Goal: Task Accomplishment & Management: Manage account settings

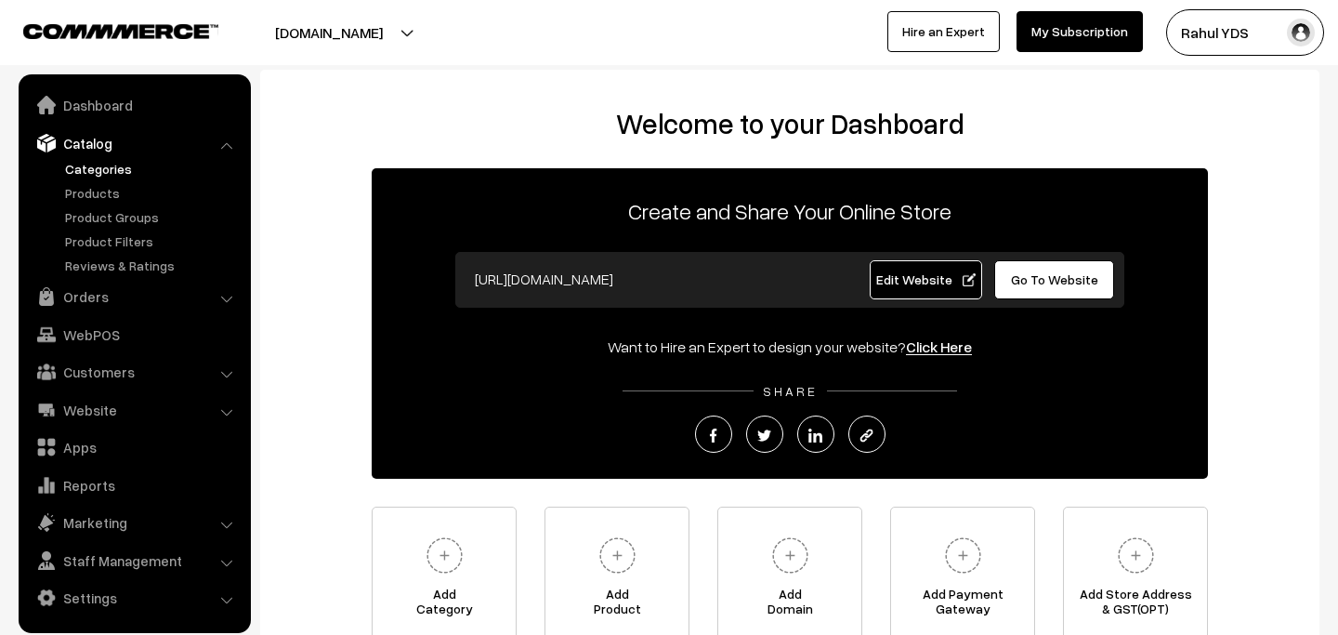
click at [99, 173] on link "Categories" at bounding box center [152, 169] width 184 height 20
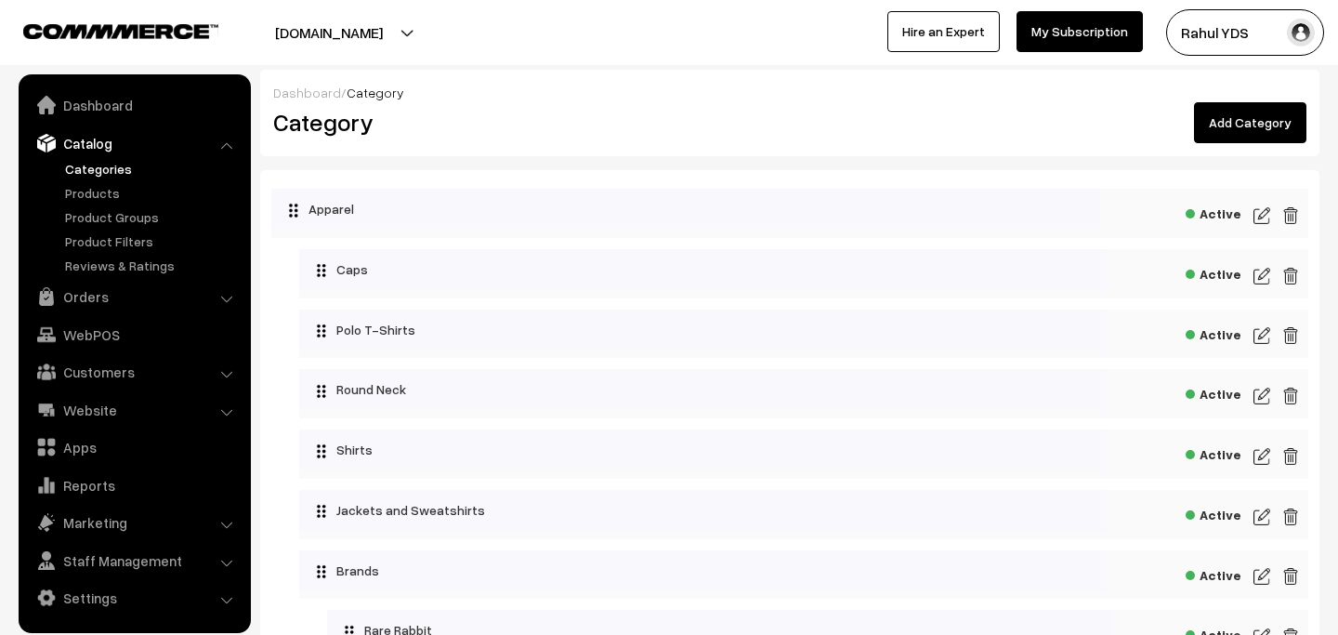
click at [1223, 103] on link "Add Category" at bounding box center [1250, 122] width 112 height 41
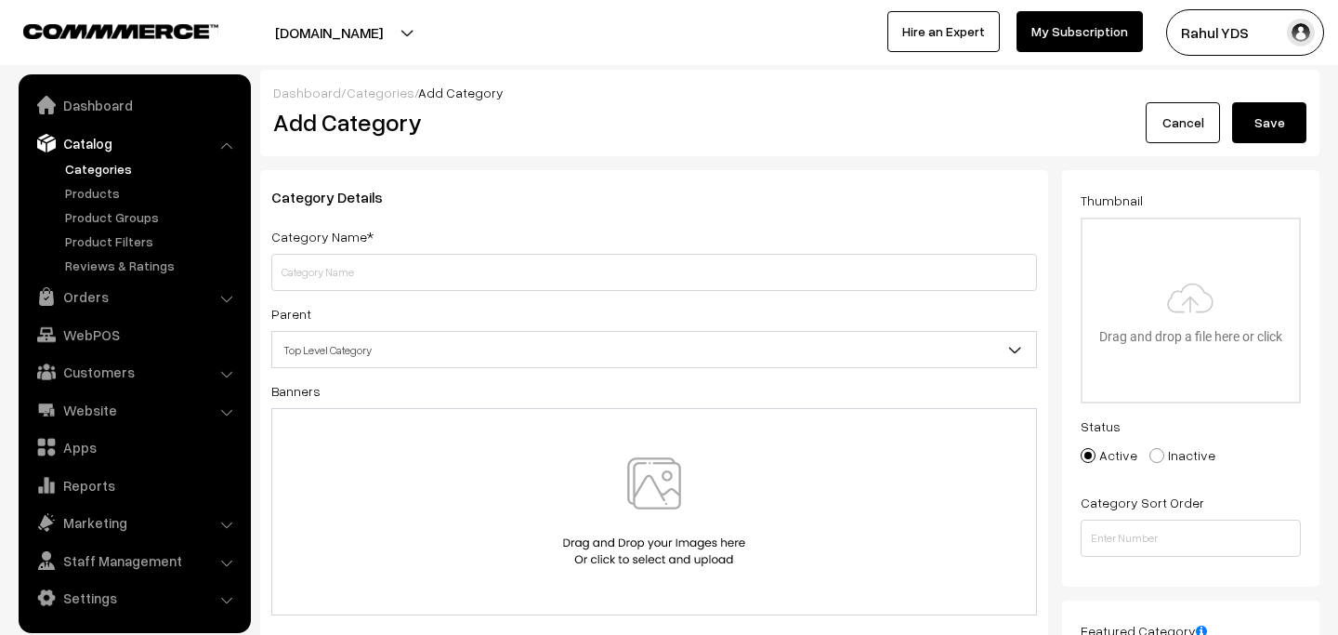
click at [566, 278] on input "text" at bounding box center [654, 272] width 766 height 37
click at [358, 281] on input "text" at bounding box center [654, 272] width 766 height 37
paste input "Wenger"
type input "Wenger"
click at [392, 335] on span "Top Level Category" at bounding box center [654, 350] width 764 height 33
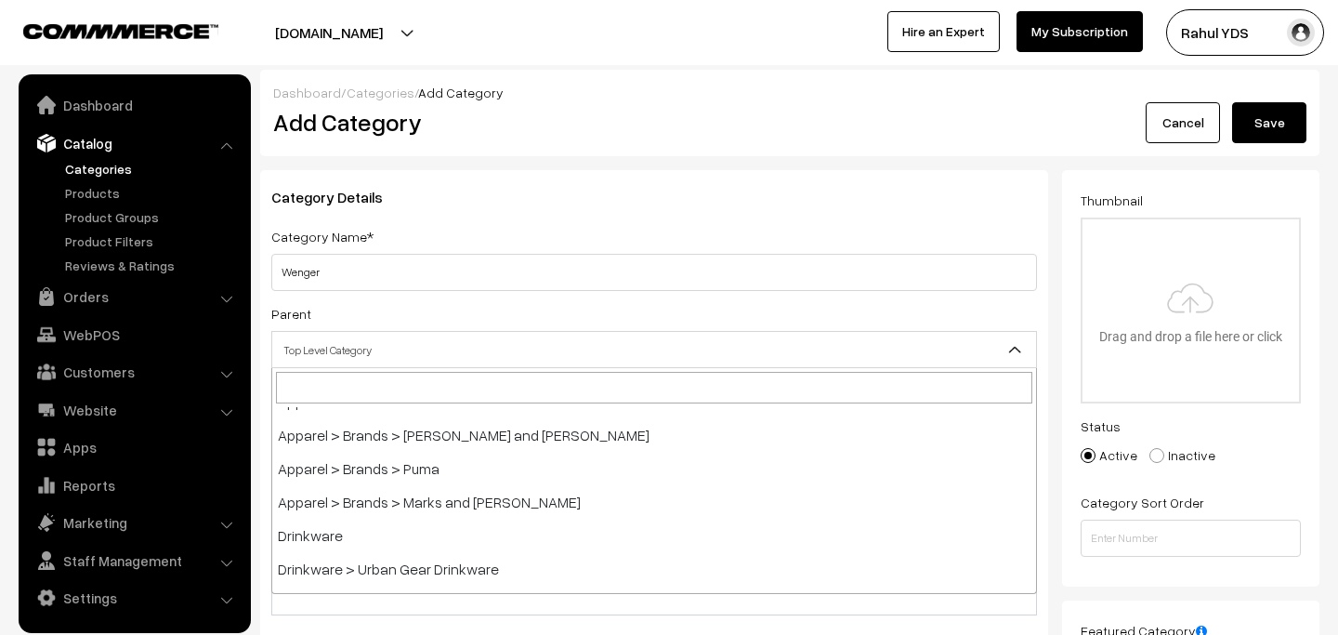
scroll to position [358, 0]
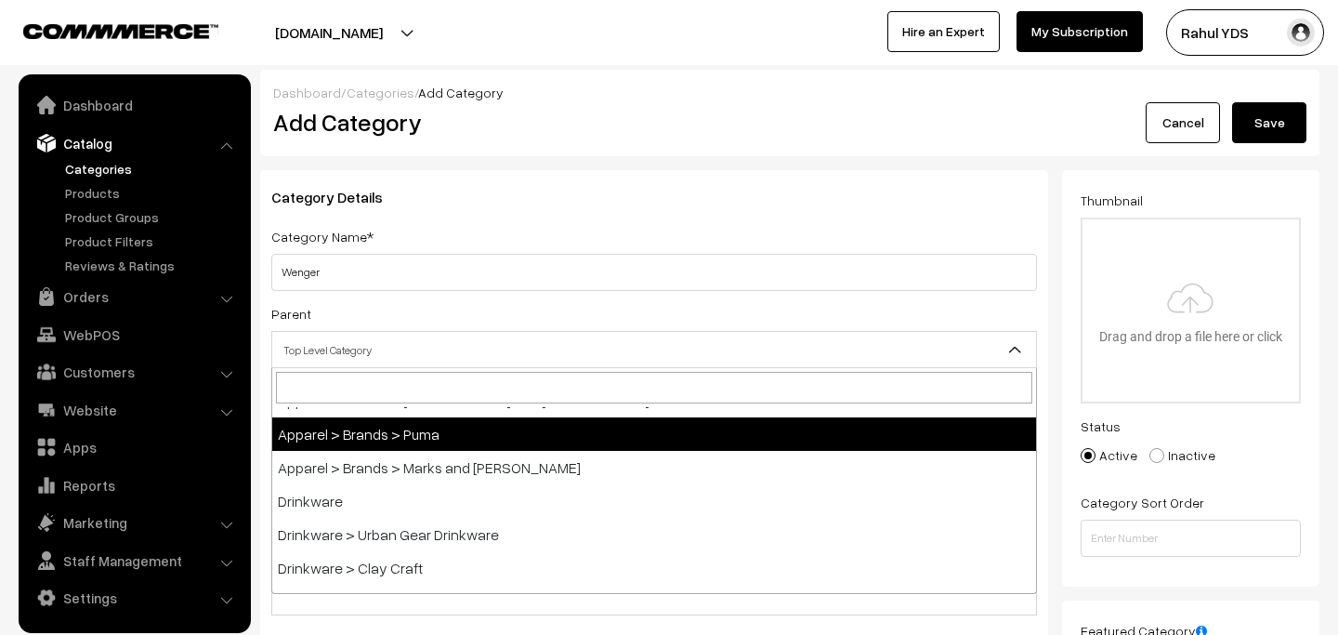
click at [559, 313] on div "Parent Top Level Category Apparel Apparel > Caps Apparel > Polo T-Shirts Appare…" at bounding box center [654, 335] width 766 height 66
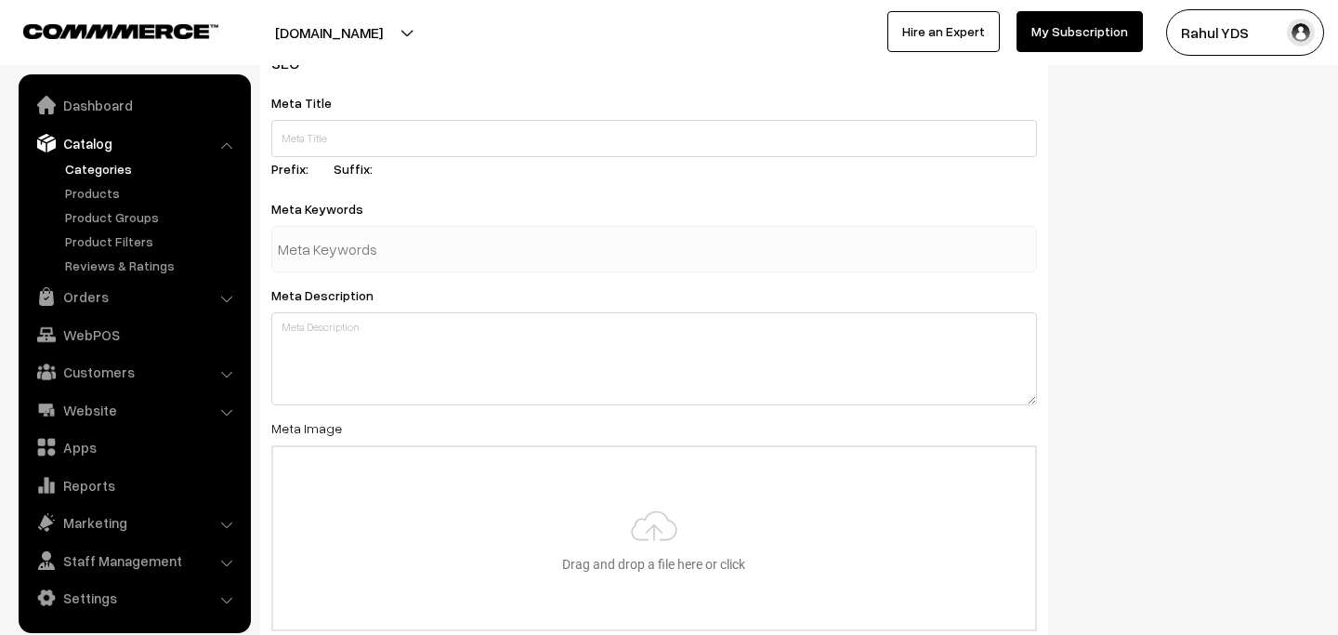
scroll to position [627, 0]
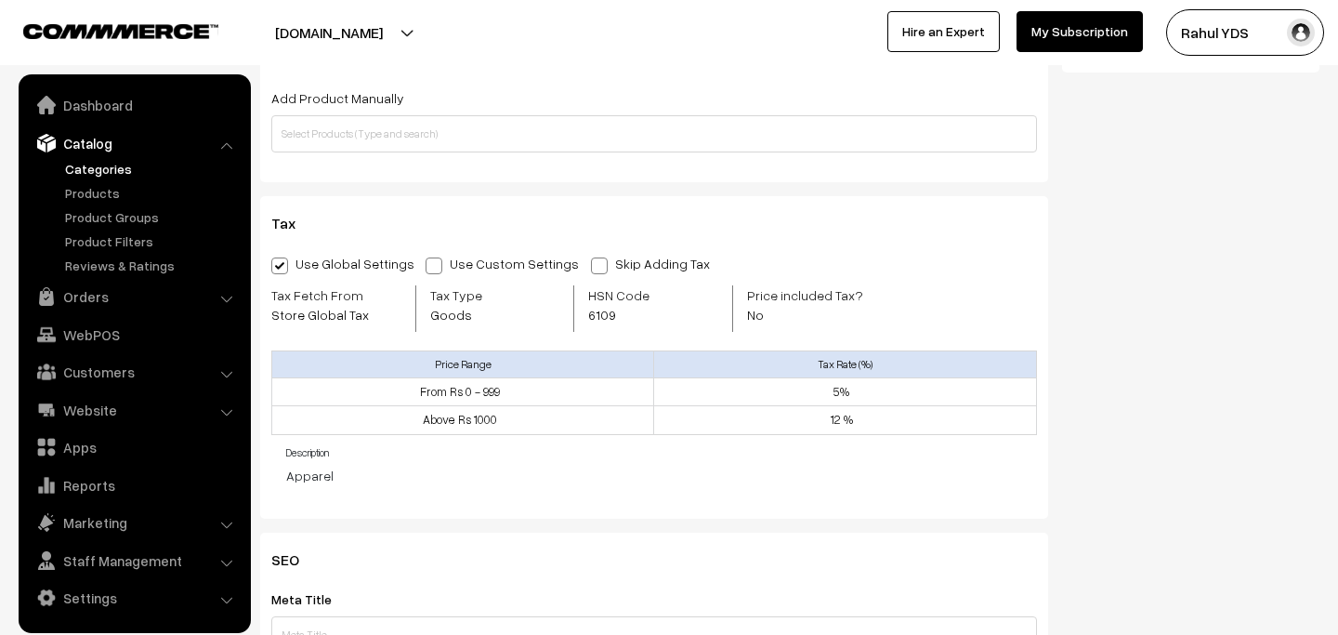
click at [610, 312] on span "6109" at bounding box center [632, 315] width 89 height 20
copy span "6109"
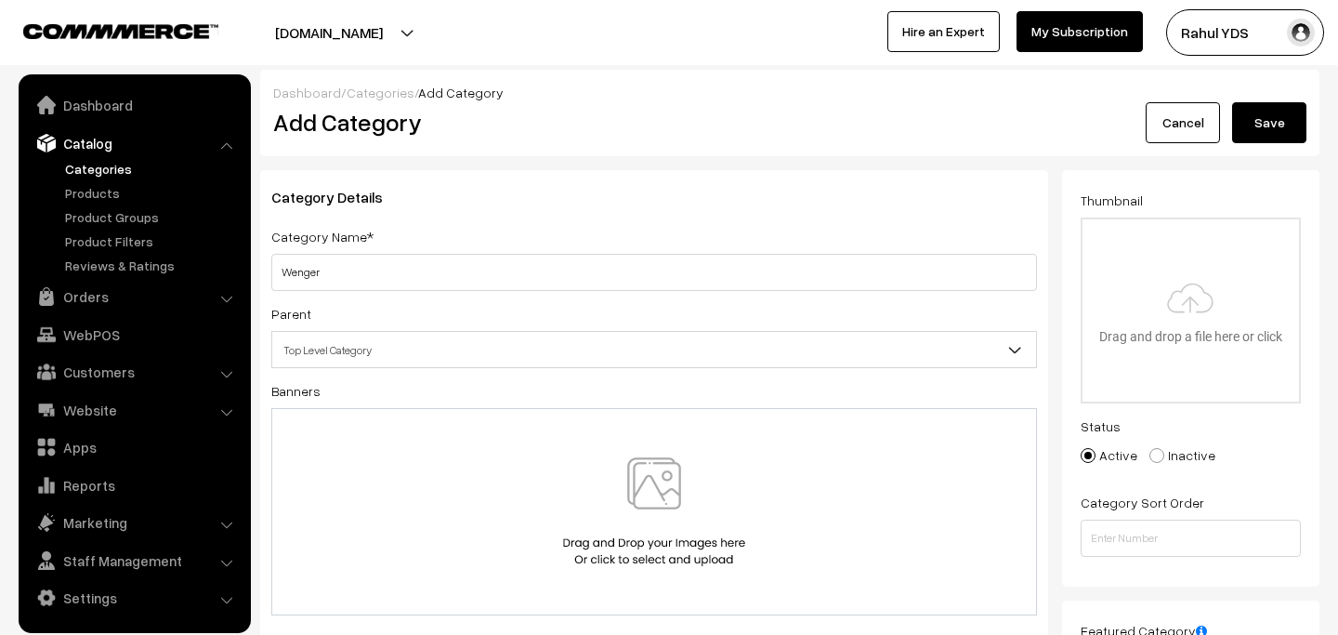
click at [1283, 132] on button "Save" at bounding box center [1269, 122] width 74 height 41
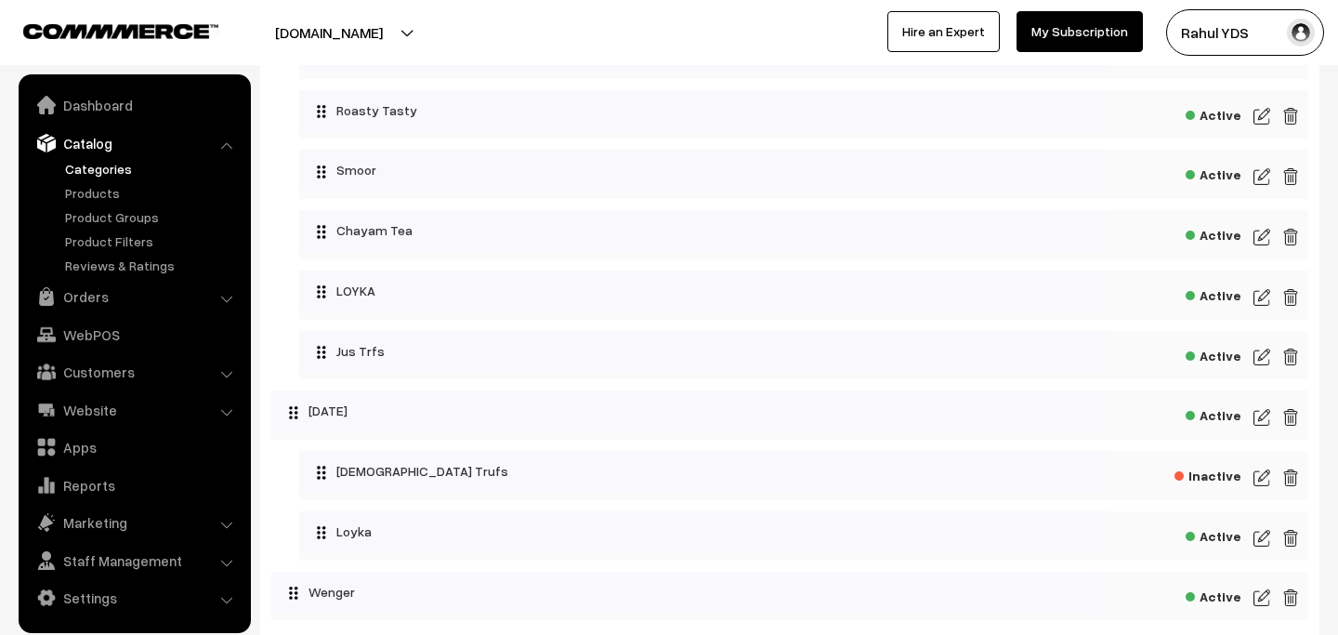
scroll to position [5650, 0]
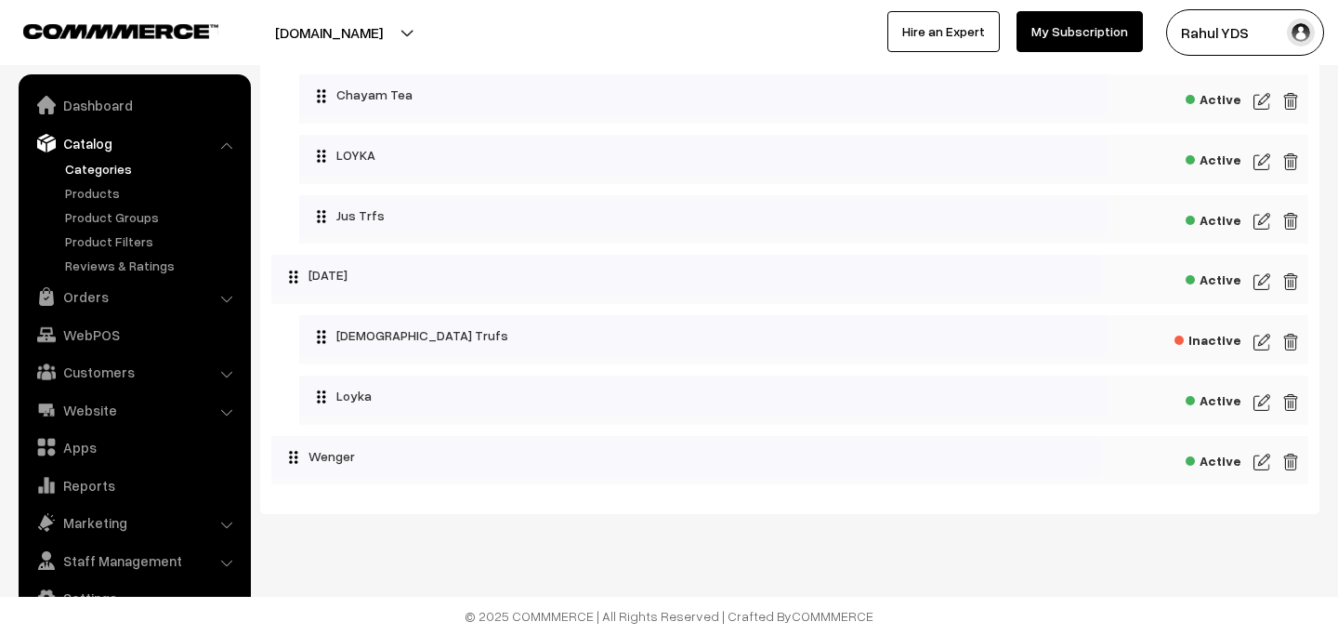
click at [1257, 470] on img at bounding box center [1262, 462] width 17 height 22
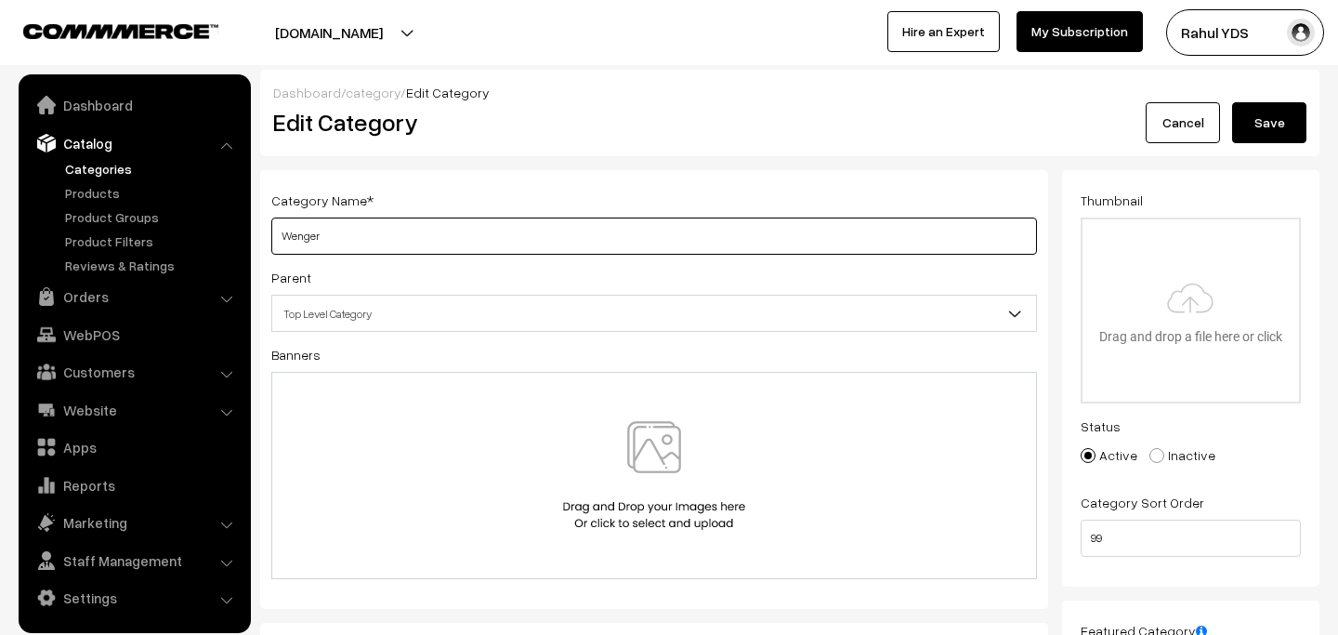
click at [307, 234] on input "Wenger" at bounding box center [654, 235] width 766 height 37
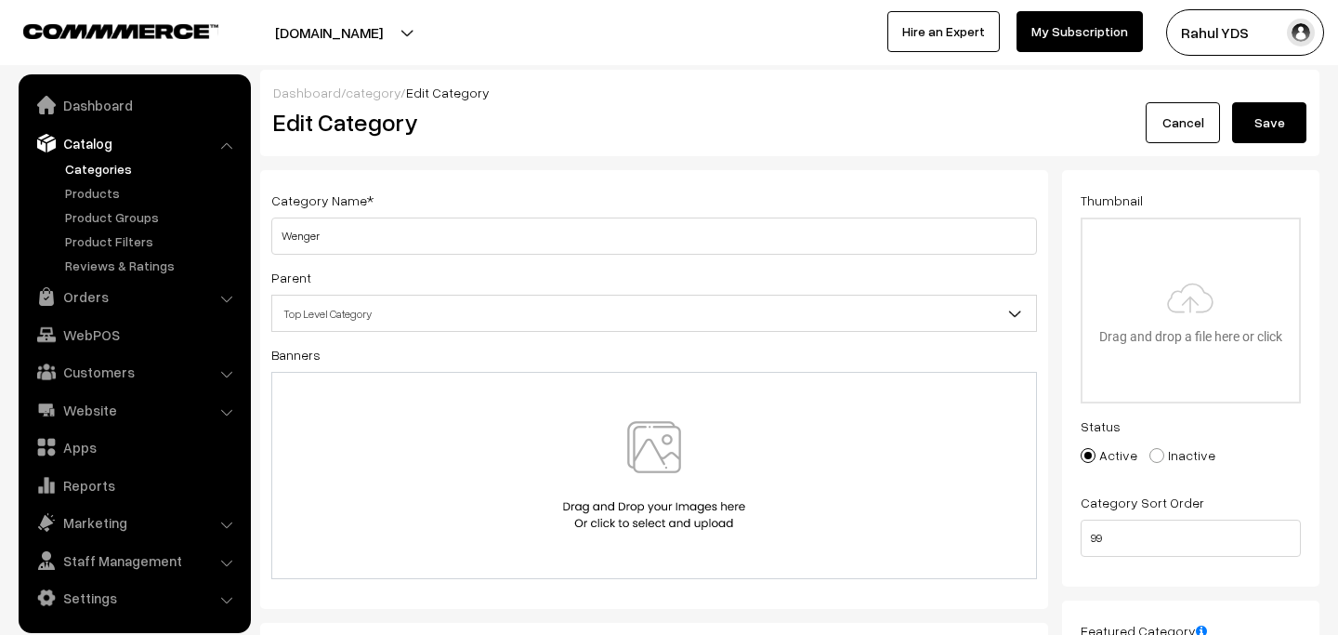
click at [1292, 125] on button "Save" at bounding box center [1269, 122] width 74 height 41
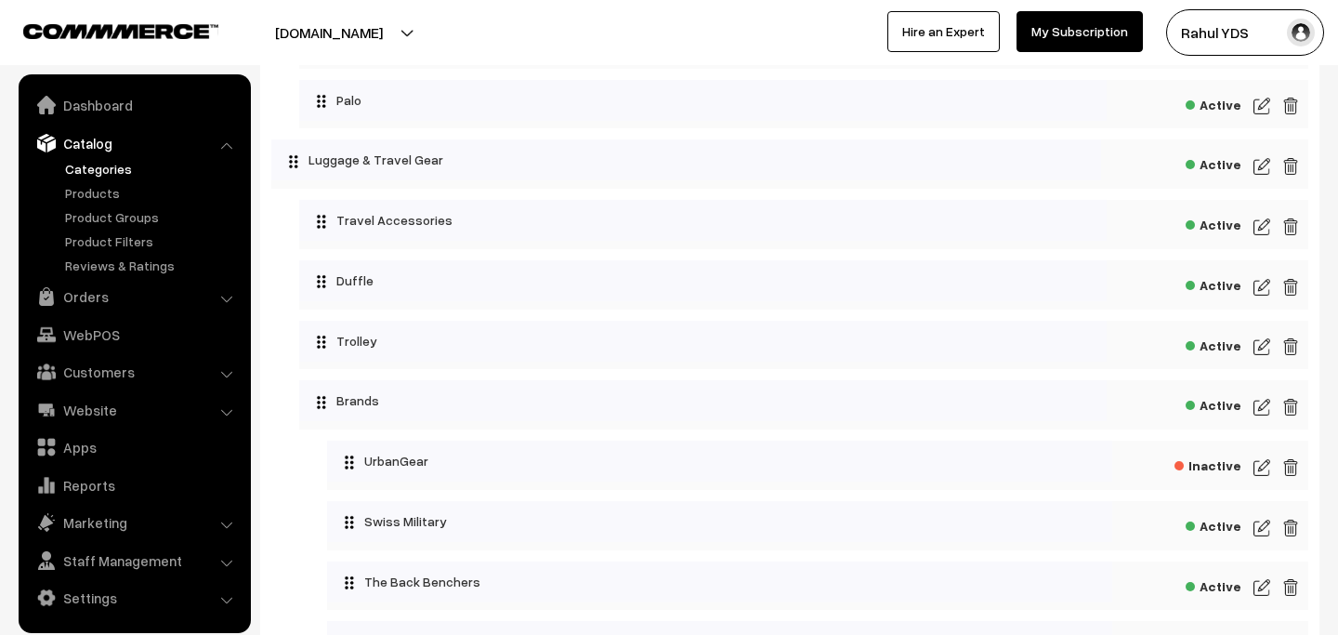
scroll to position [2520, 0]
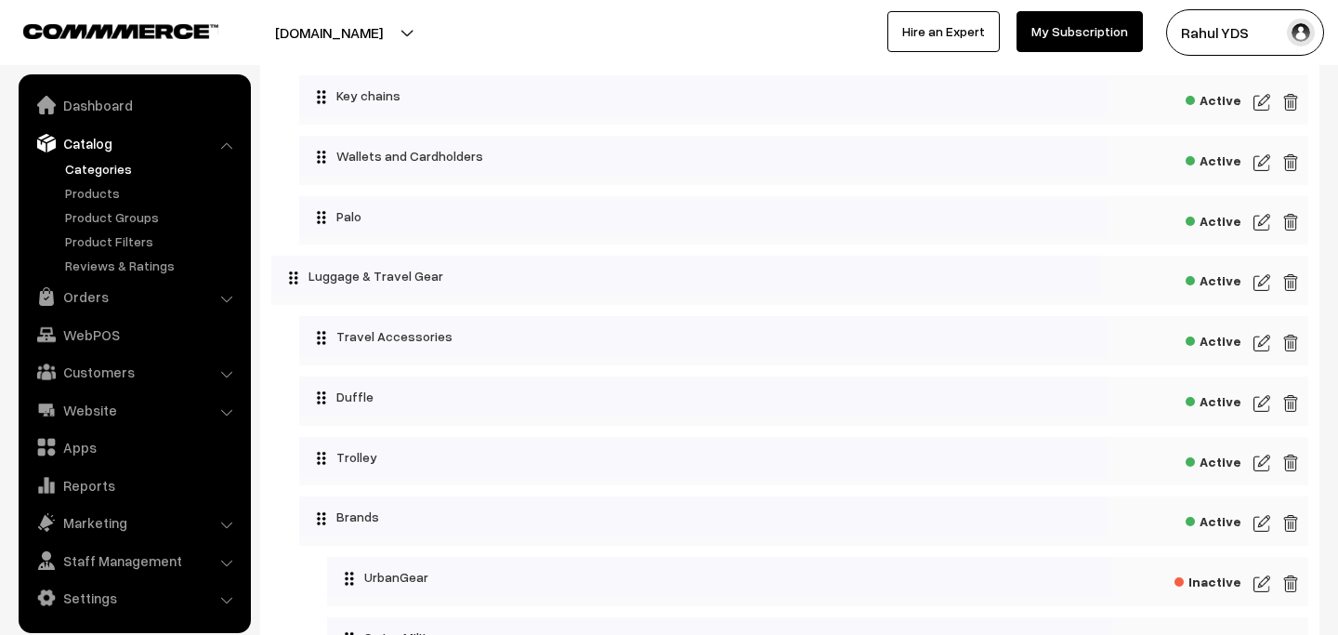
click at [99, 181] on ul "Categories" at bounding box center [134, 217] width 223 height 116
click at [99, 195] on link "Products" at bounding box center [152, 193] width 184 height 20
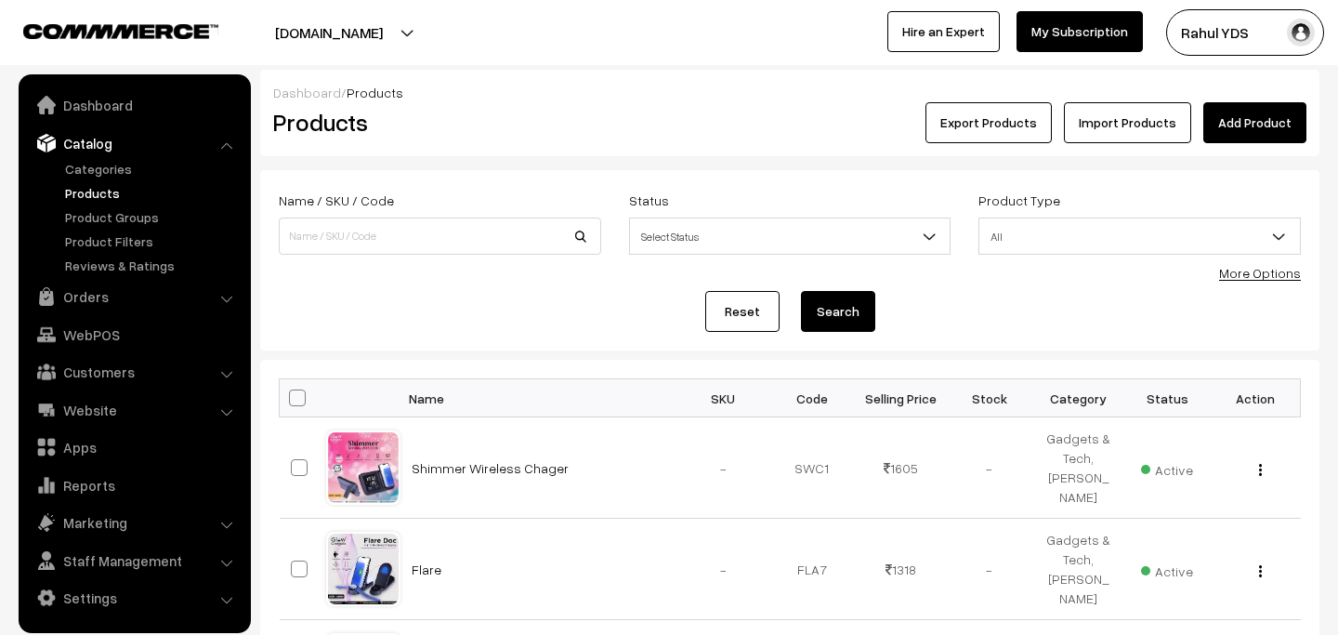
click at [1127, 108] on link "Import Products" at bounding box center [1127, 122] width 127 height 41
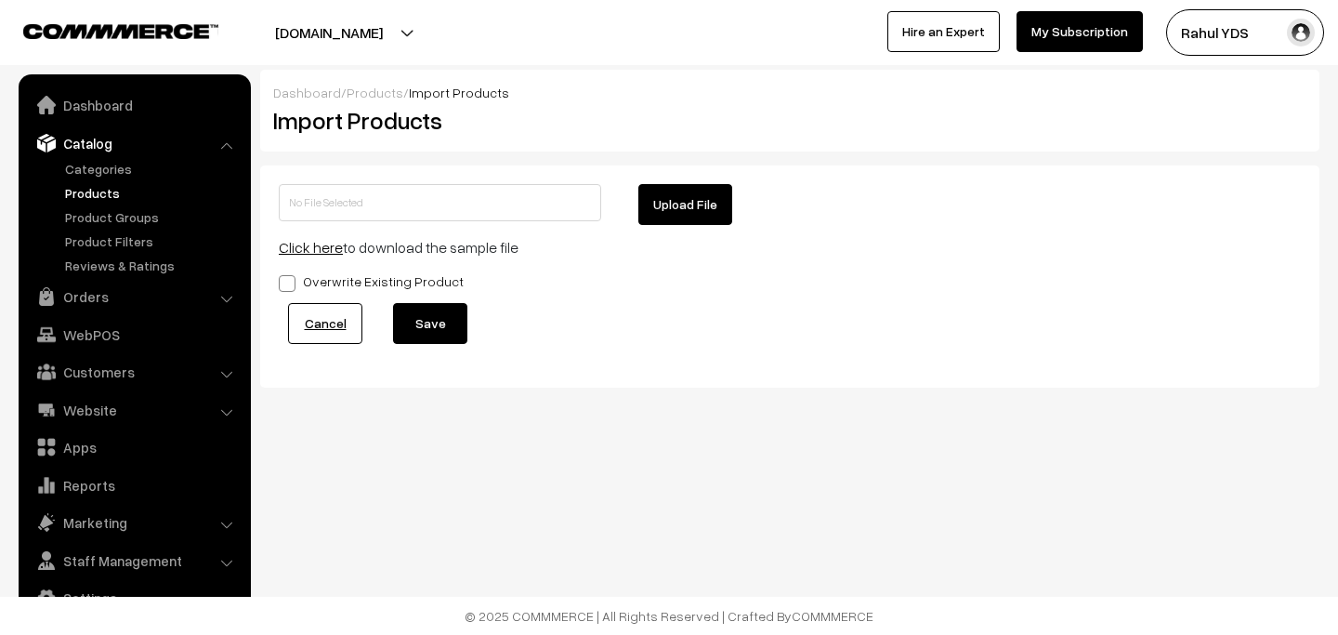
click at [694, 212] on button "Upload File" at bounding box center [685, 204] width 94 height 41
click at [681, 218] on button "Upload File" at bounding box center [685, 204] width 94 height 41
type input "WENGER MDMD.zip"
click at [412, 309] on button "Save" at bounding box center [430, 323] width 74 height 41
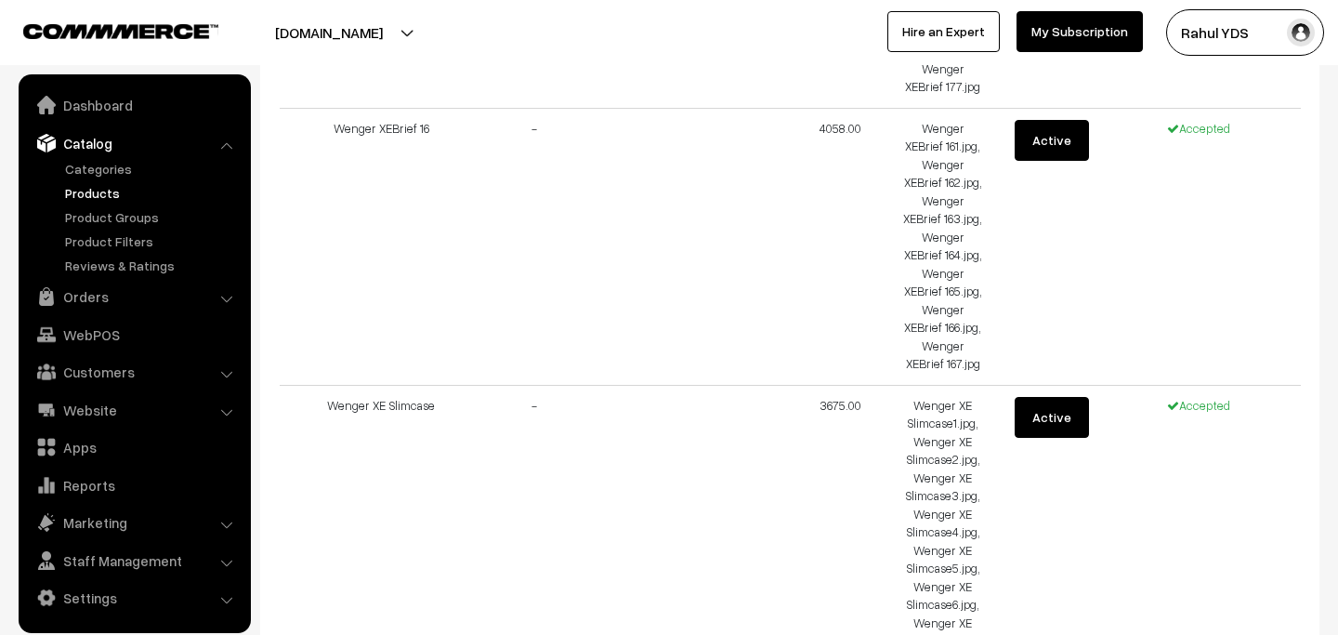
scroll to position [2916, 0]
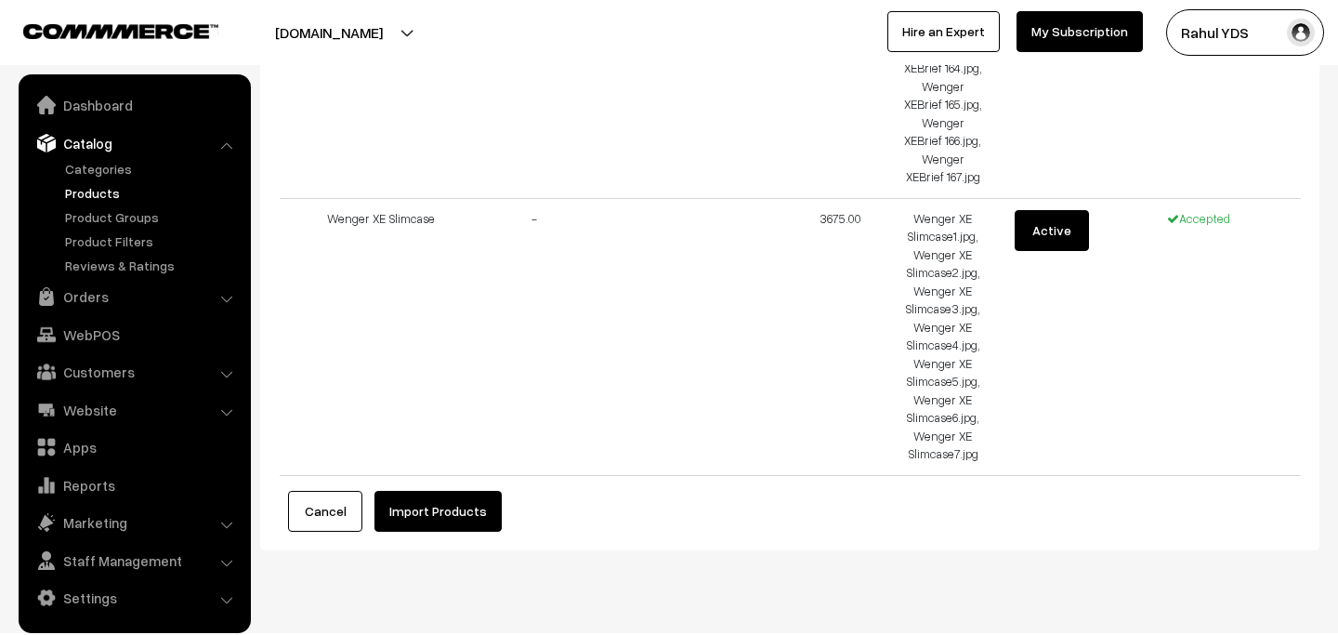
click at [432, 491] on button "Import Products" at bounding box center [437, 511] width 127 height 41
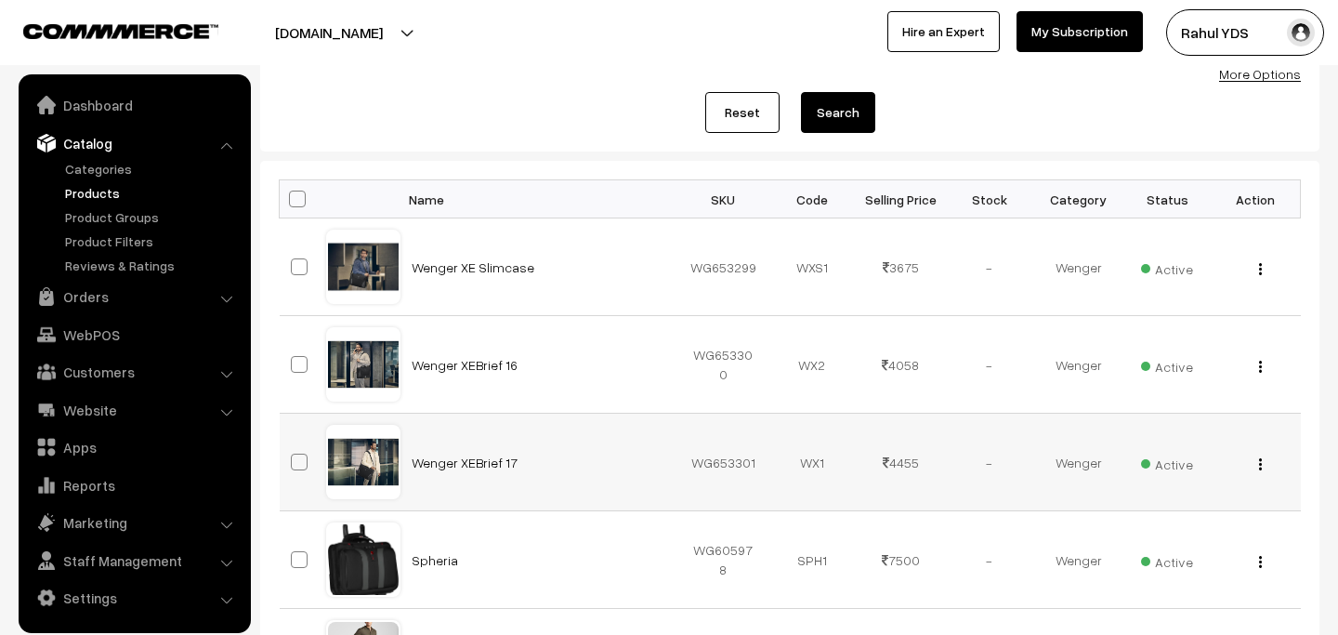
scroll to position [202, 0]
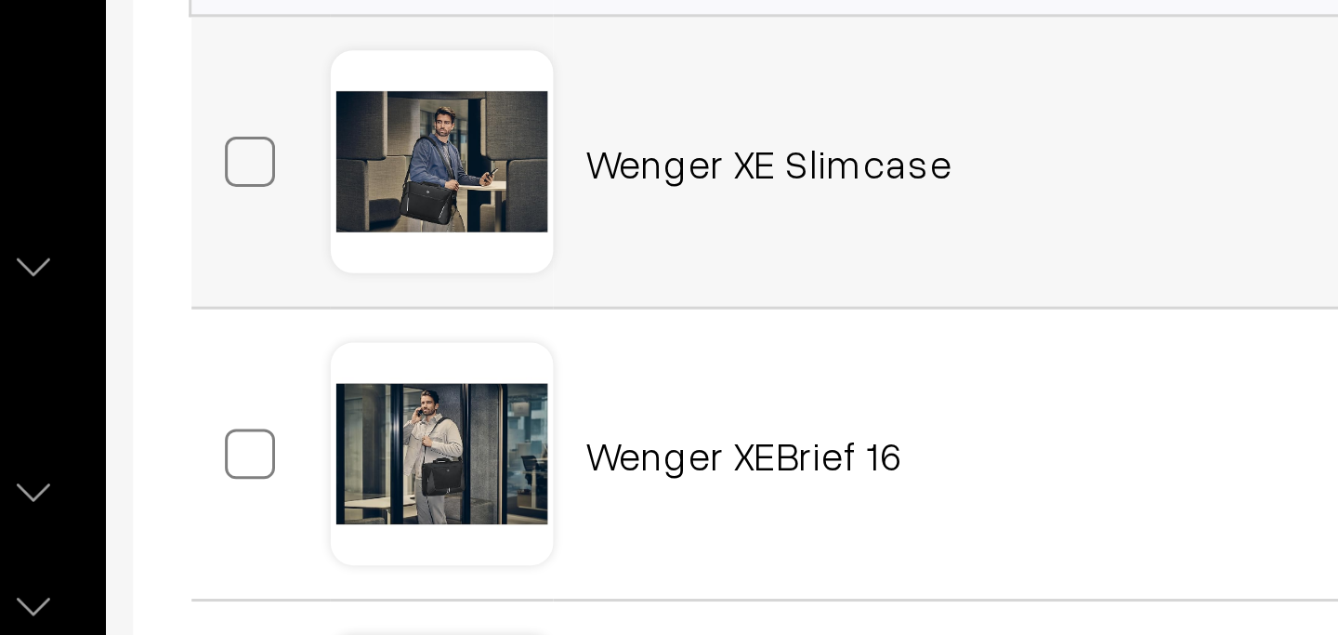
click at [298, 262] on span at bounding box center [299, 264] width 17 height 17
click at [294, 258] on input "checkbox" at bounding box center [288, 252] width 12 height 12
checkbox input "true"
click at [303, 363] on span at bounding box center [299, 361] width 17 height 17
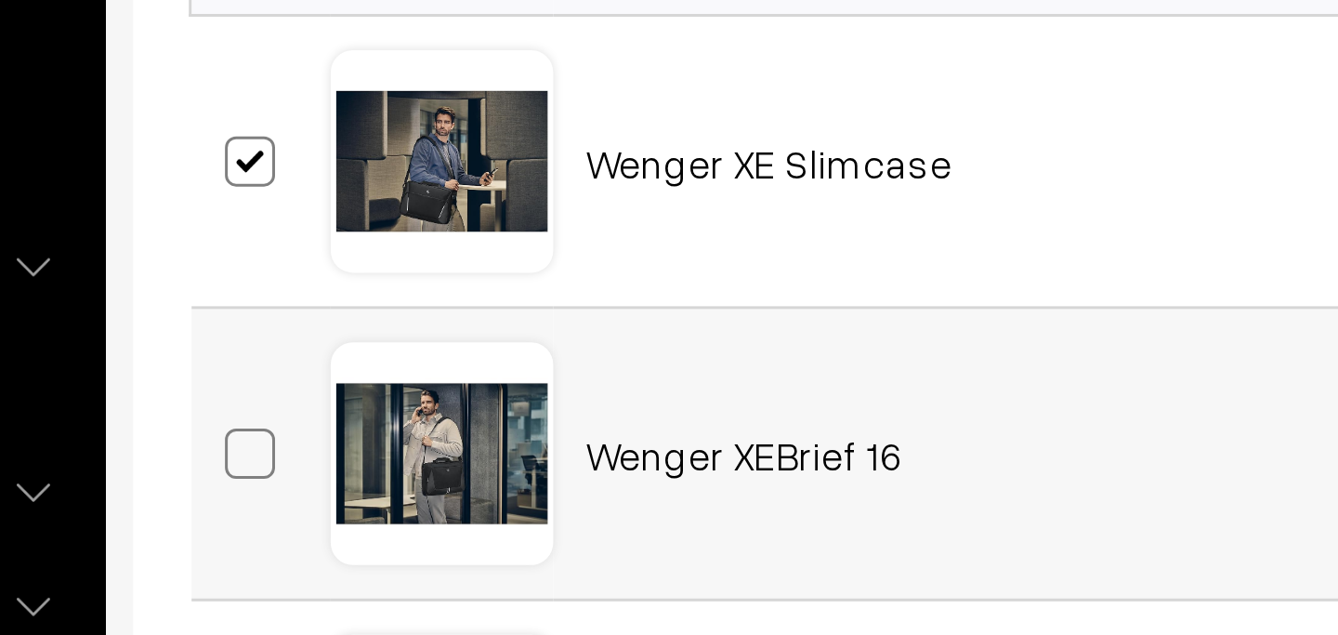
click at [294, 356] on input "checkbox" at bounding box center [288, 350] width 12 height 12
checkbox input "true"
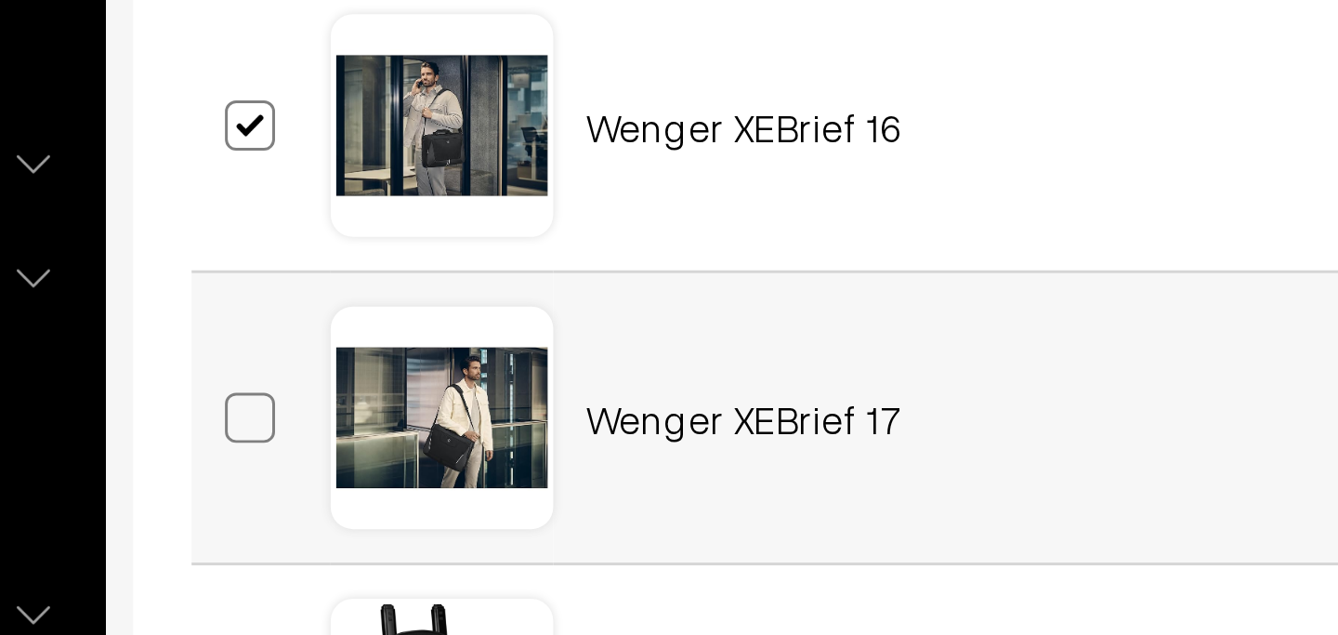
click at [298, 456] on span at bounding box center [299, 459] width 17 height 17
click at [294, 453] on input "checkbox" at bounding box center [288, 447] width 12 height 12
checkbox input "true"
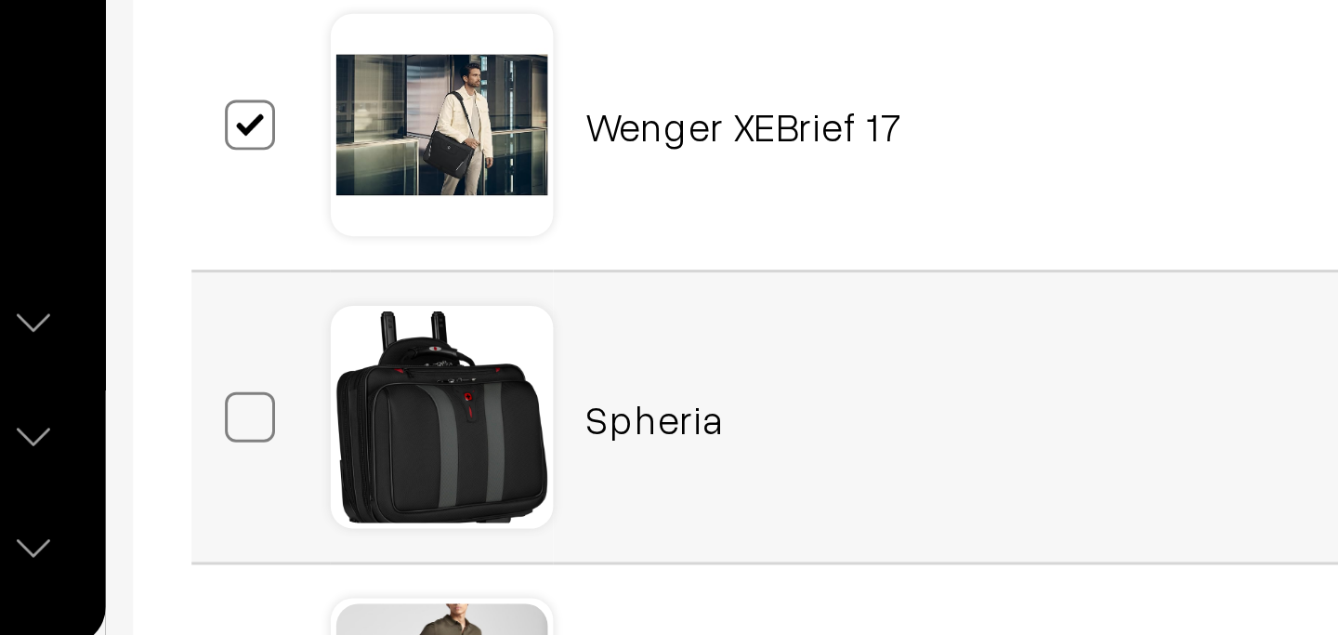
click at [299, 558] on span at bounding box center [299, 556] width 17 height 17
click at [294, 551] on input "checkbox" at bounding box center [288, 545] width 12 height 12
checkbox input "true"
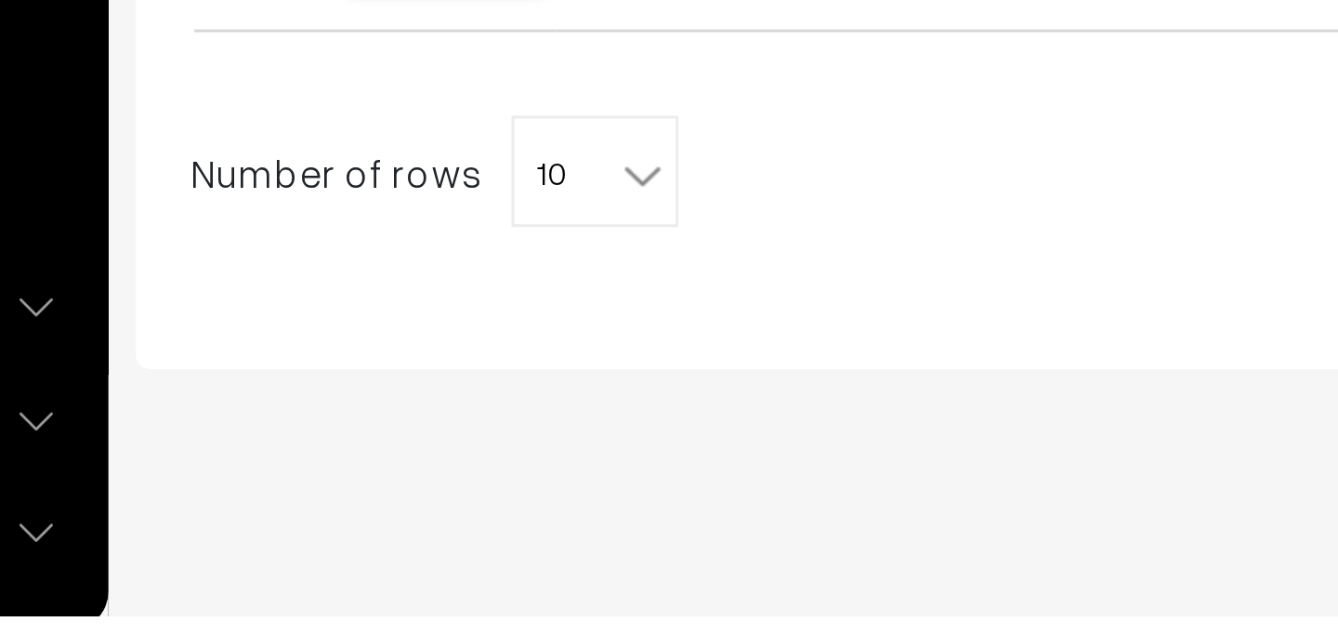
scroll to position [1006, 0]
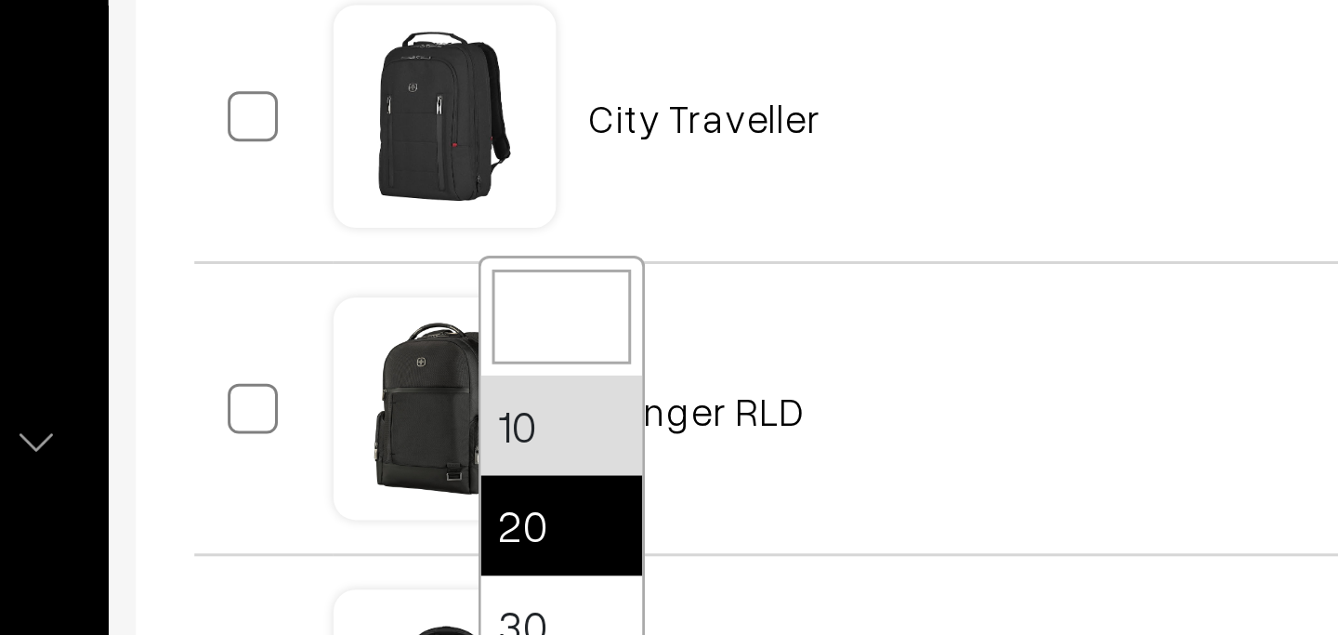
select select "20"
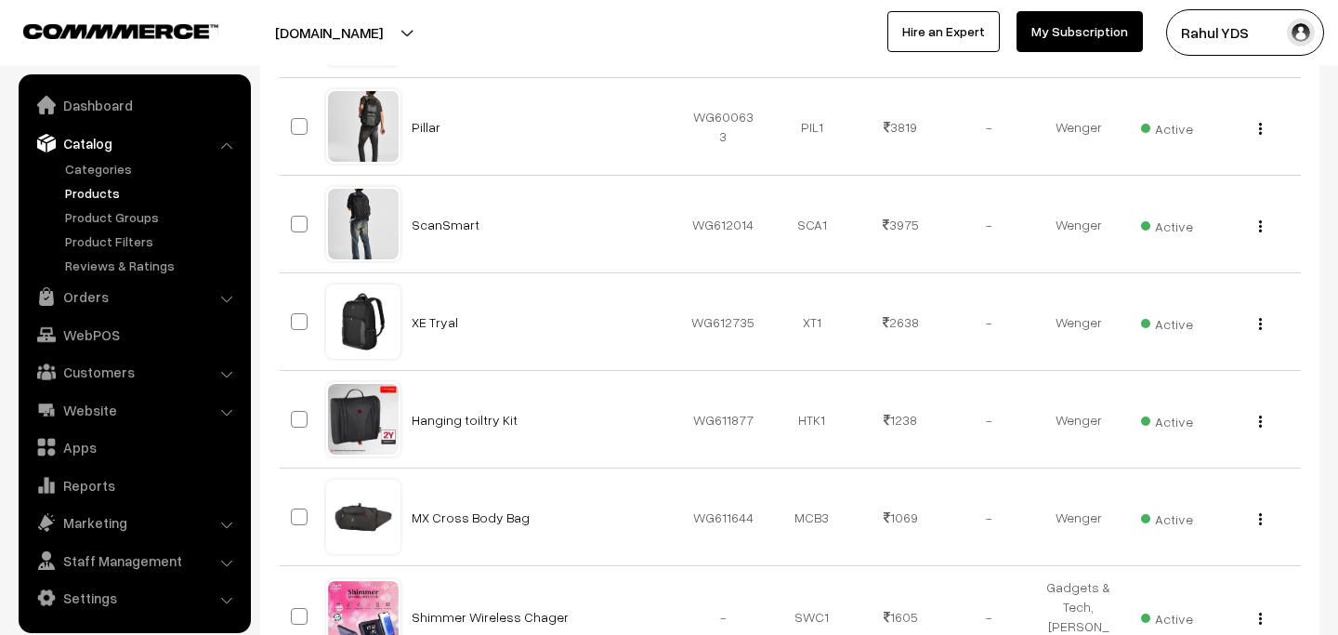
scroll to position [1303, 0]
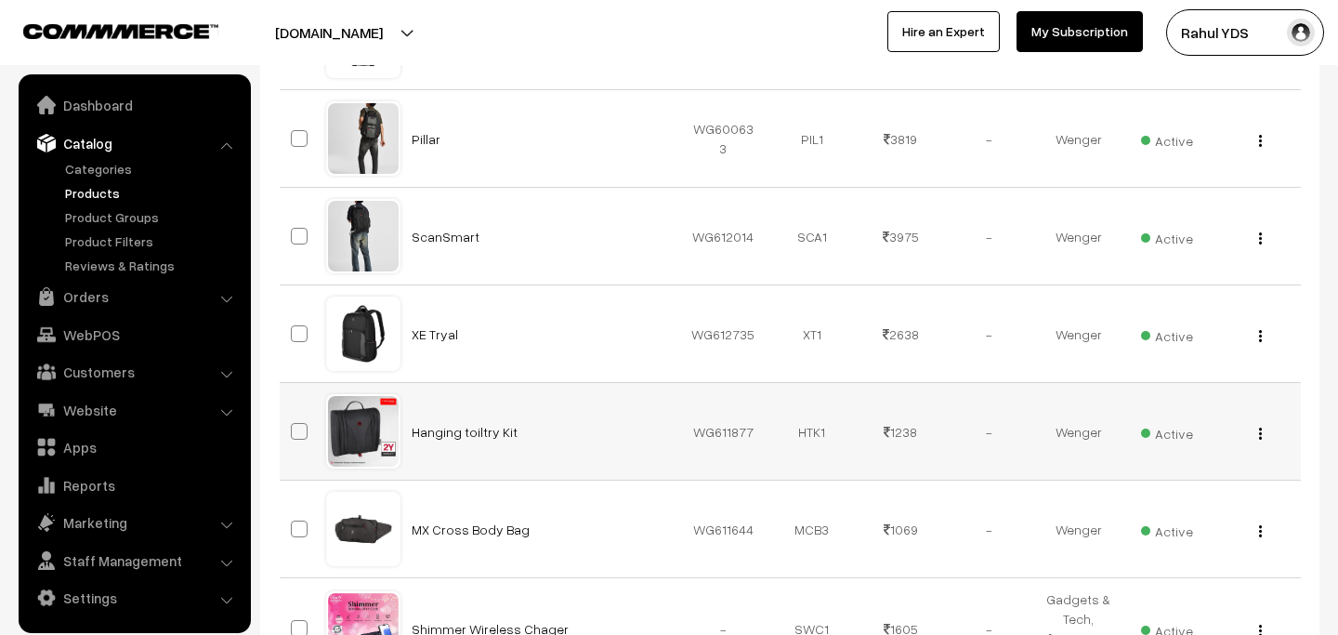
click at [303, 435] on span at bounding box center [299, 431] width 17 height 17
click at [294, 426] on input "checkbox" at bounding box center [288, 420] width 12 height 12
checkbox input "true"
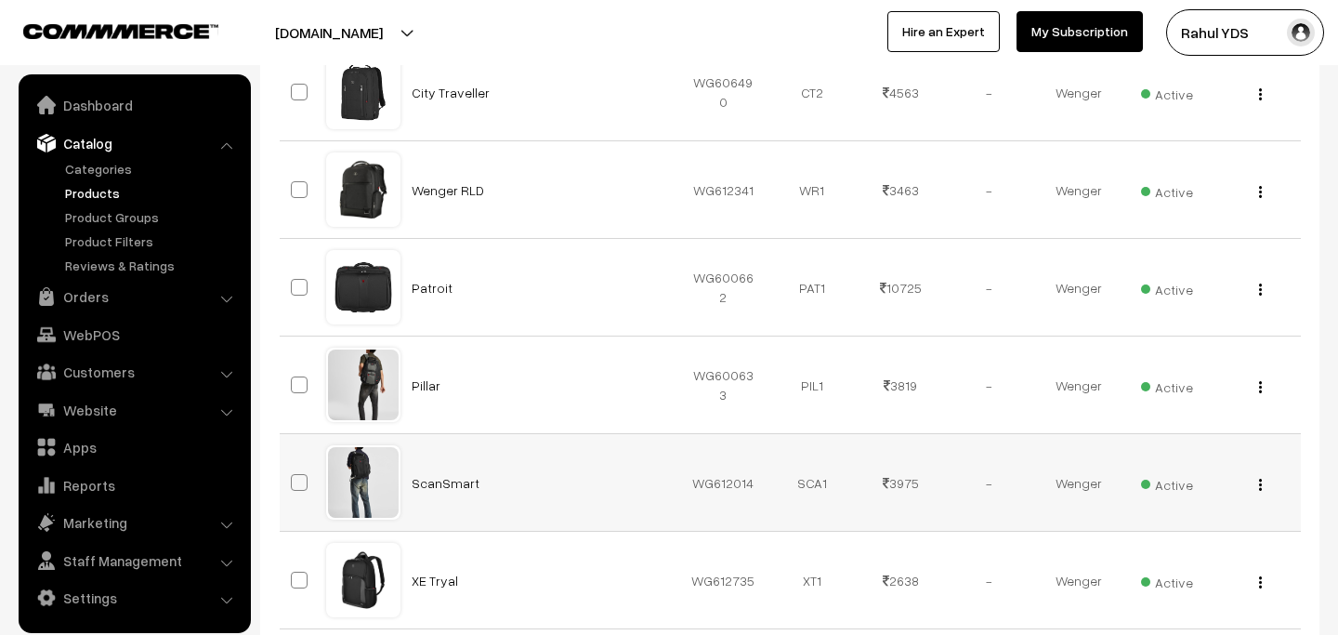
scroll to position [1097, 0]
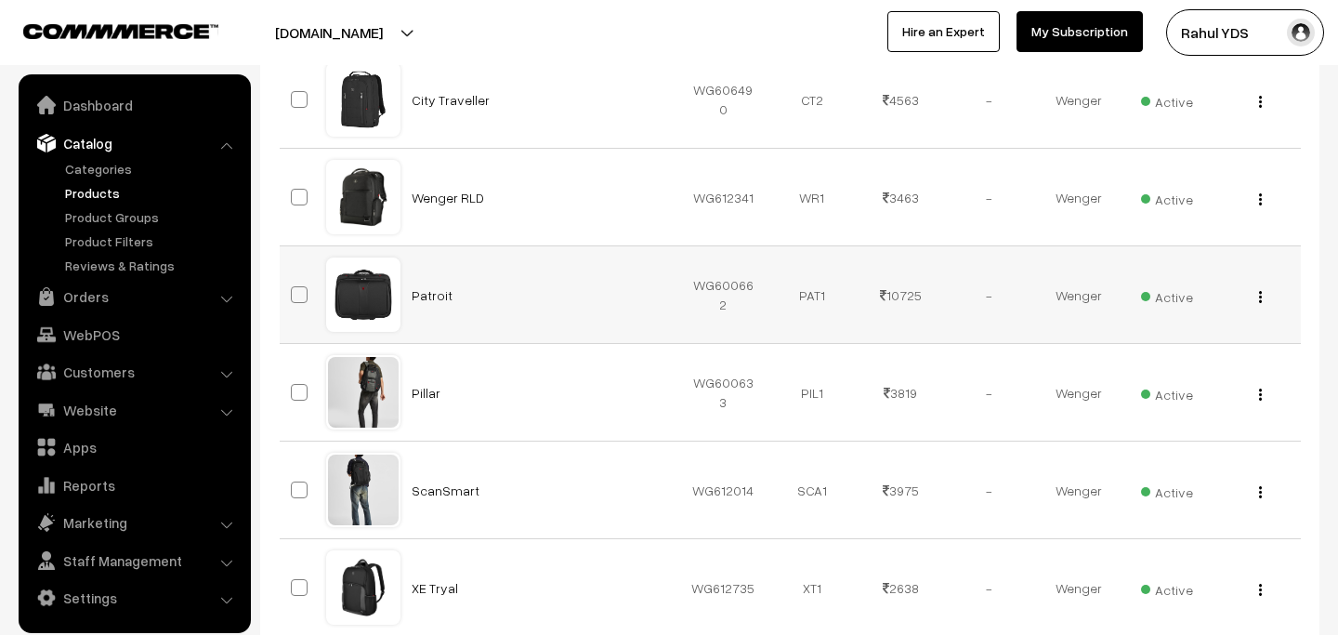
click at [297, 302] on span at bounding box center [299, 294] width 17 height 17
click at [294, 289] on input "checkbox" at bounding box center [288, 283] width 12 height 12
checkbox input "true"
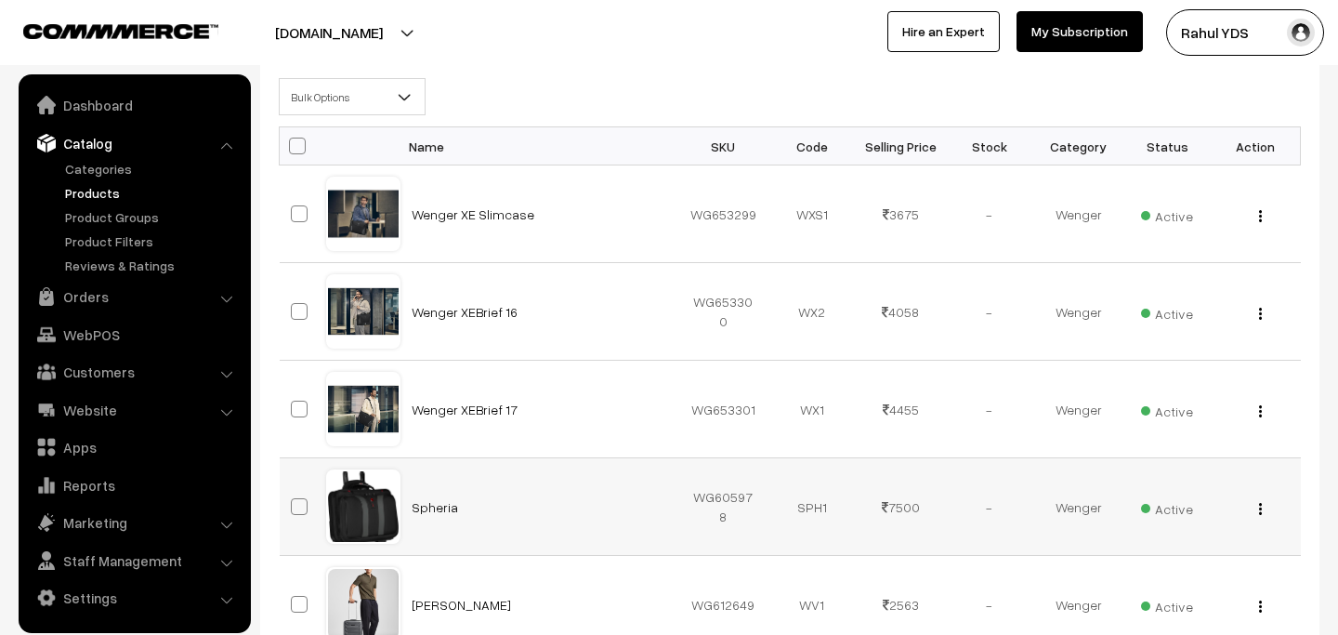
scroll to position [268, 0]
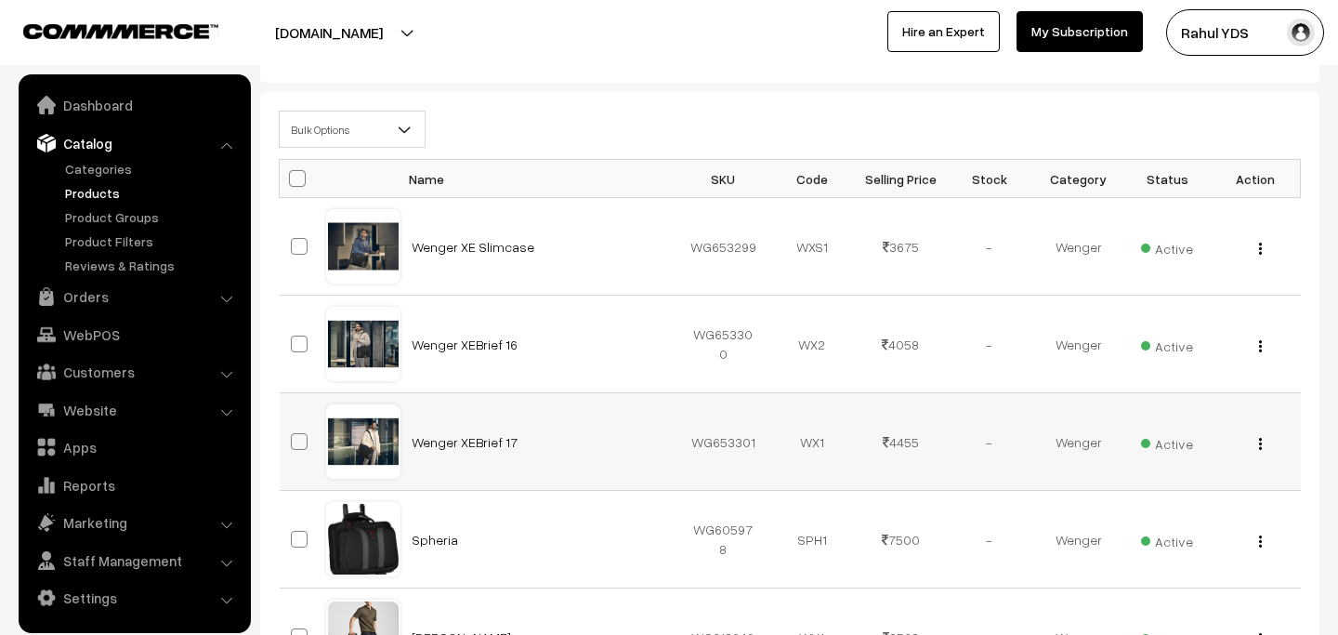
click at [298, 440] on span at bounding box center [299, 441] width 17 height 17
click at [294, 436] on input "checkbox" at bounding box center [288, 430] width 12 height 12
checkbox input "true"
click at [296, 340] on span at bounding box center [299, 343] width 17 height 17
click at [294, 338] on input "checkbox" at bounding box center [288, 332] width 12 height 12
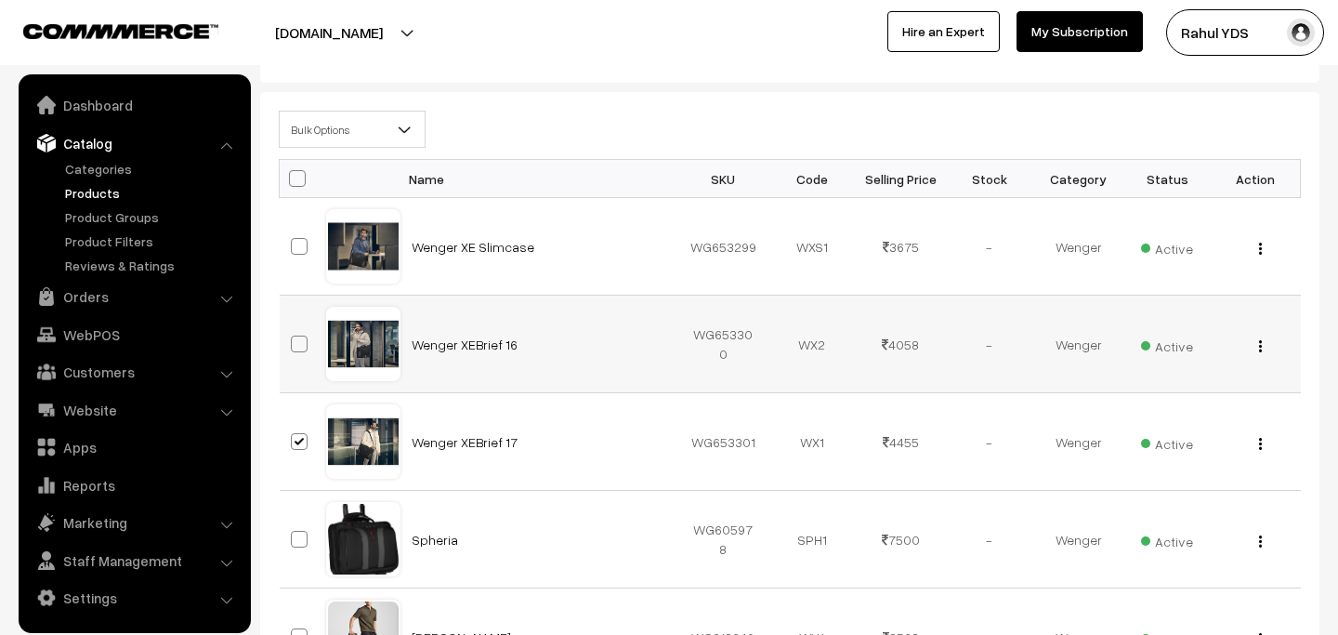
checkbox input "true"
click at [297, 249] on span at bounding box center [299, 246] width 17 height 17
click at [294, 241] on input "checkbox" at bounding box center [288, 235] width 12 height 12
checkbox input "true"
click at [348, 134] on span "Bulk Options" at bounding box center [352, 129] width 145 height 33
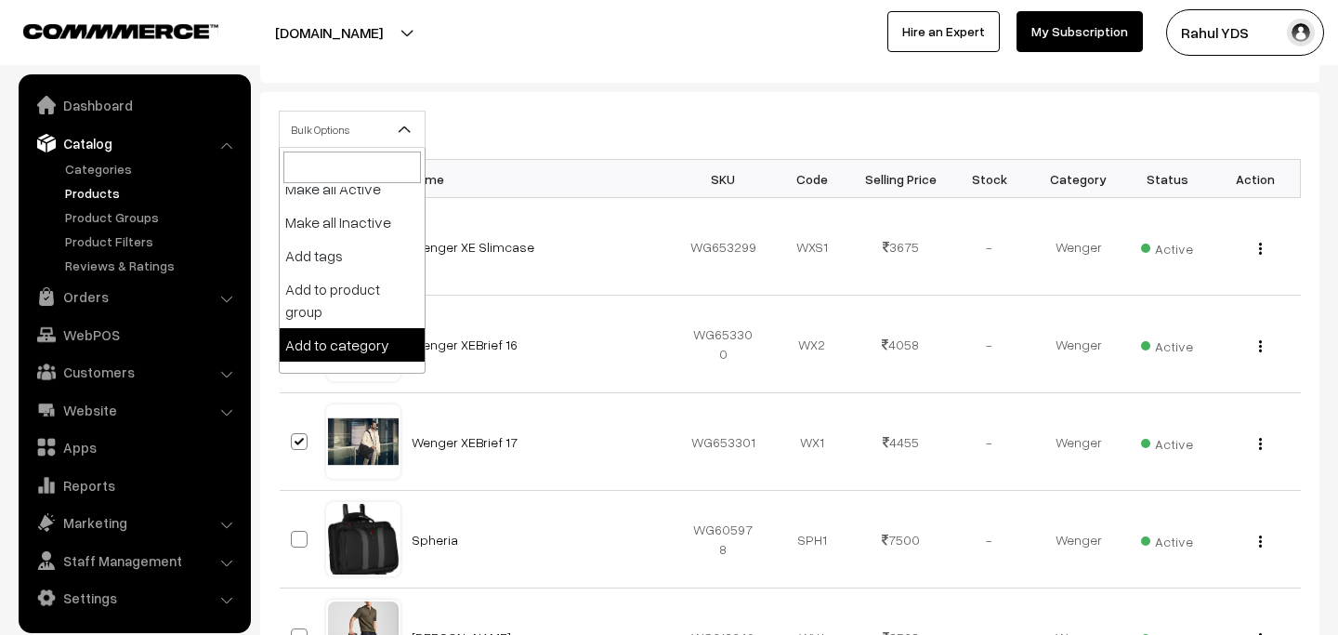
scroll to position [0, 0]
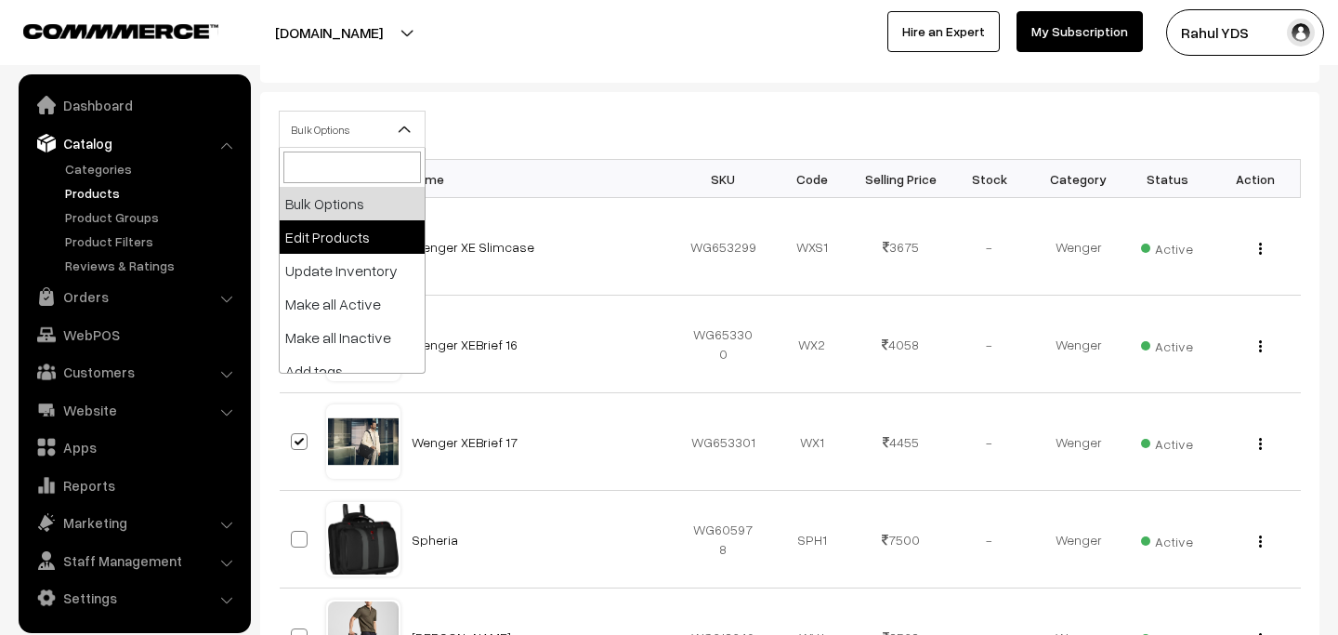
select select "editProduct"
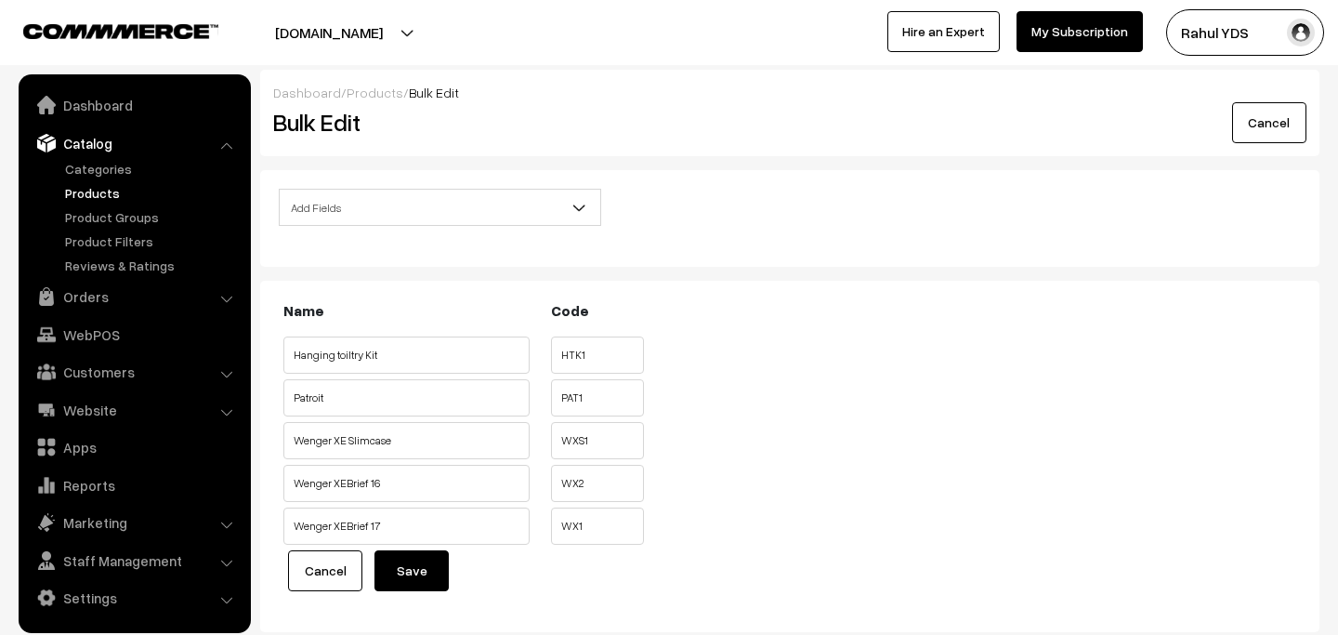
click at [487, 216] on span "Add Fields" at bounding box center [440, 207] width 321 height 33
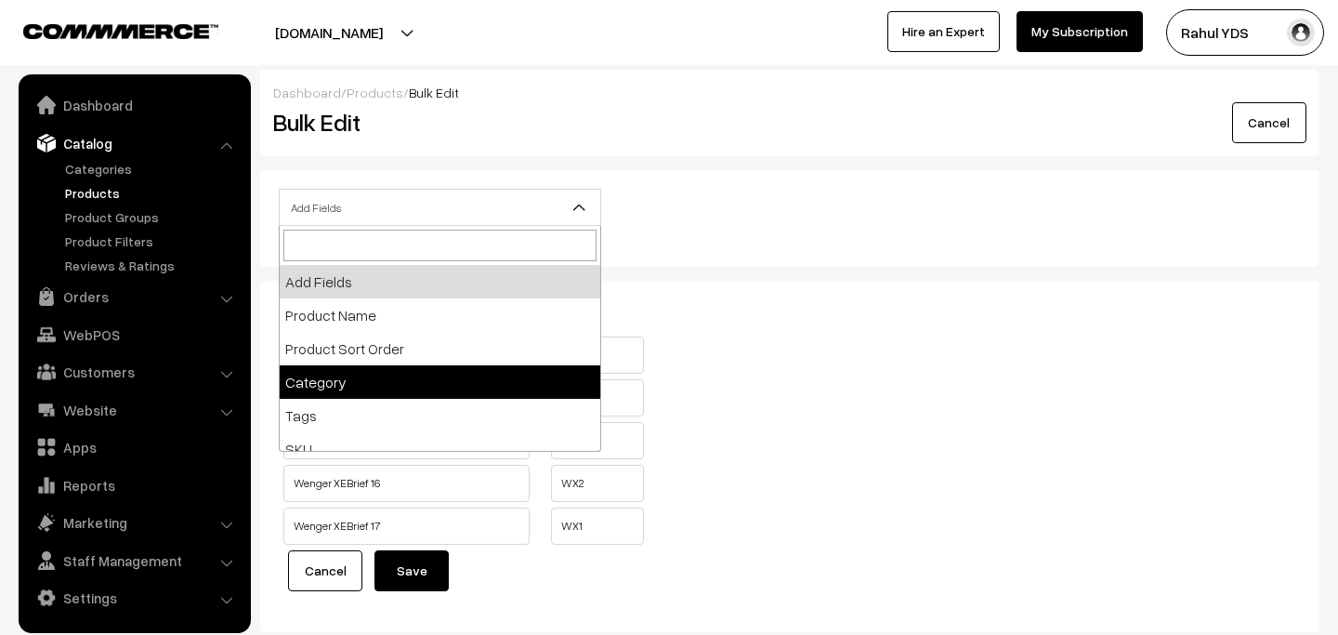
select select "category"
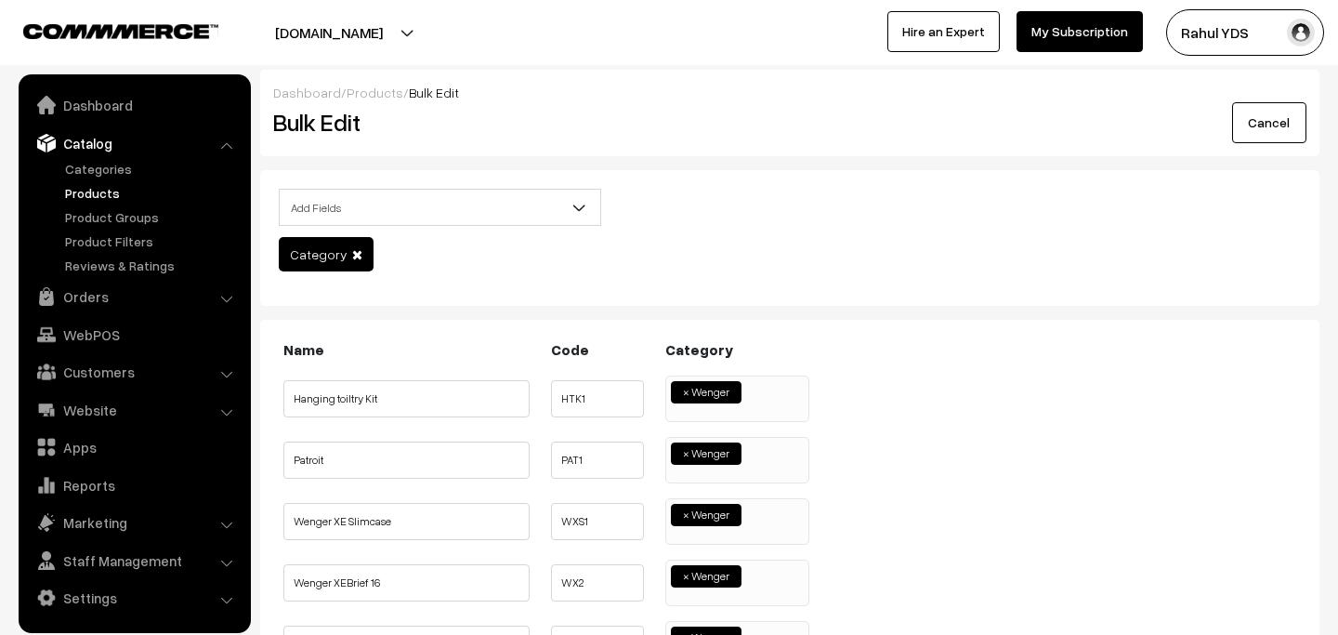
scroll to position [1495, 0]
click at [765, 409] on span "× Wenger" at bounding box center [737, 398] width 144 height 46
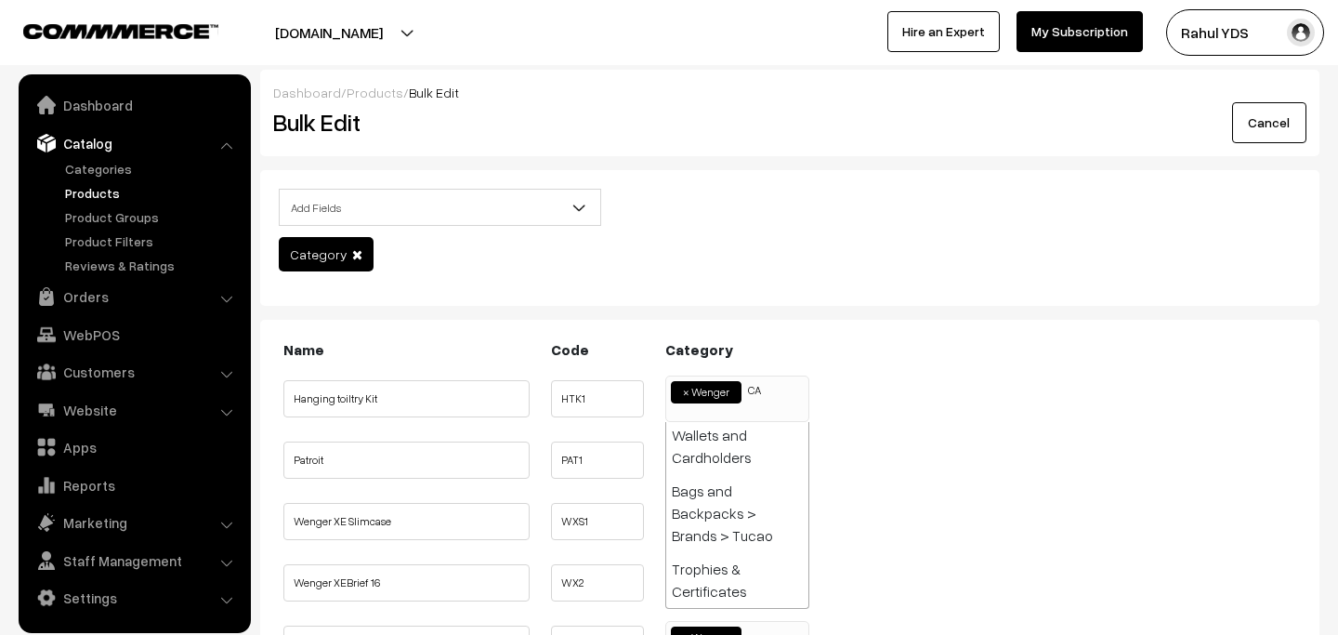
scroll to position [37, 0]
type input "C"
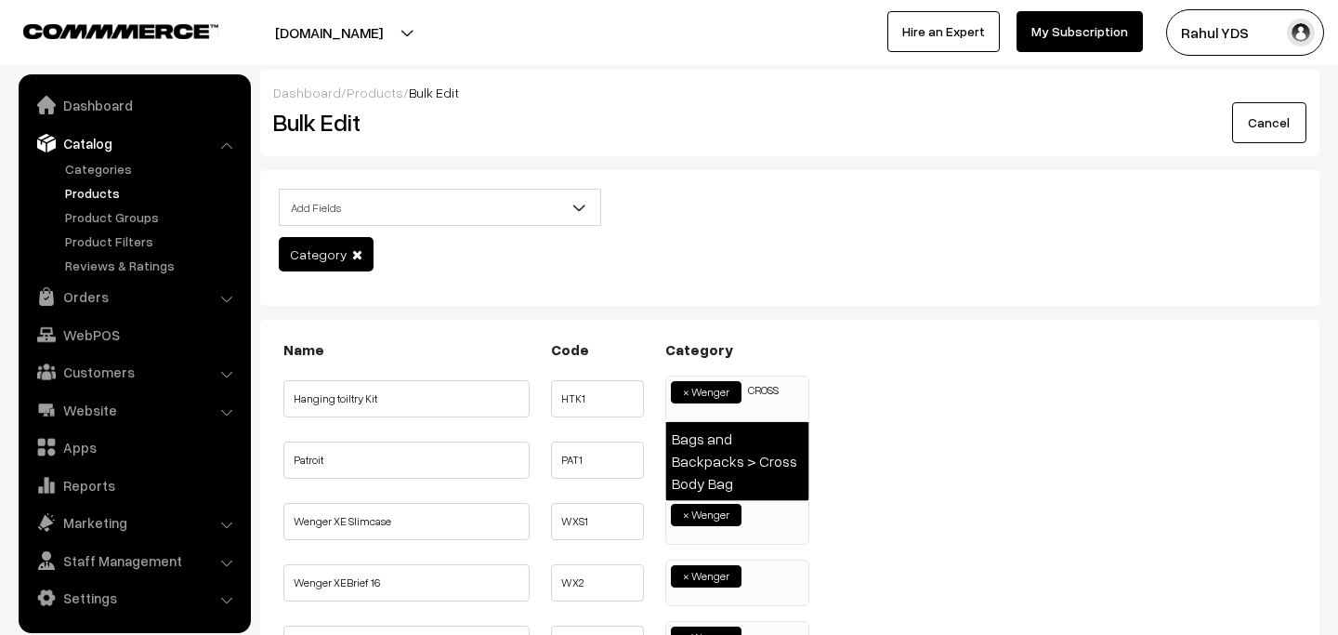
type input "CROSS"
select select "54"
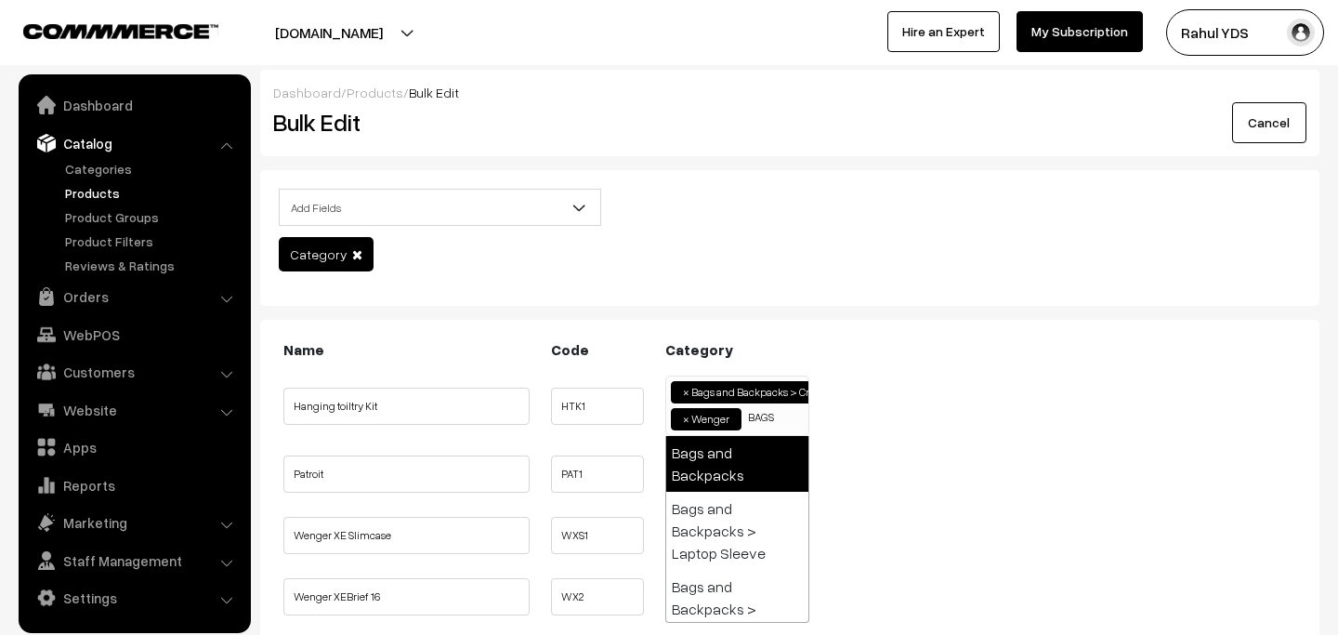
type input "BAGS"
select select "17"
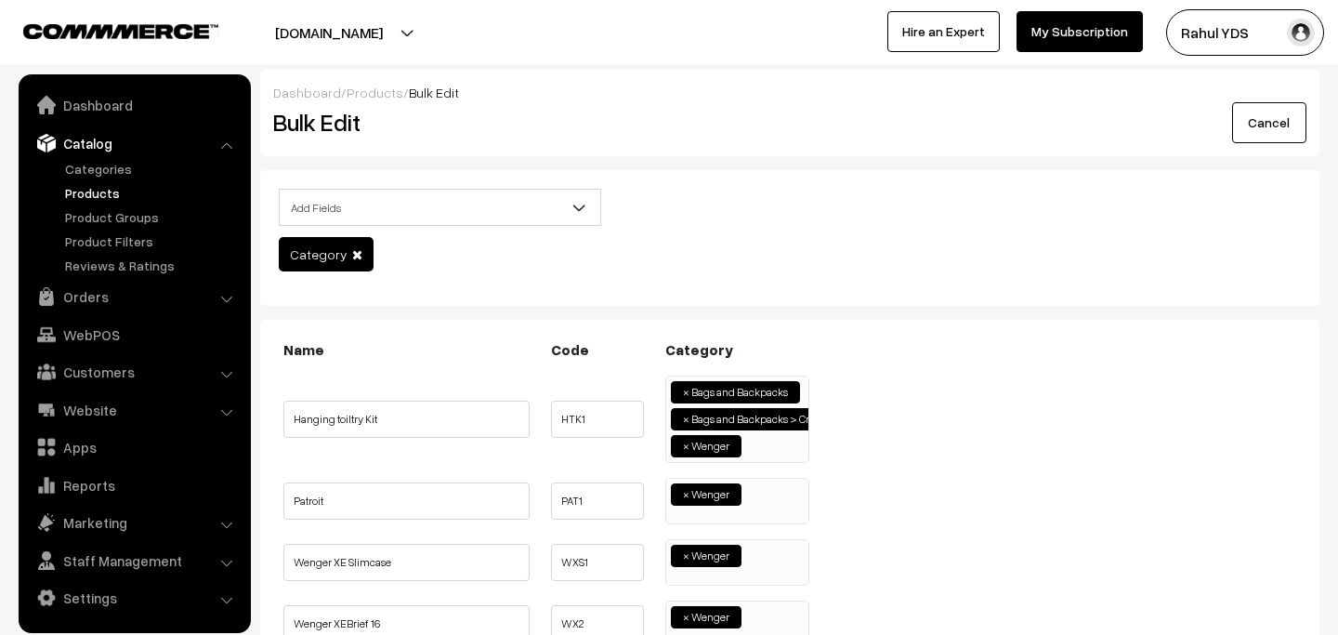
click at [760, 516] on span "× Wenger" at bounding box center [737, 501] width 144 height 46
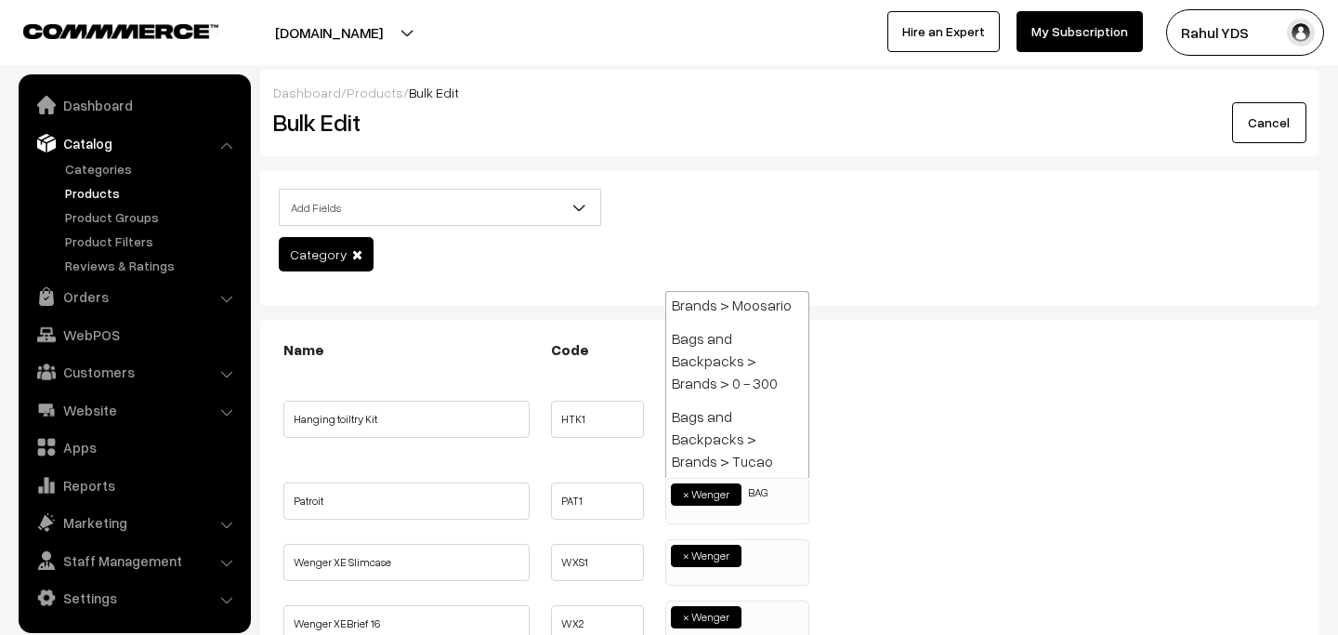
scroll to position [773, 0]
type input "BAGS"
select select "67"
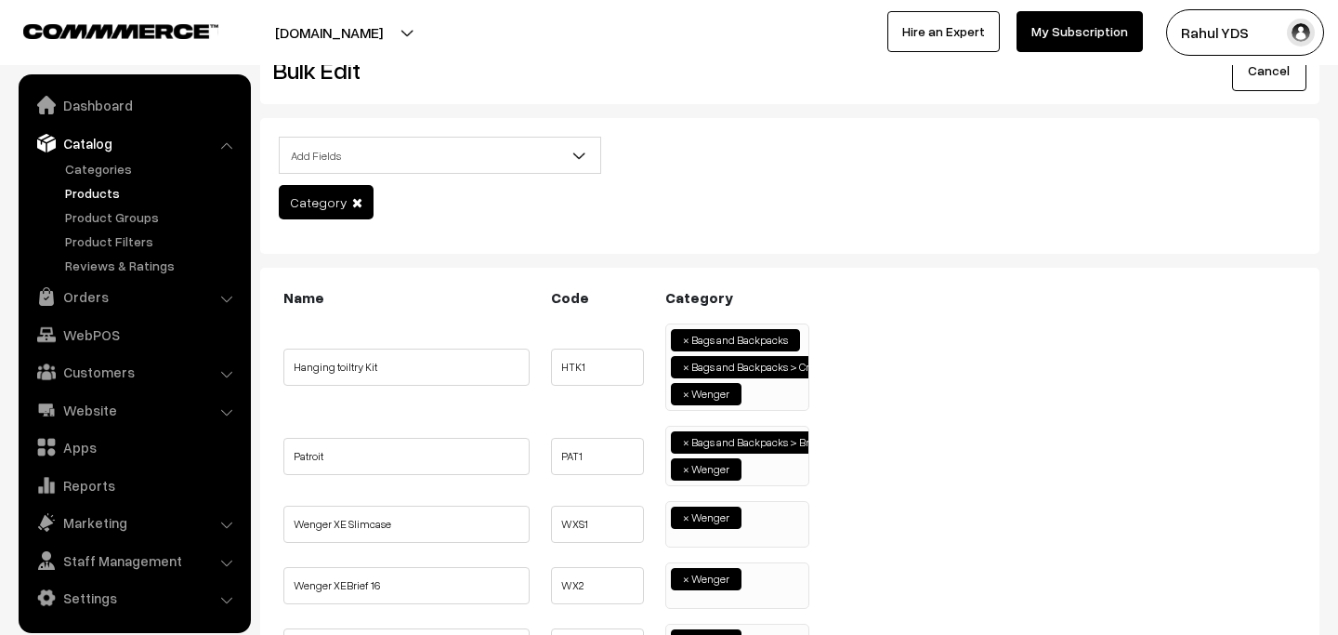
scroll to position [55, 0]
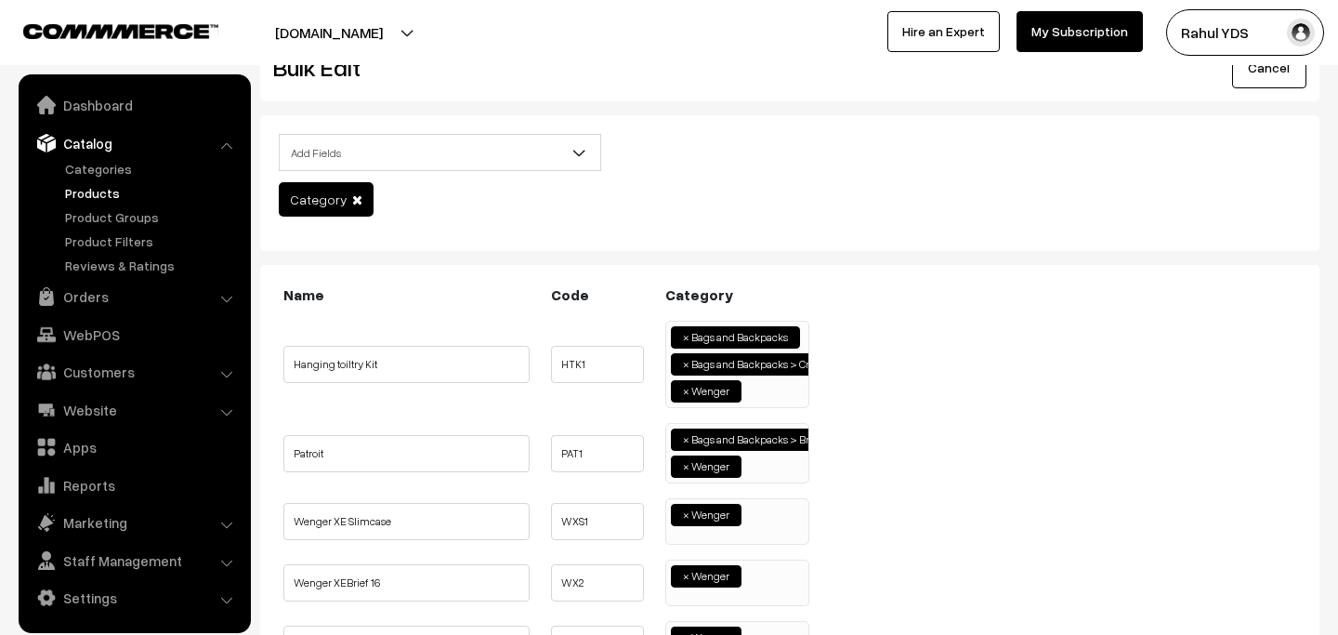
click at [687, 442] on span "×" at bounding box center [686, 439] width 7 height 17
select select "106"
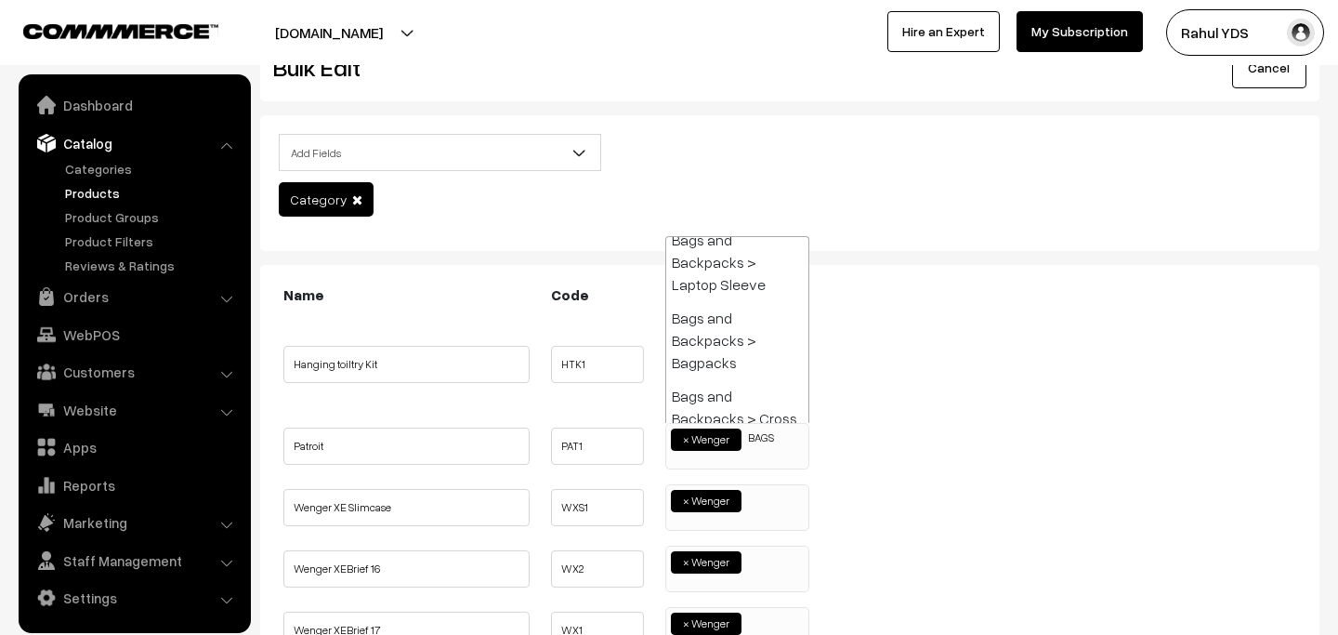
scroll to position [0, 0]
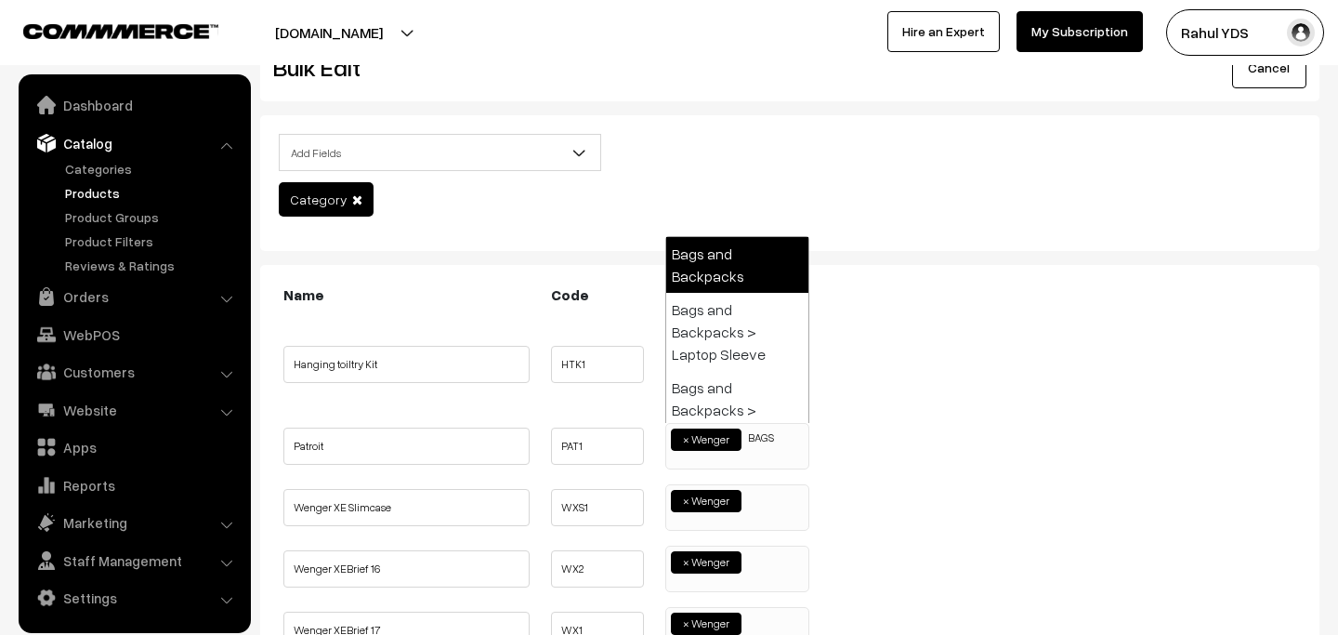
type input "BAGS"
select select "17"
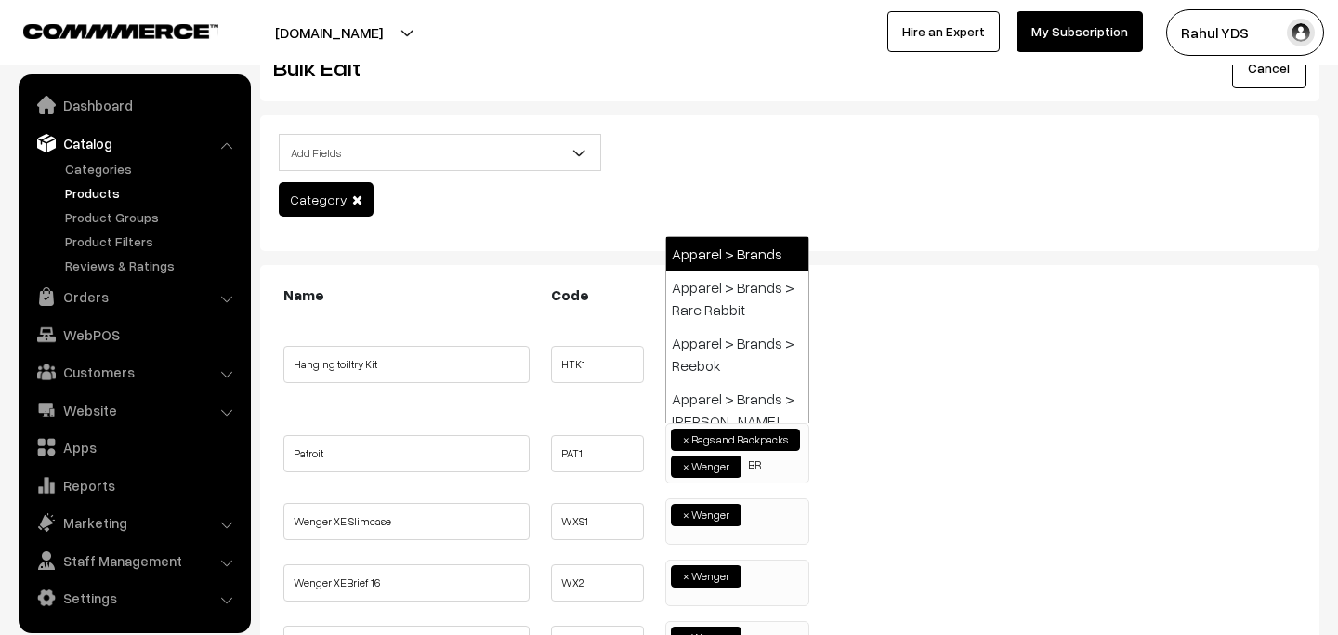
type input "B"
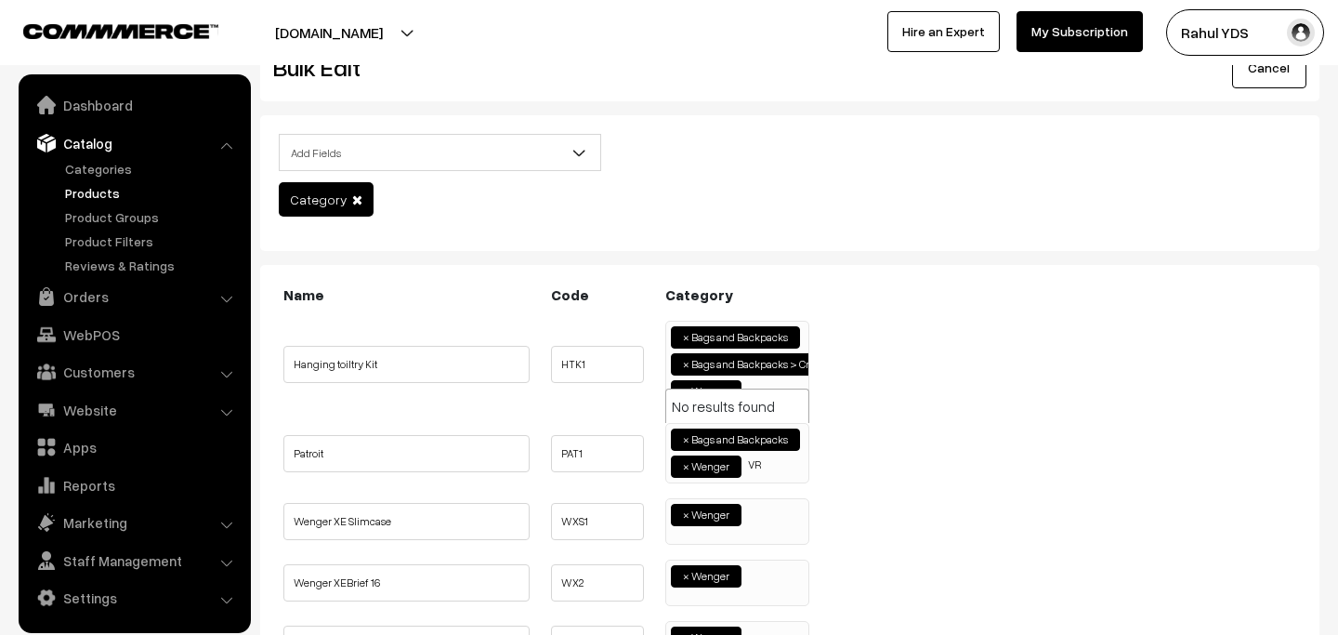
type input "V"
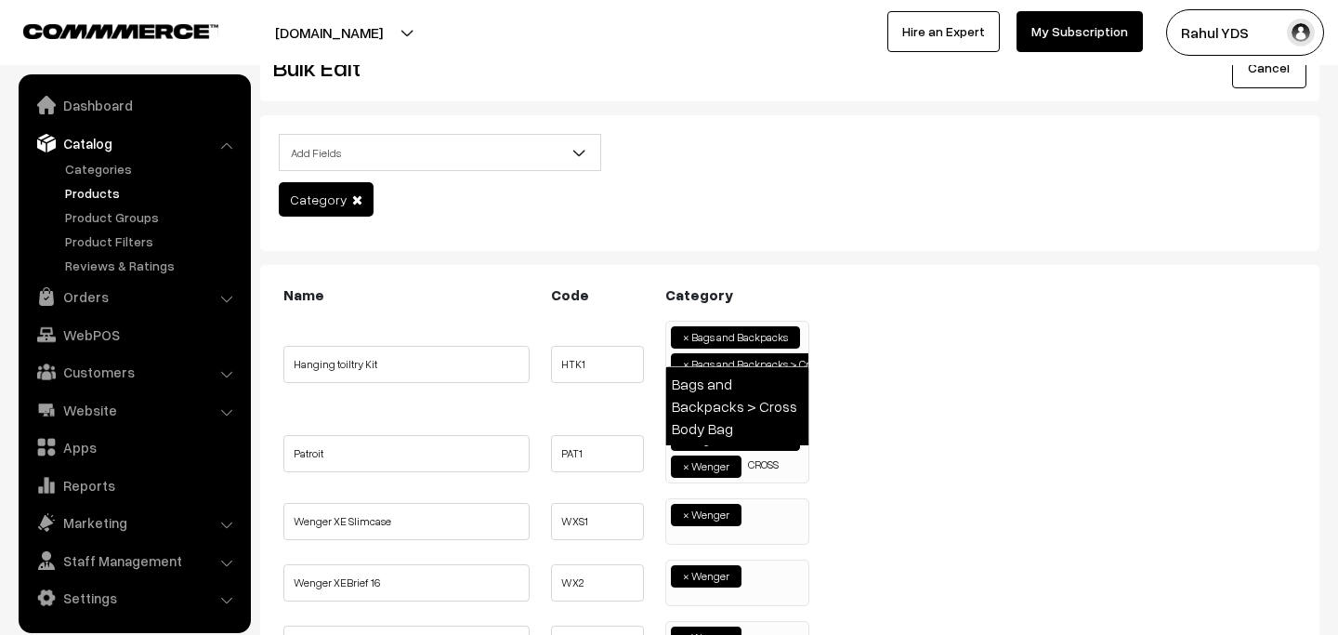
type input "CROSS"
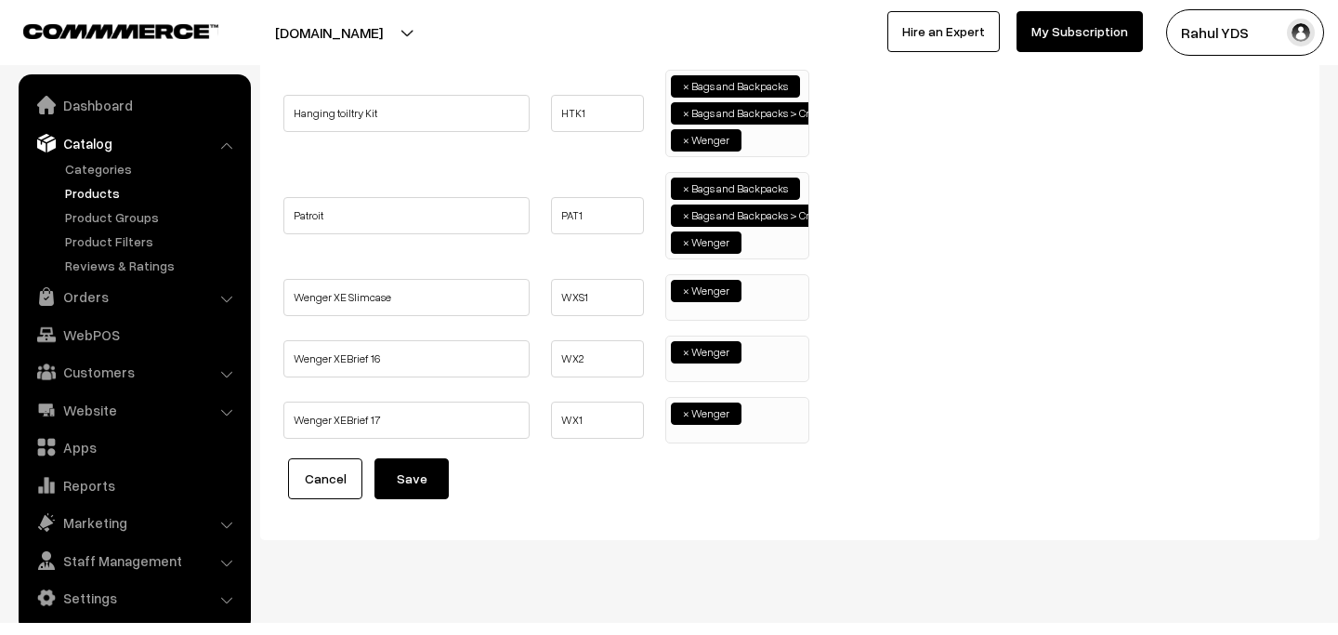
scroll to position [332, 0]
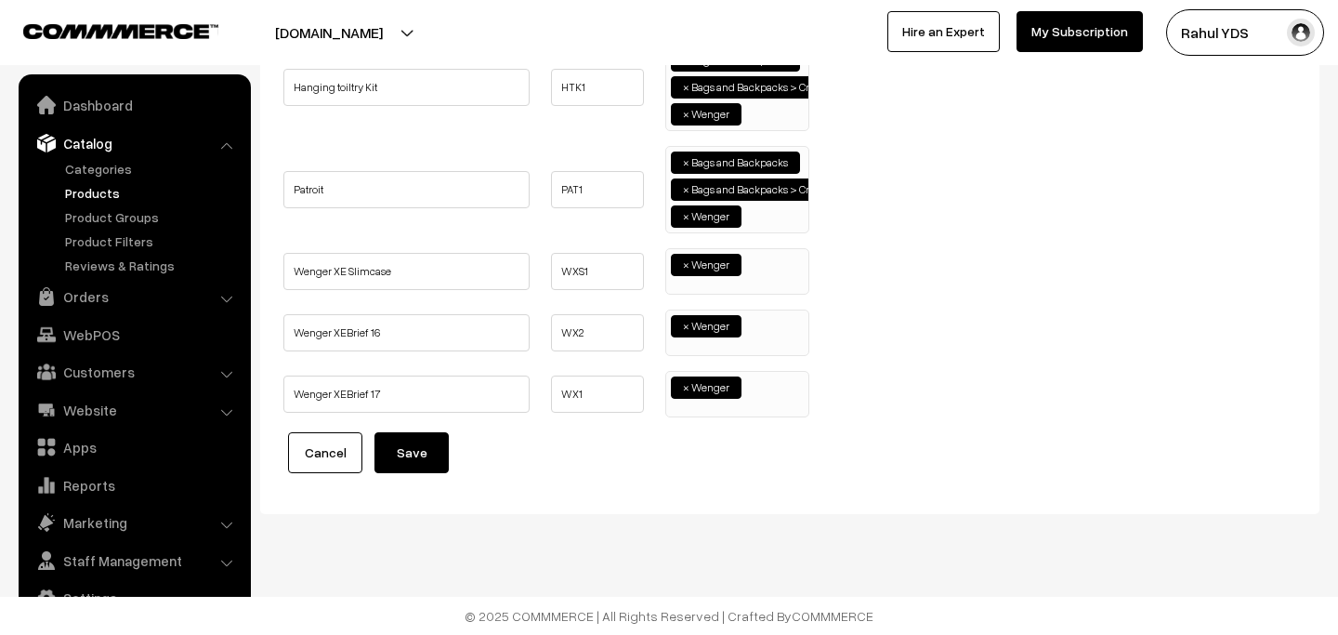
click at [767, 270] on ul "× Wenger" at bounding box center [737, 262] width 142 height 27
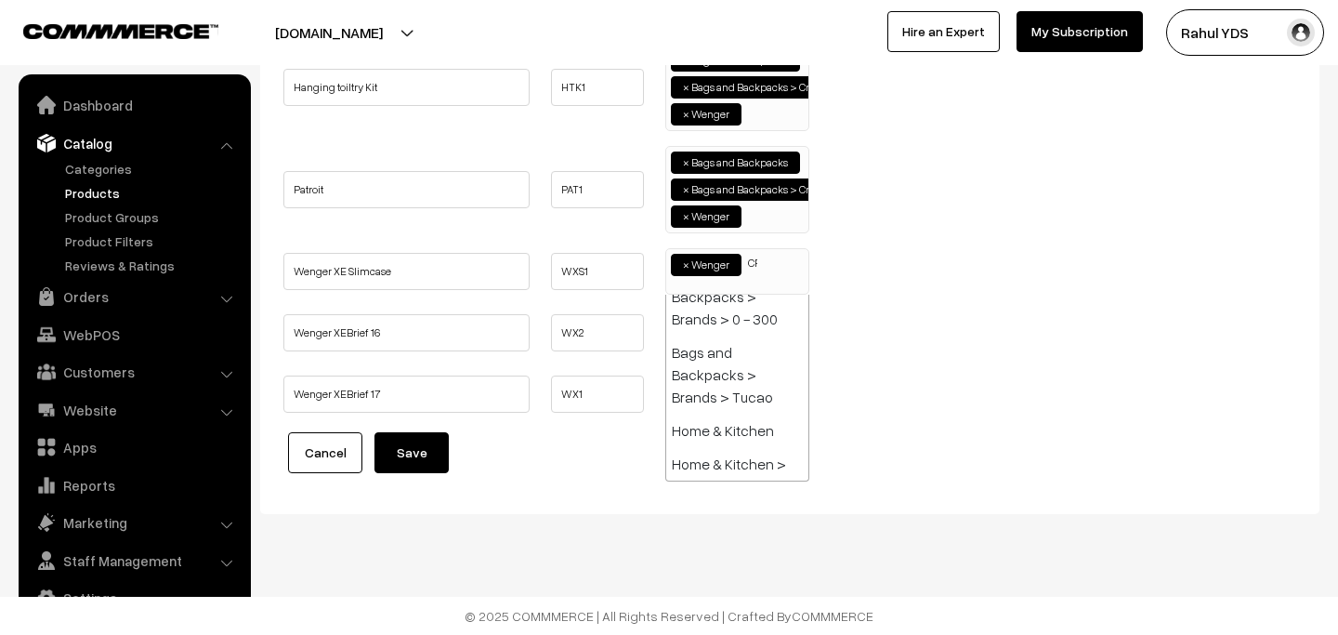
scroll to position [0, 0]
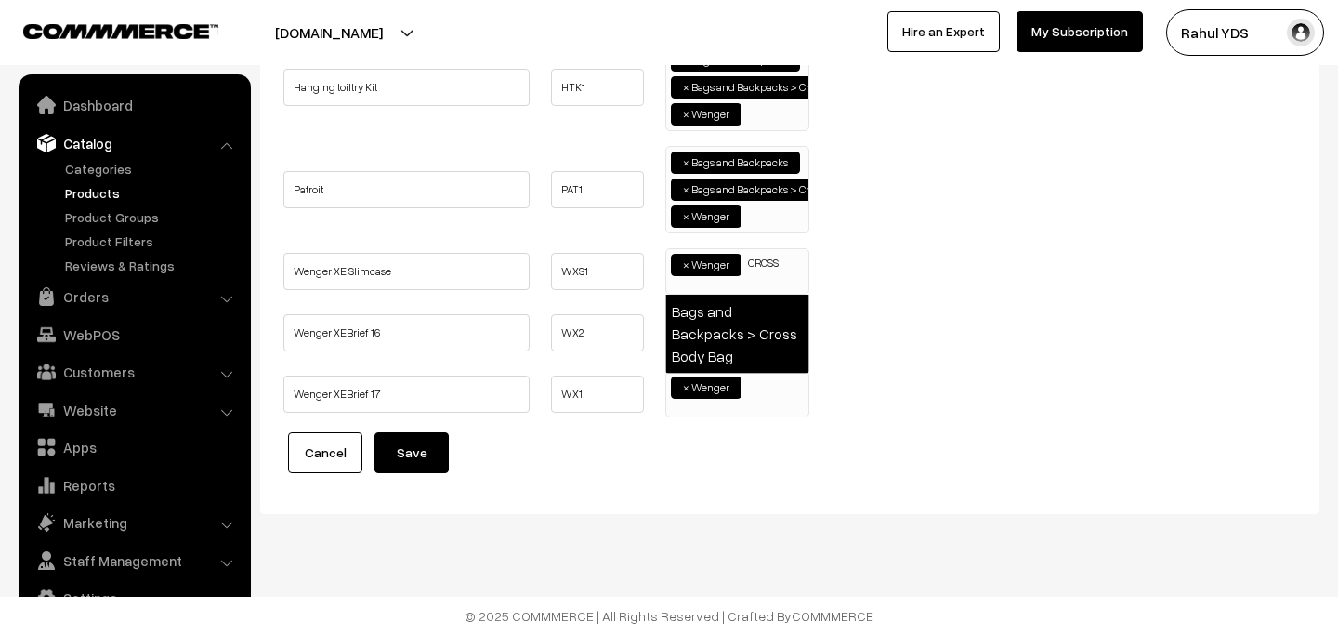
type input "CROSS"
select select "54"
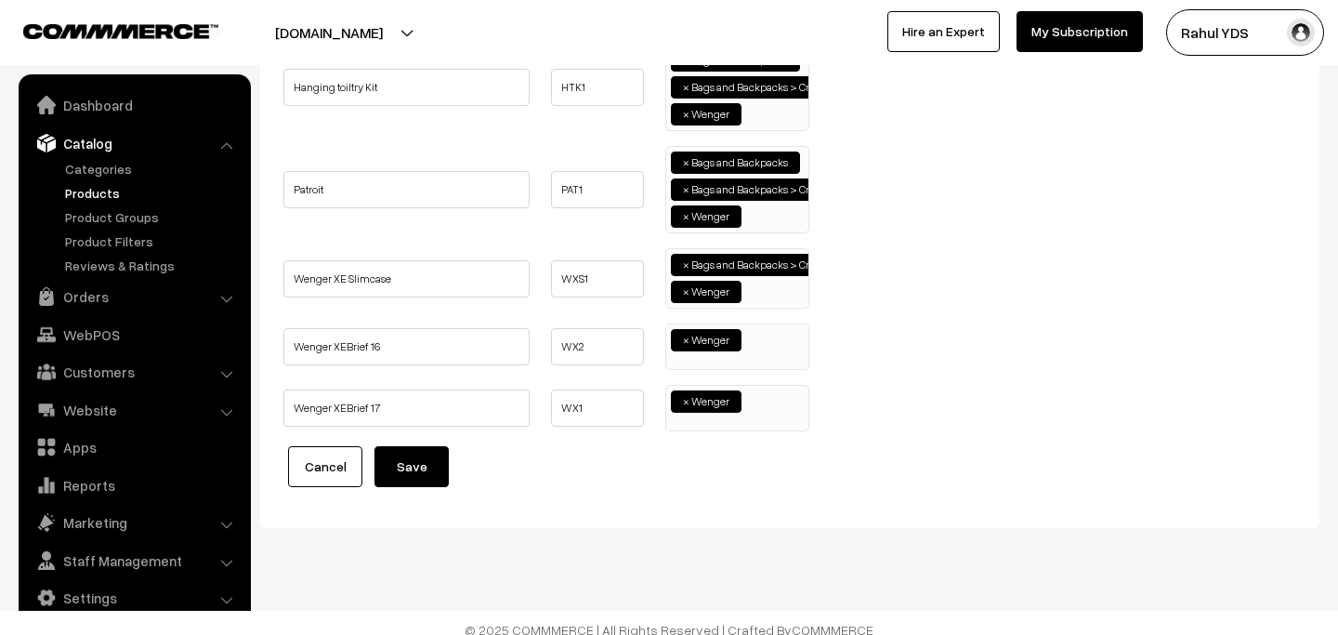
scroll to position [1501, 0]
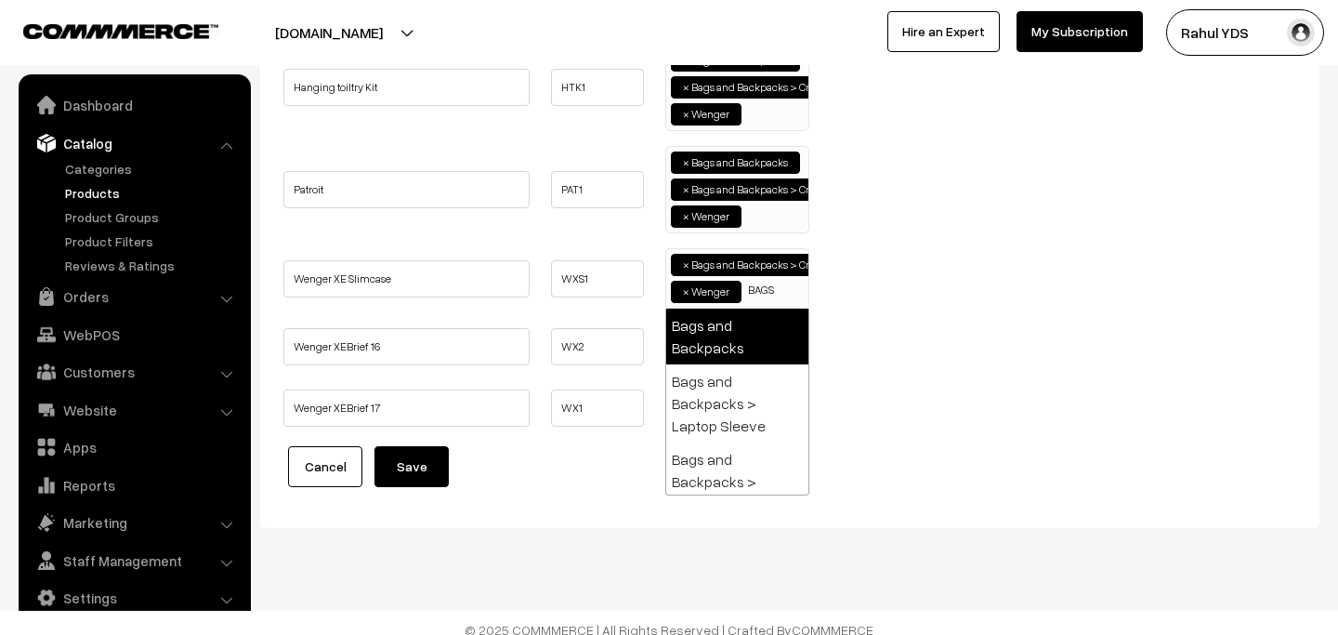
type input "BAGS"
select select "17"
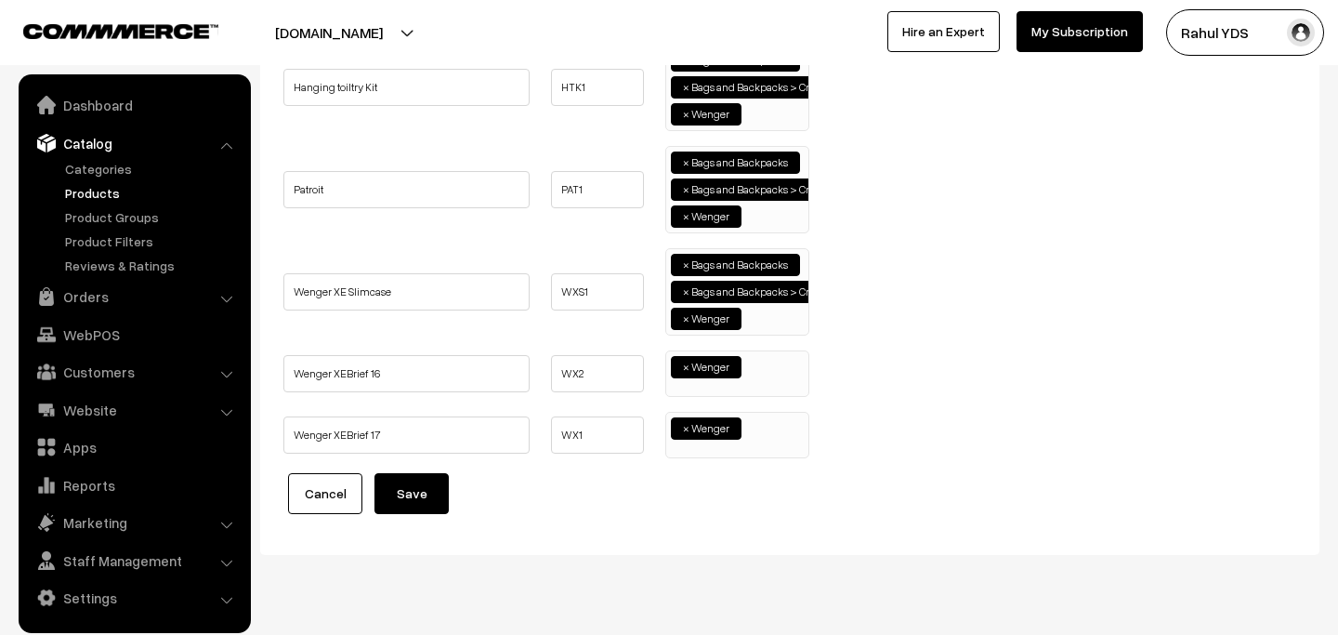
click at [764, 370] on ul "× Wenger" at bounding box center [737, 364] width 142 height 27
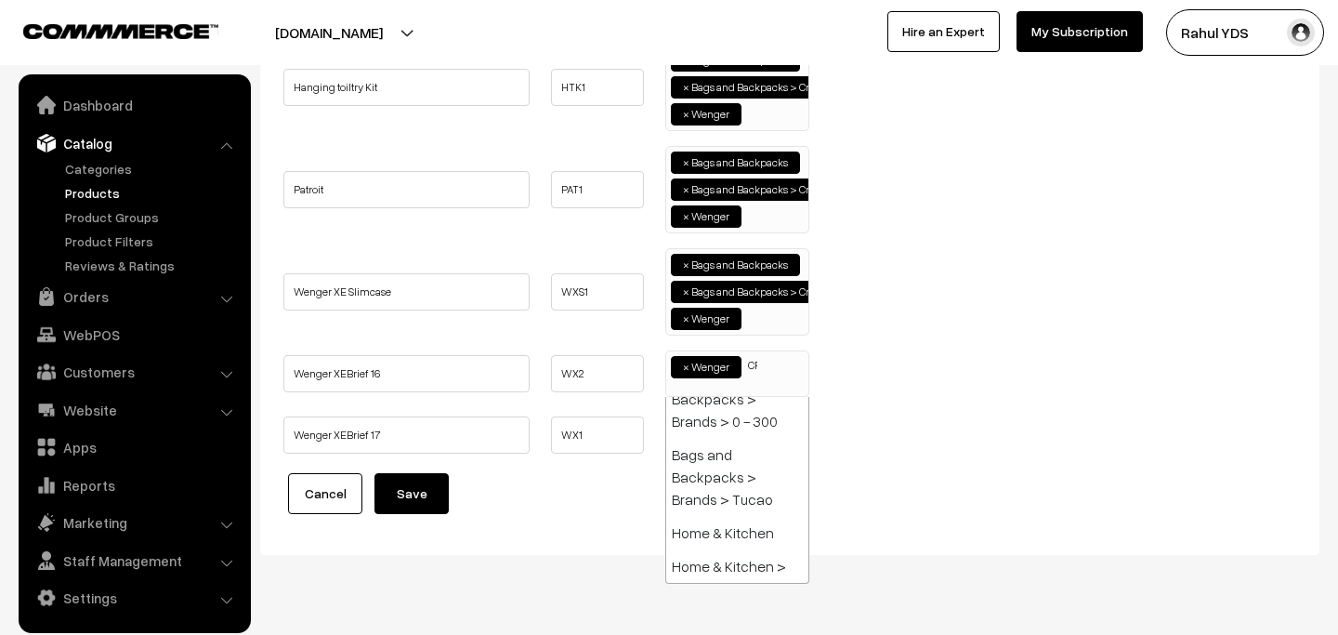
scroll to position [0, 0]
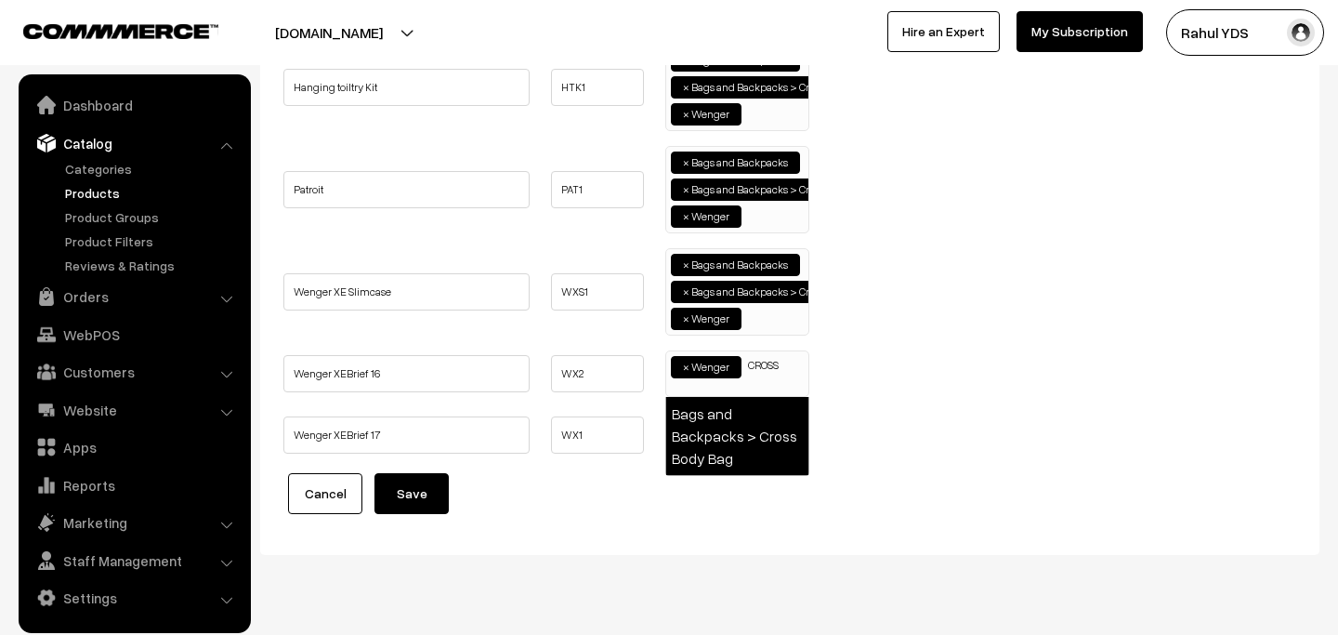
type input "CROSS"
select select "54"
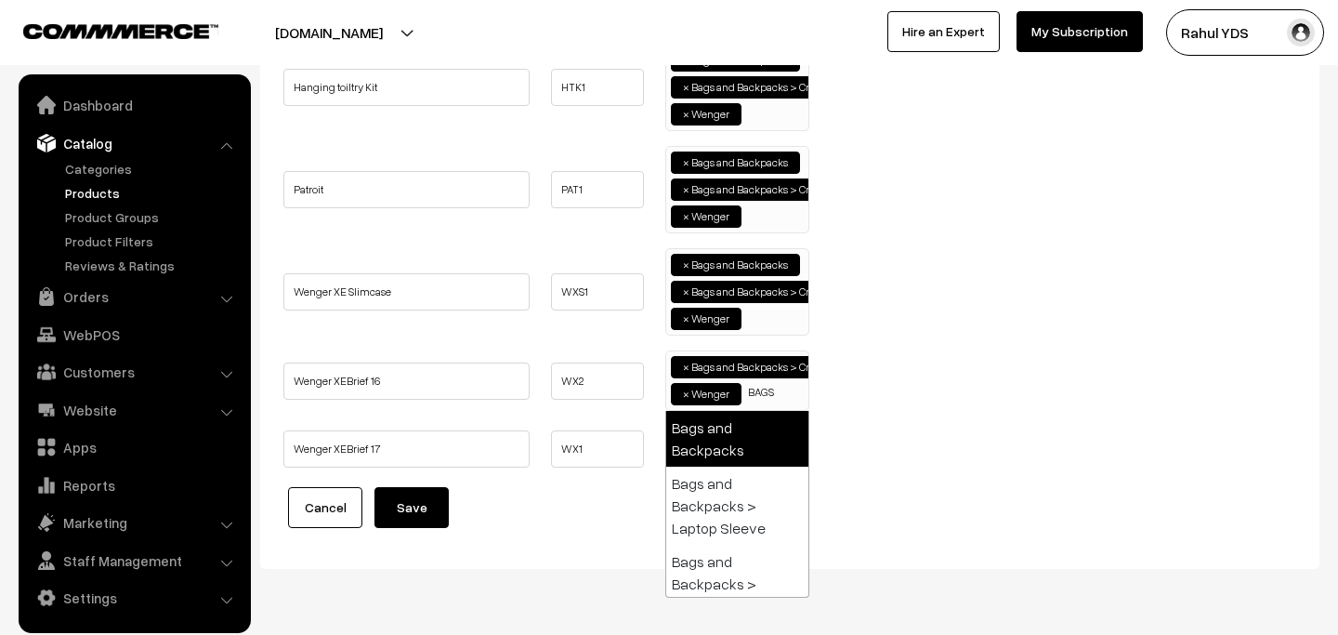
type input "BAGS"
select select "17"
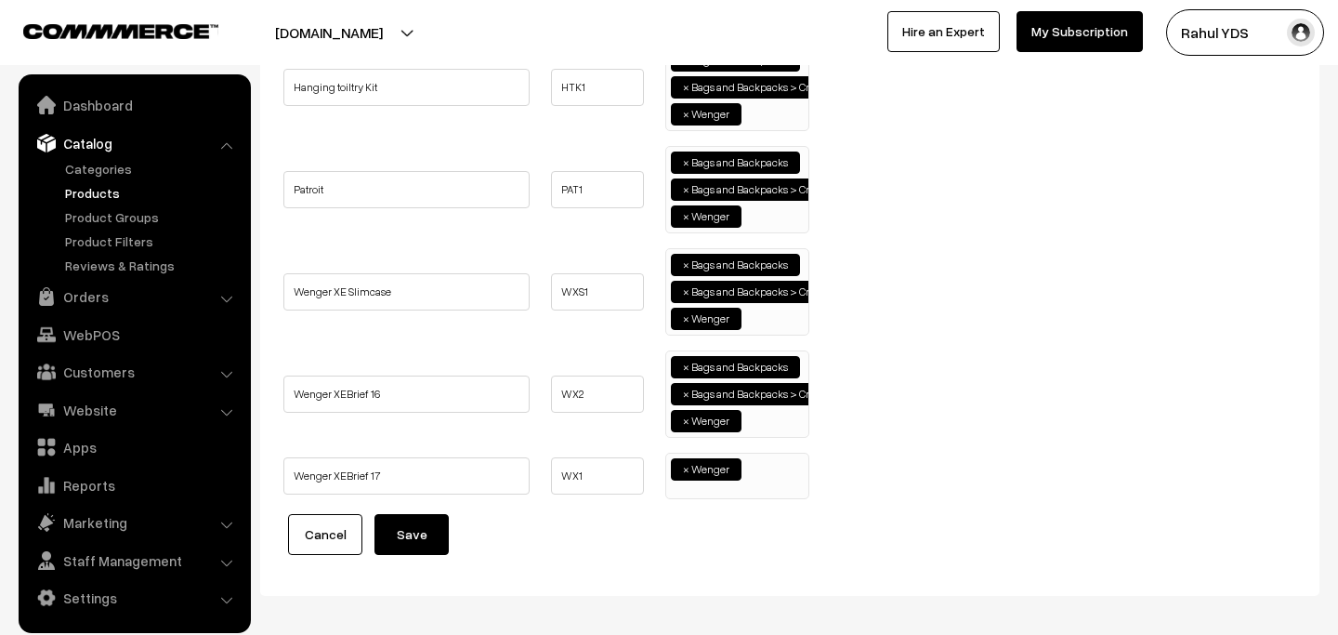
click at [759, 495] on span "× Wenger" at bounding box center [737, 476] width 144 height 46
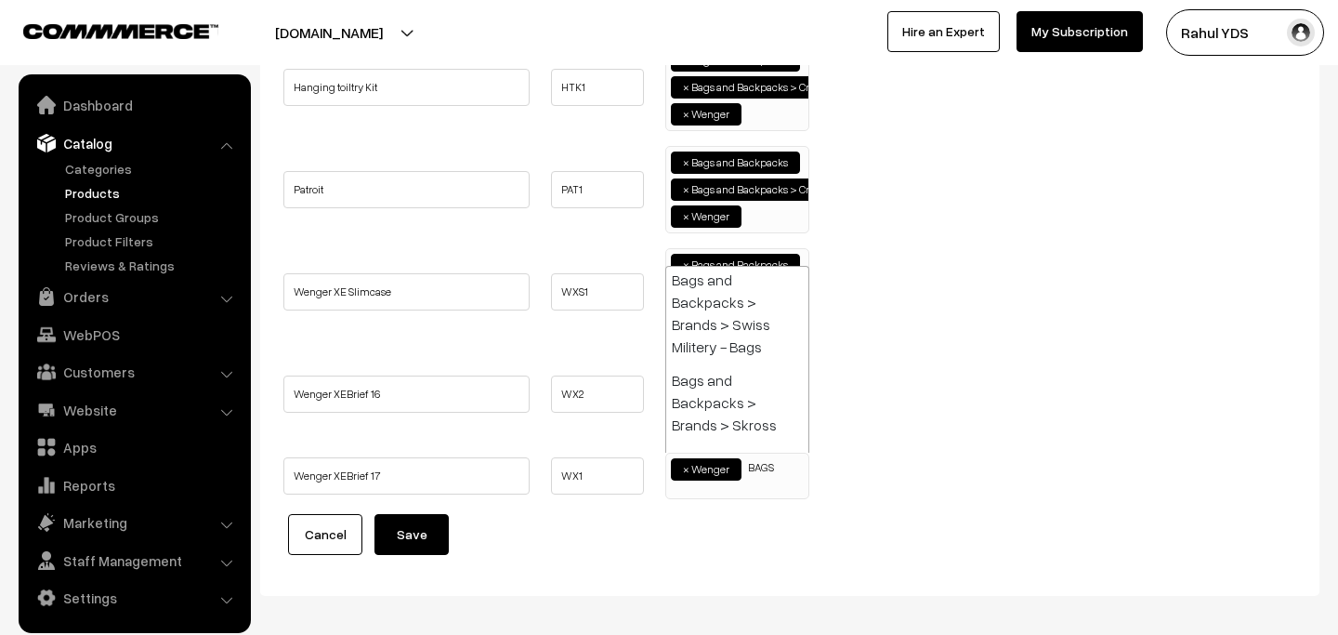
scroll to position [0, 0]
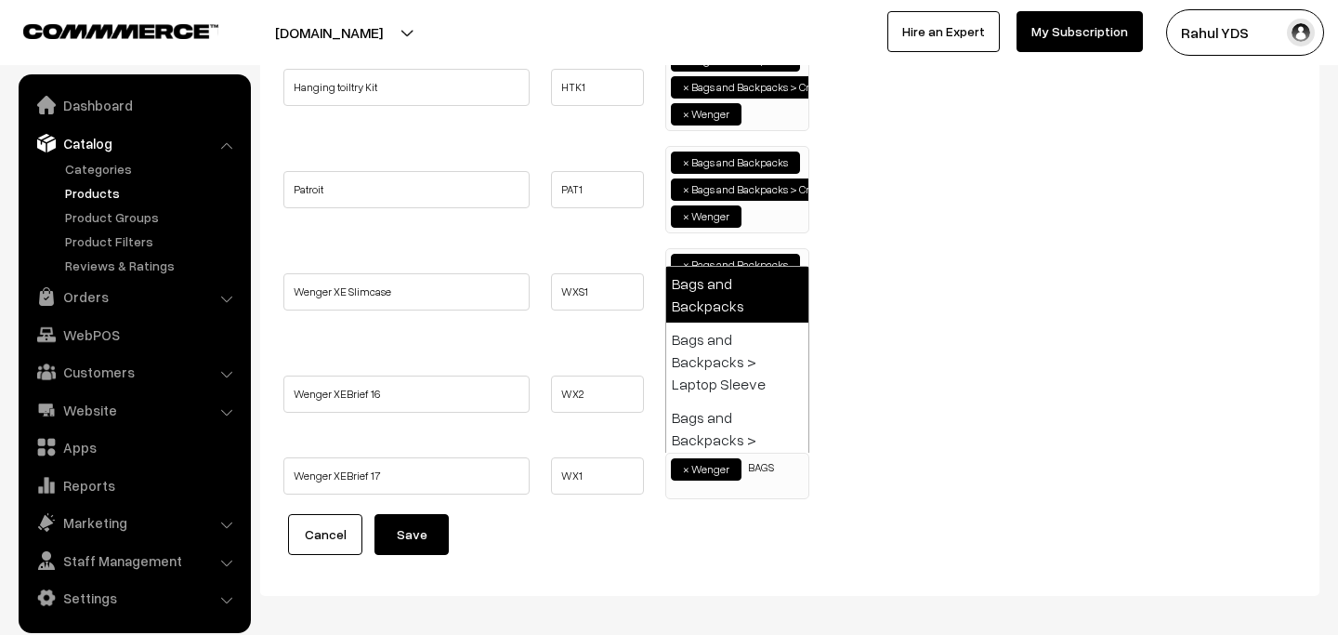
type input "BAGS"
select select "17"
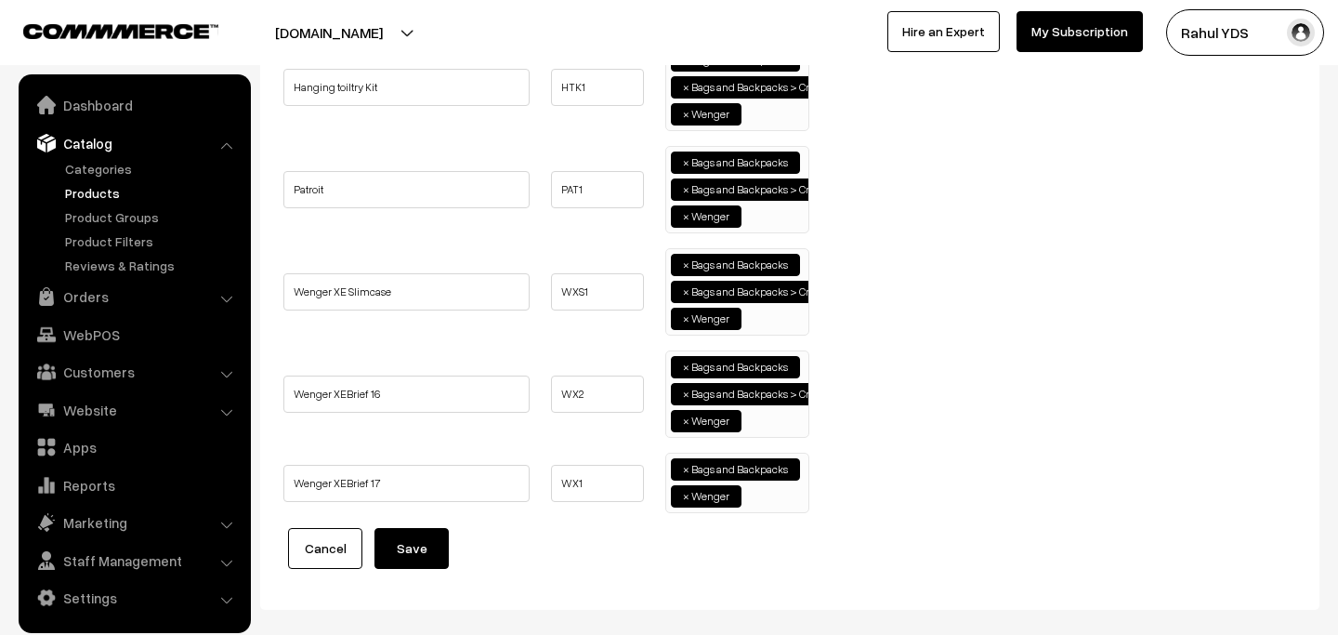
scroll to position [1501, 0]
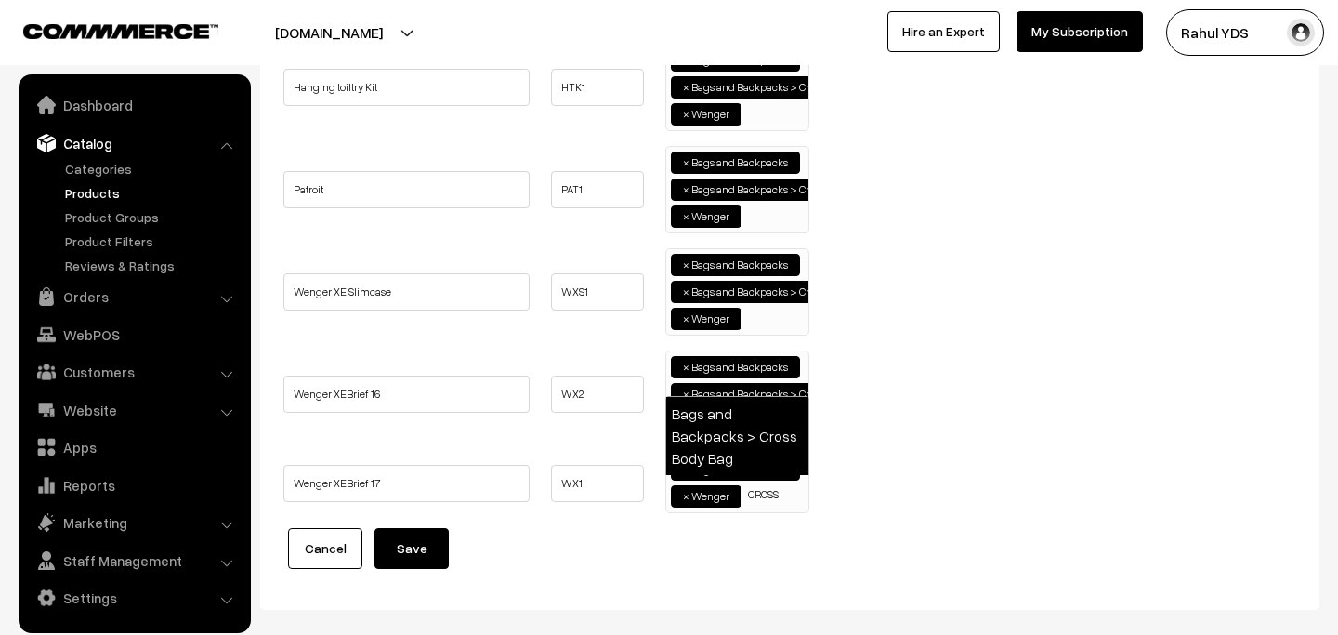
type input "CROSS"
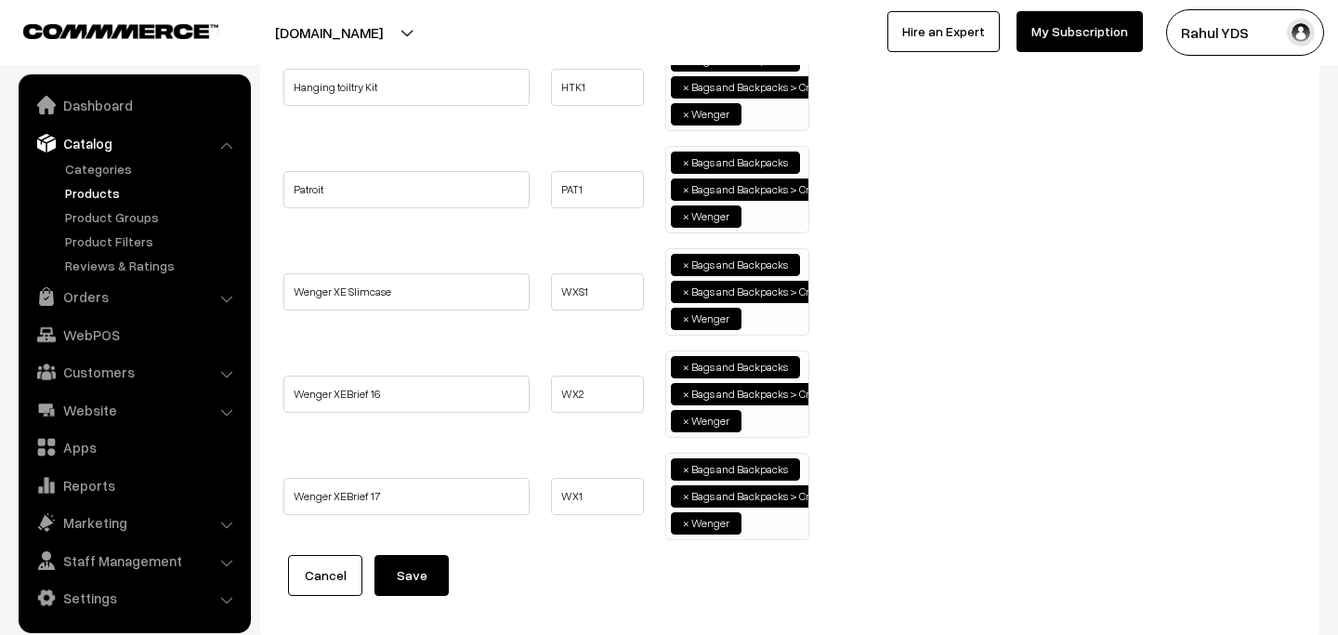
click at [404, 576] on button "Save" at bounding box center [411, 575] width 74 height 41
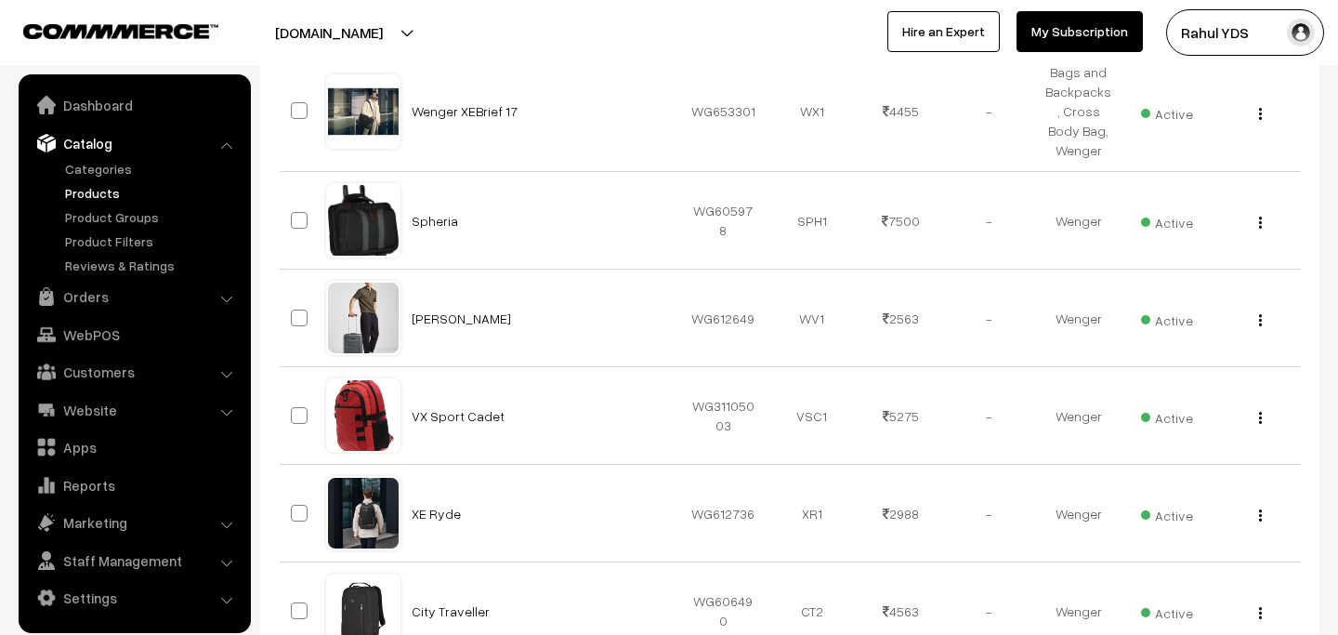
scroll to position [612, 0]
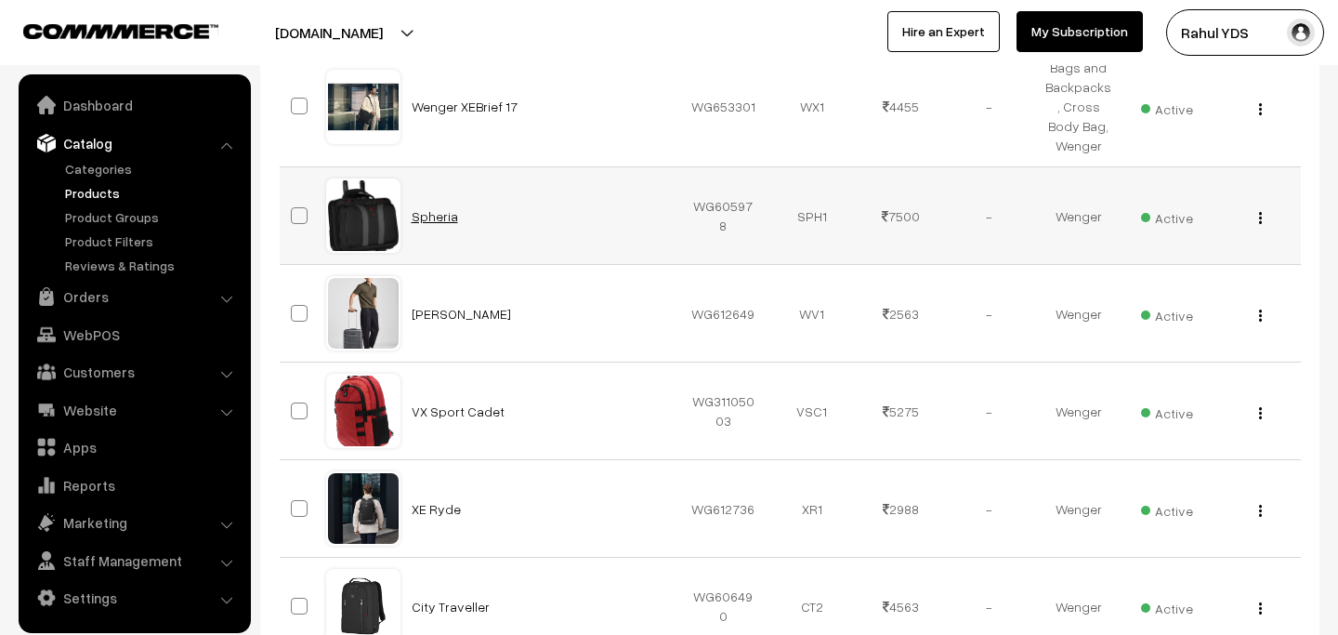
click at [434, 211] on link "Spheria" at bounding box center [435, 216] width 46 height 16
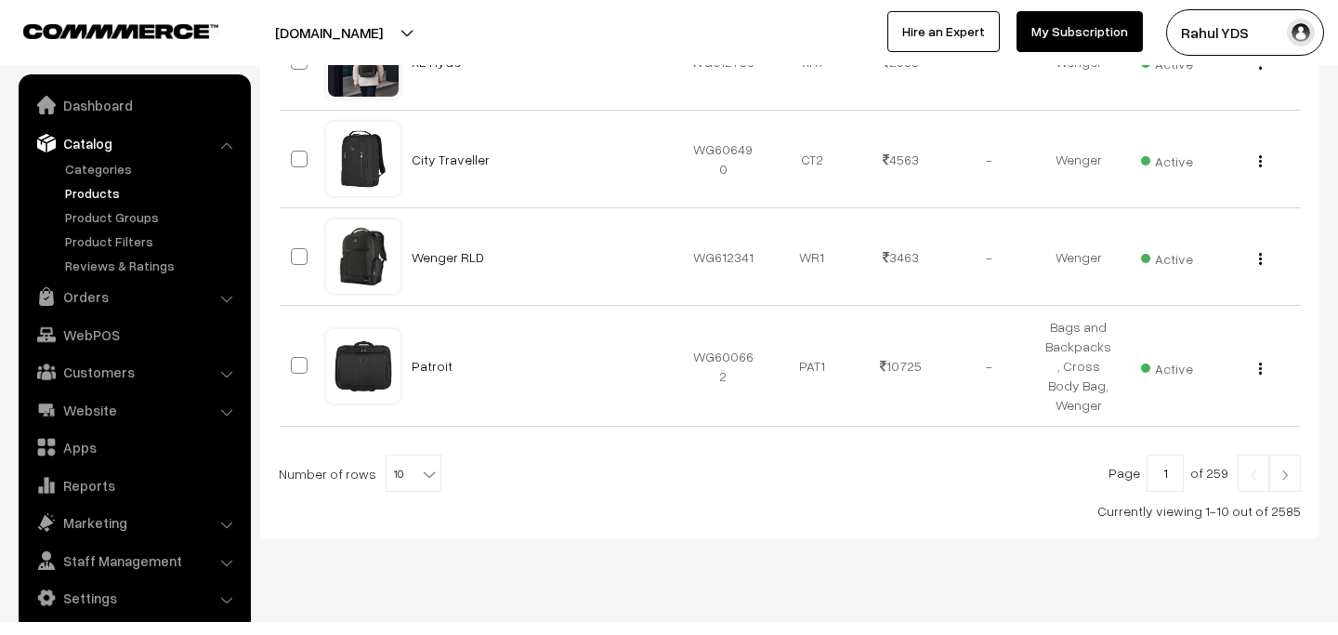
scroll to position [1084, 0]
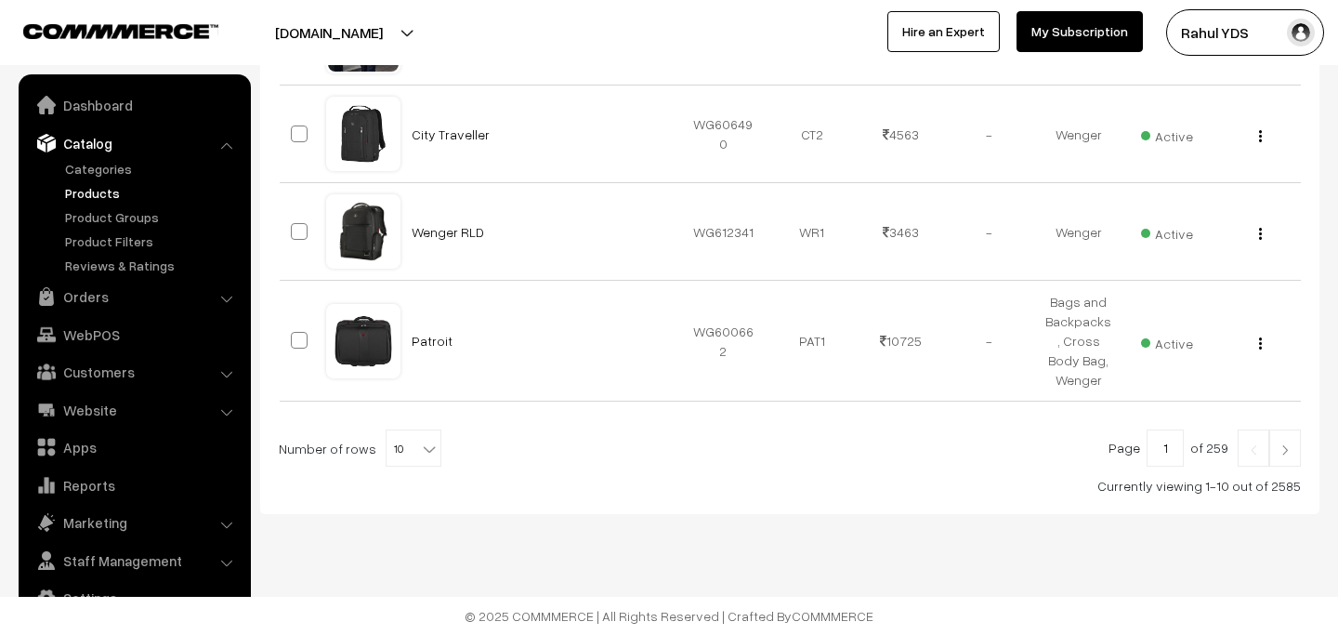
click at [422, 434] on span at bounding box center [431, 442] width 19 height 24
select select "40"
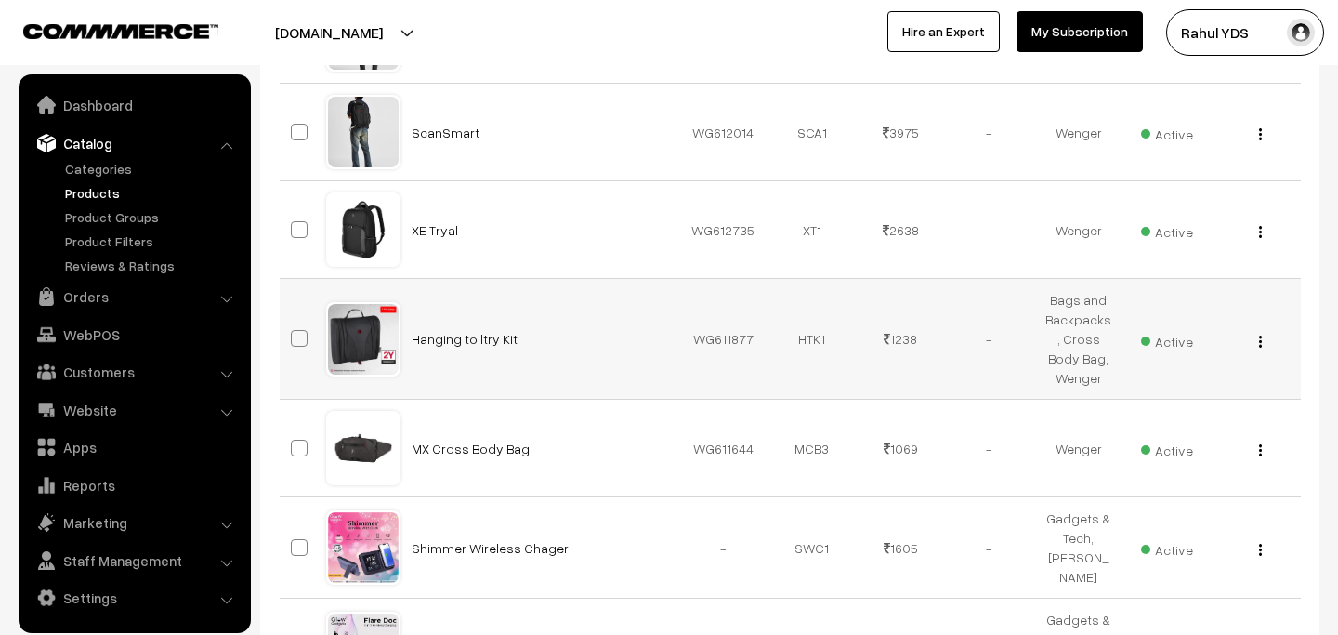
scroll to position [1498, 0]
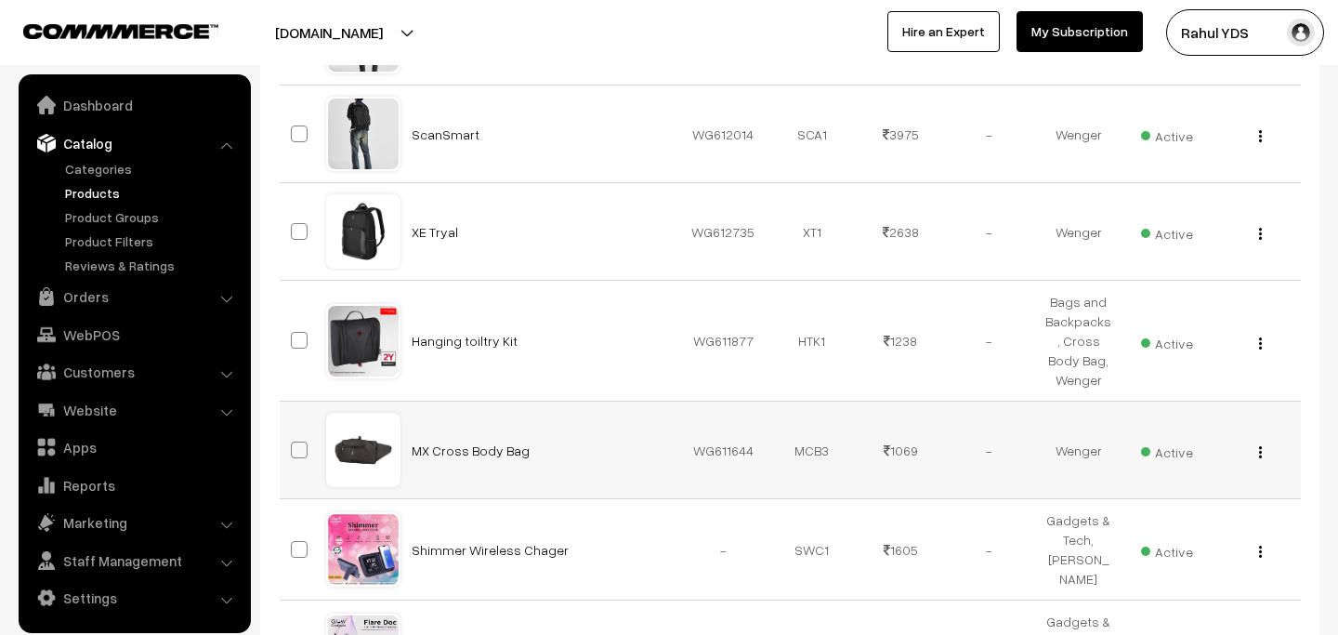
click at [299, 453] on span at bounding box center [299, 449] width 17 height 17
click at [294, 444] on input "checkbox" at bounding box center [288, 438] width 12 height 12
click at [294, 451] on span at bounding box center [299, 449] width 17 height 17
click at [294, 444] on input "checkbox" at bounding box center [288, 438] width 12 height 12
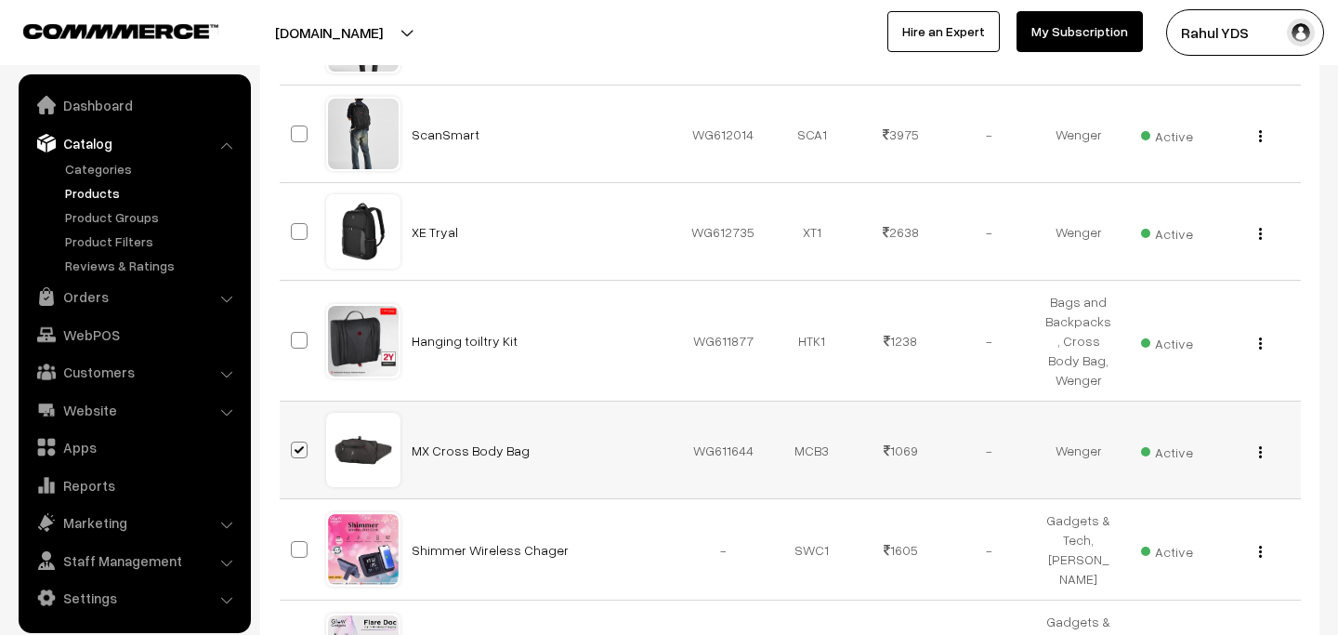
checkbox input "false"
click at [442, 449] on link "MX Cross Body Bag" at bounding box center [471, 450] width 118 height 16
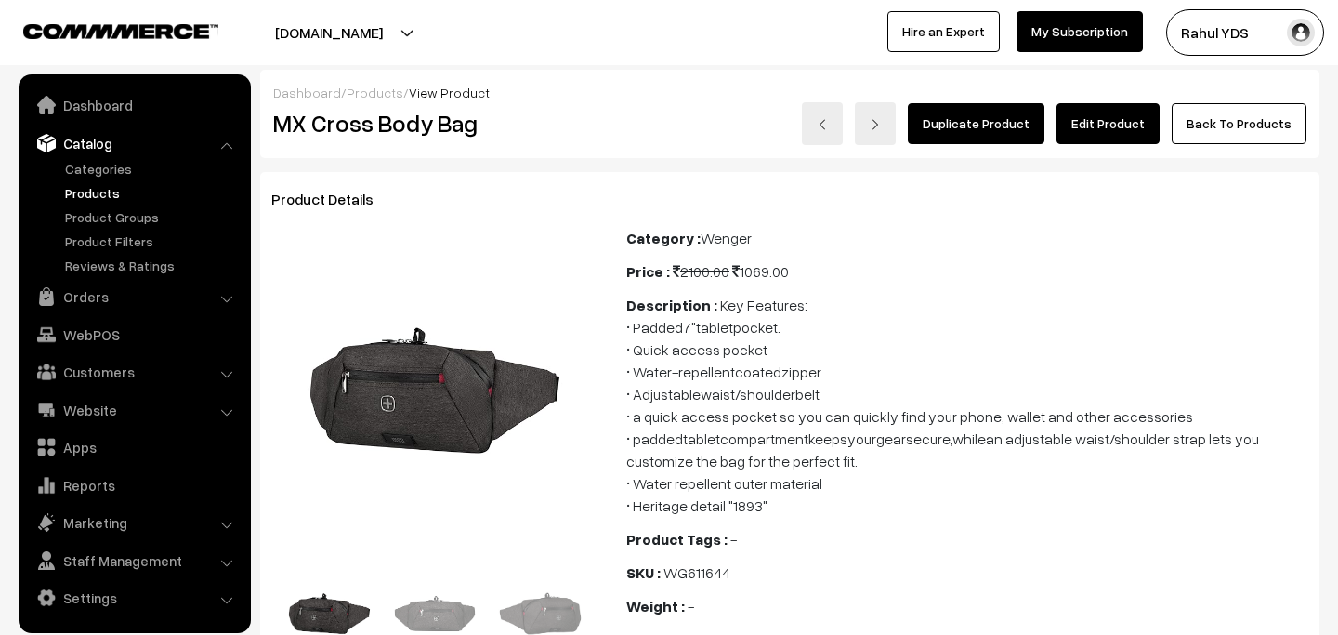
click at [1103, 128] on link "Edit Product" at bounding box center [1108, 123] width 103 height 41
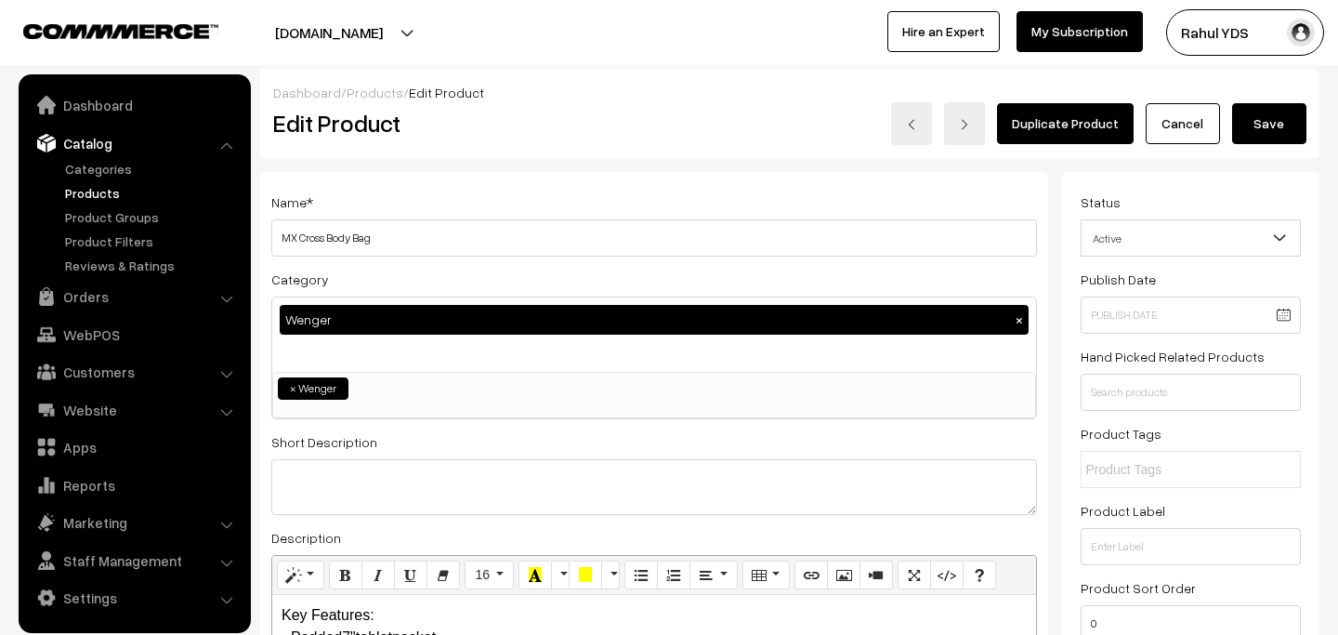
click at [447, 361] on div "Wenger ×" at bounding box center [654, 334] width 764 height 74
type input "SLING"
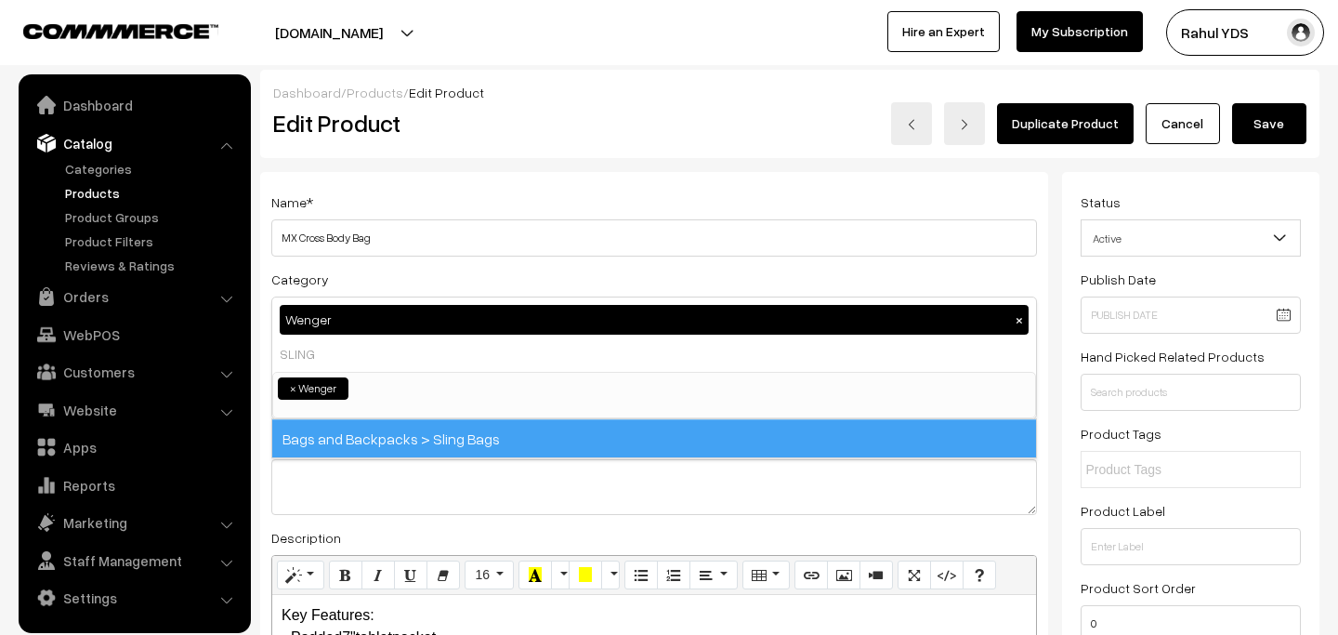
select select "58"
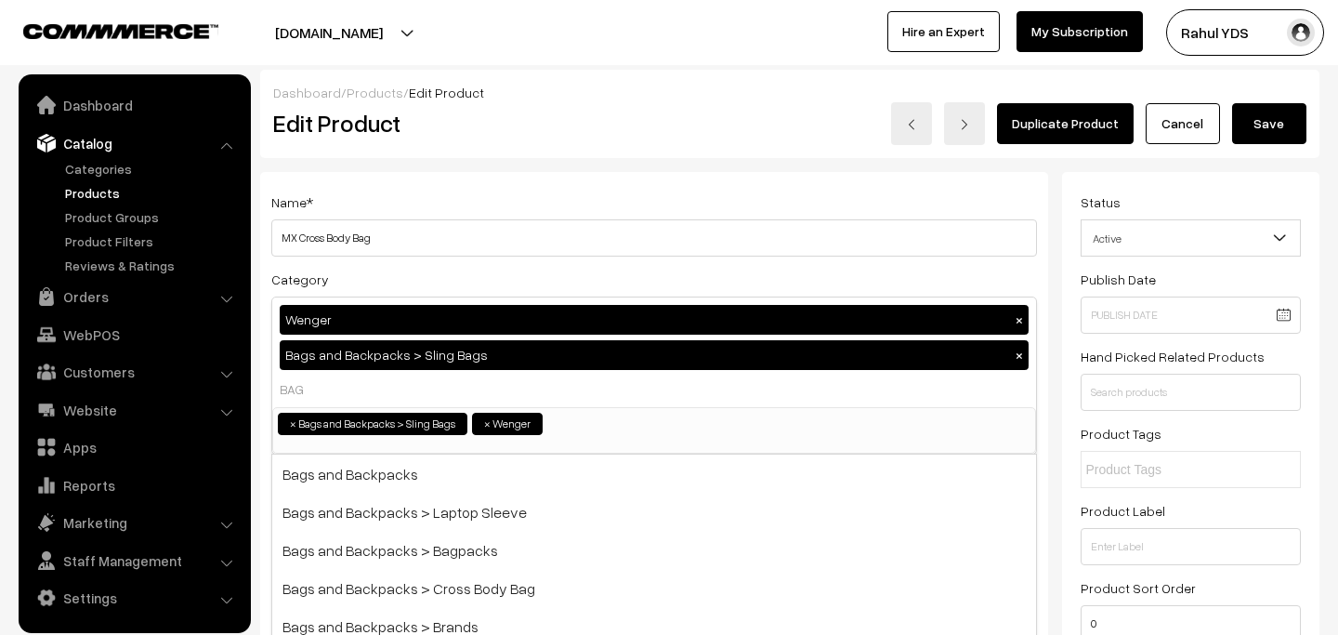
type input "BAGS"
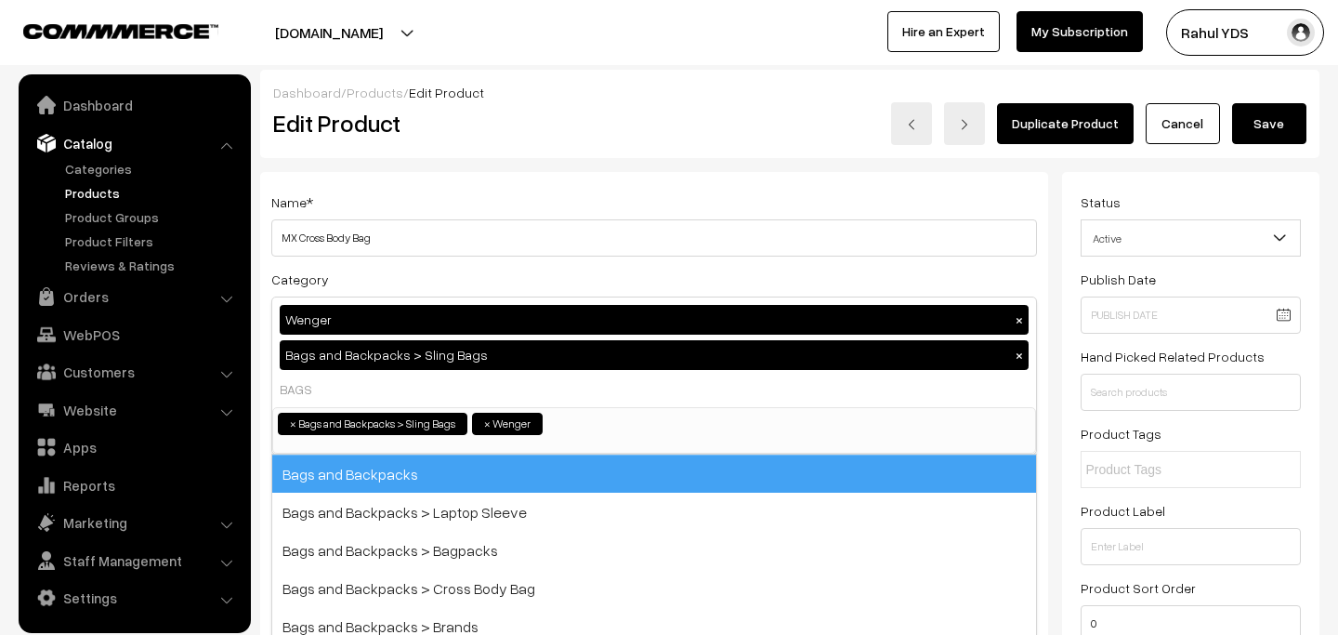
select select "17"
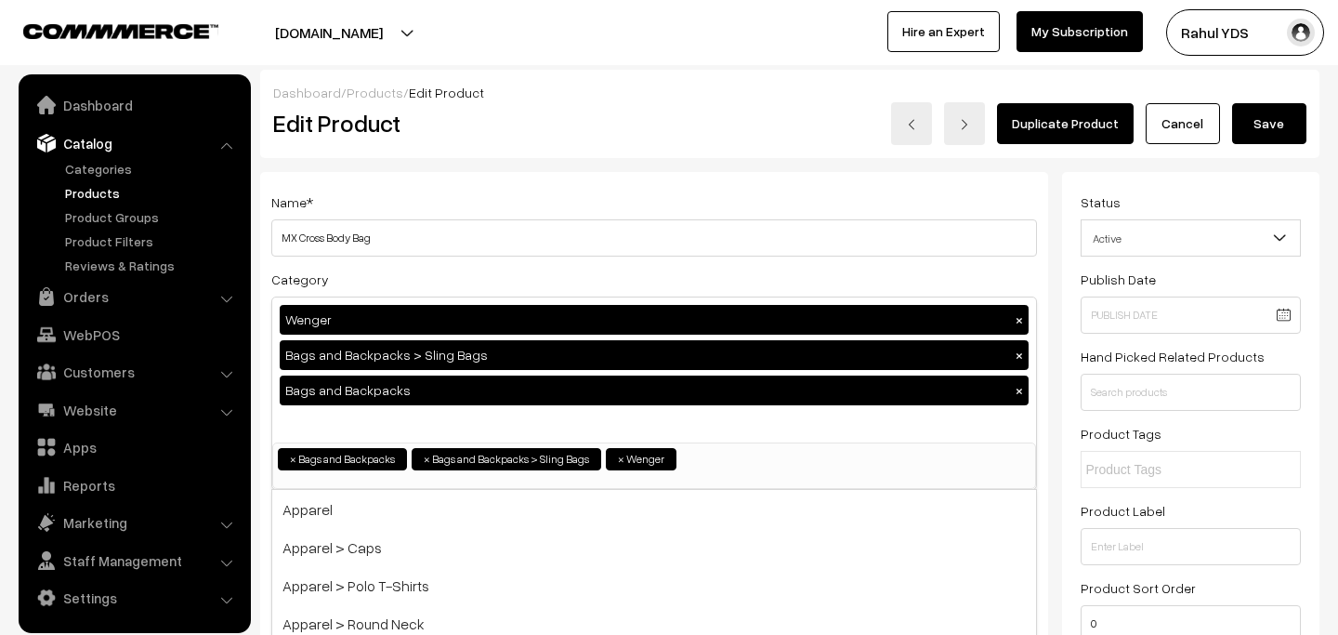
click at [1263, 123] on button "Save" at bounding box center [1269, 123] width 74 height 41
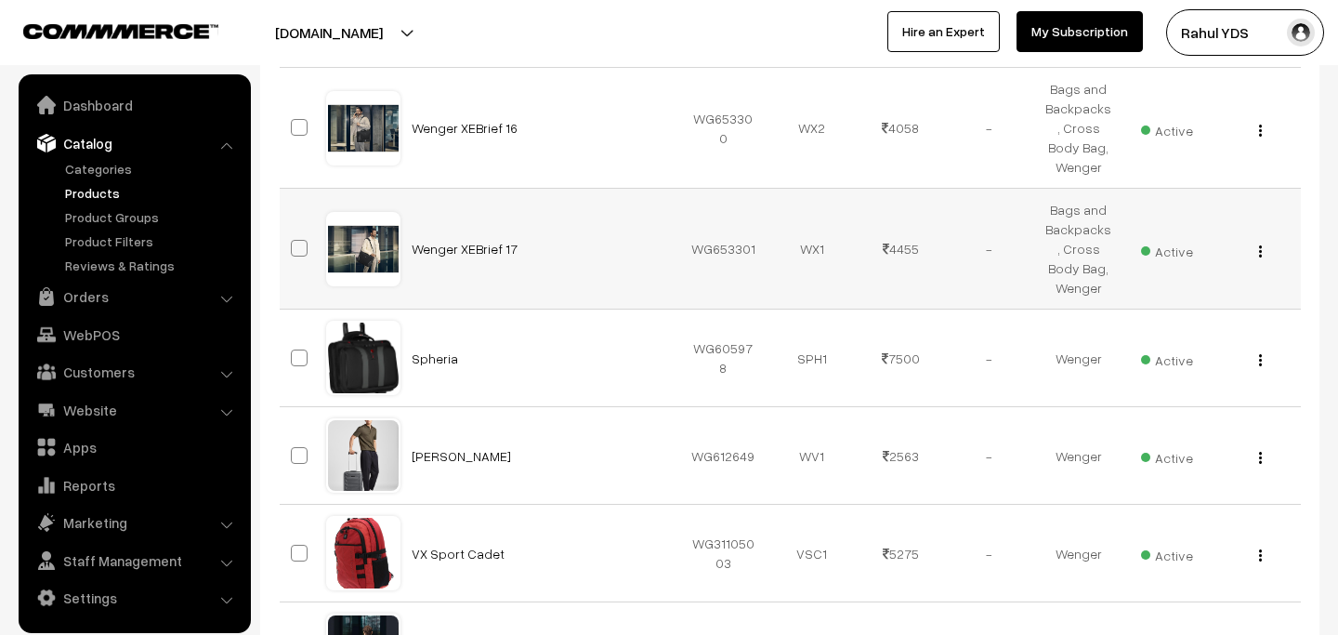
scroll to position [508, 0]
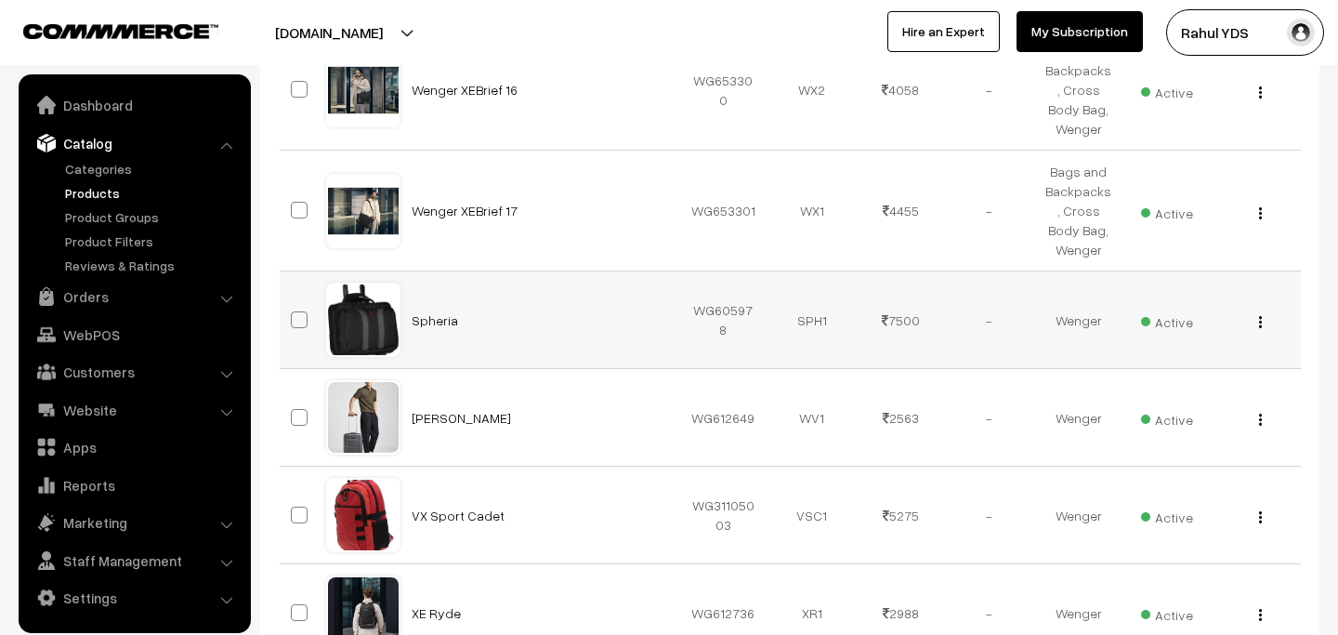
click at [299, 327] on span at bounding box center [299, 319] width 17 height 17
click at [294, 314] on input "checkbox" at bounding box center [288, 308] width 12 height 12
checkbox input "true"
click at [299, 424] on span at bounding box center [299, 417] width 17 height 17
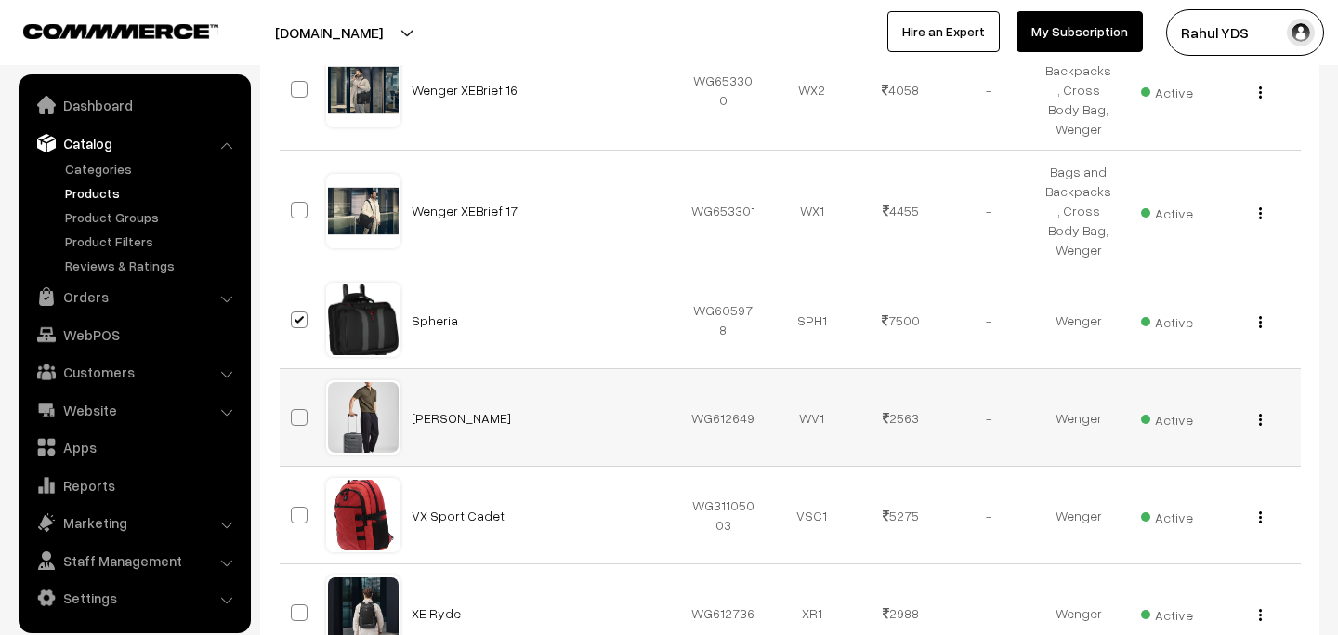
click at [294, 412] on input "checkbox" at bounding box center [288, 406] width 12 height 12
checkbox input "true"
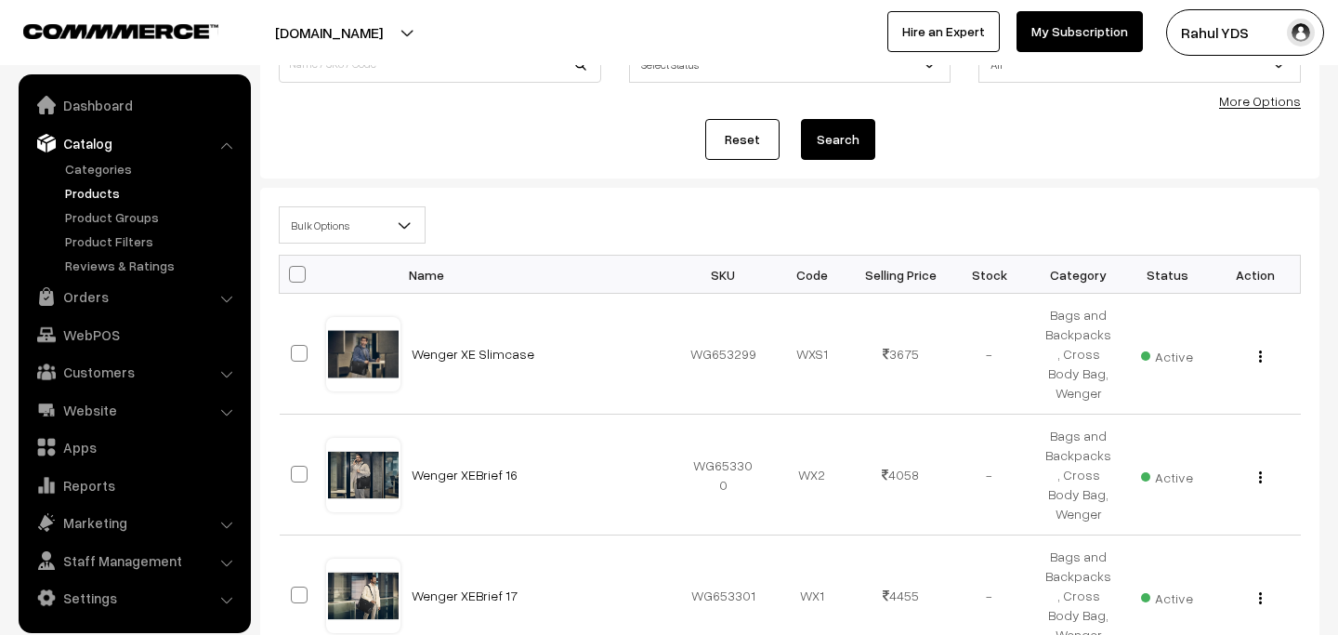
scroll to position [0, 0]
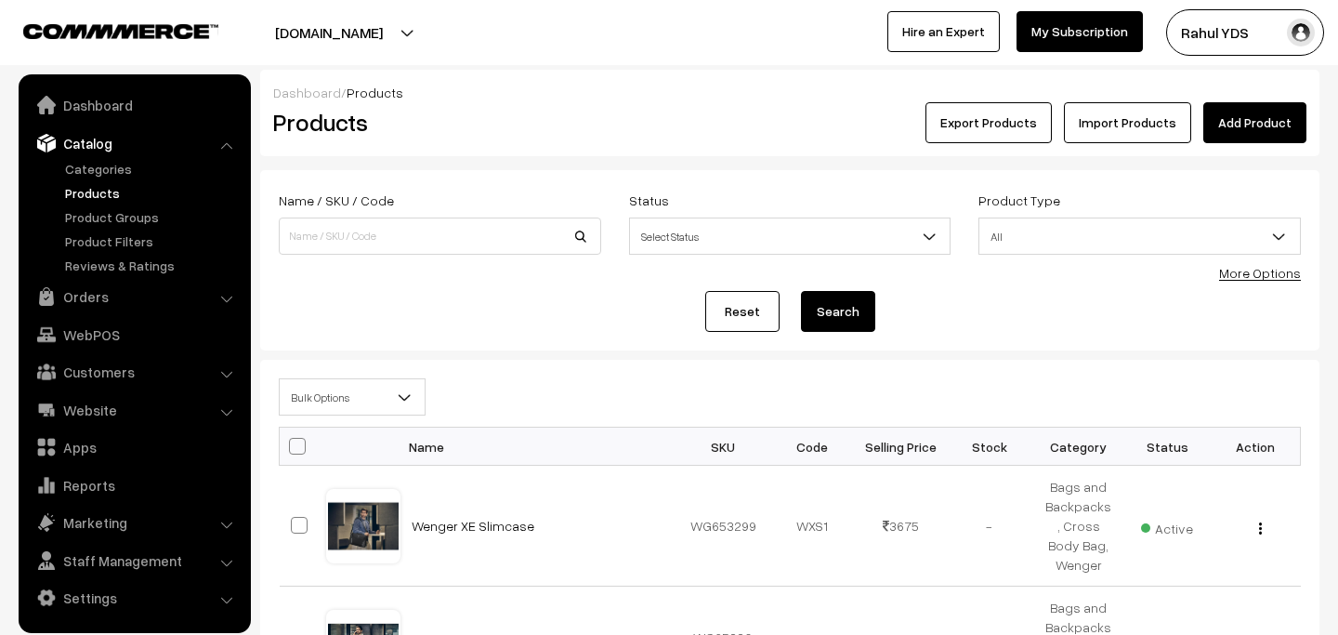
click at [393, 386] on span "Bulk Options" at bounding box center [352, 397] width 145 height 33
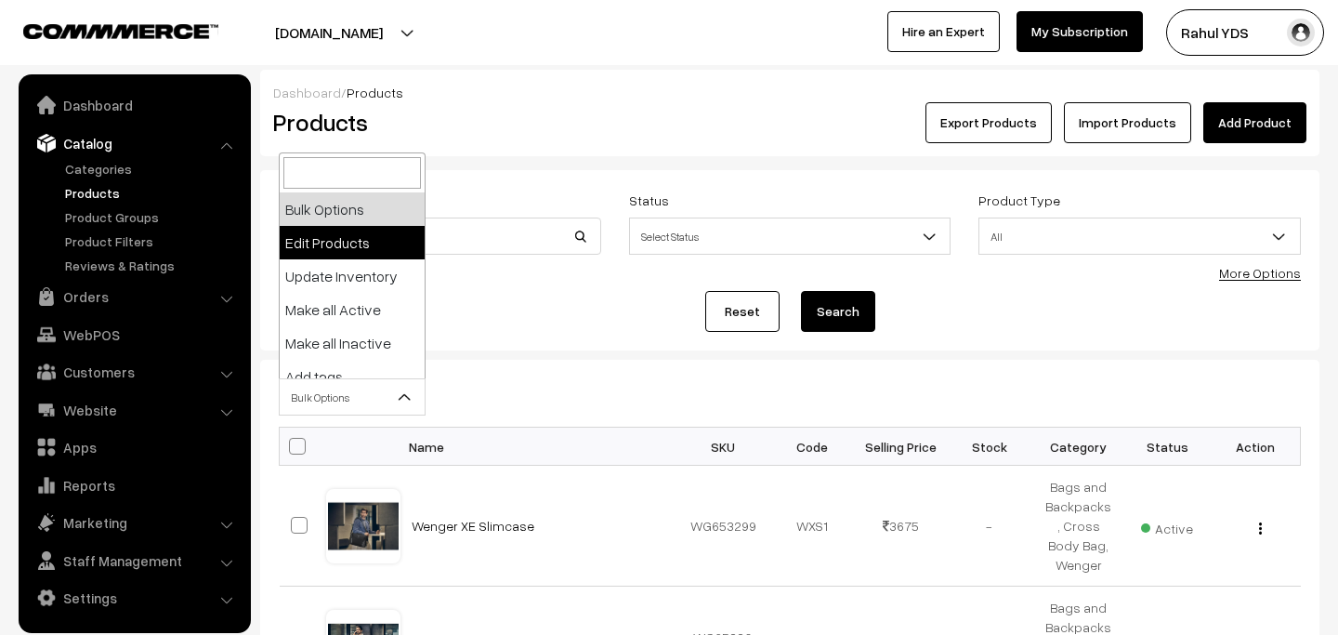
select select "editProduct"
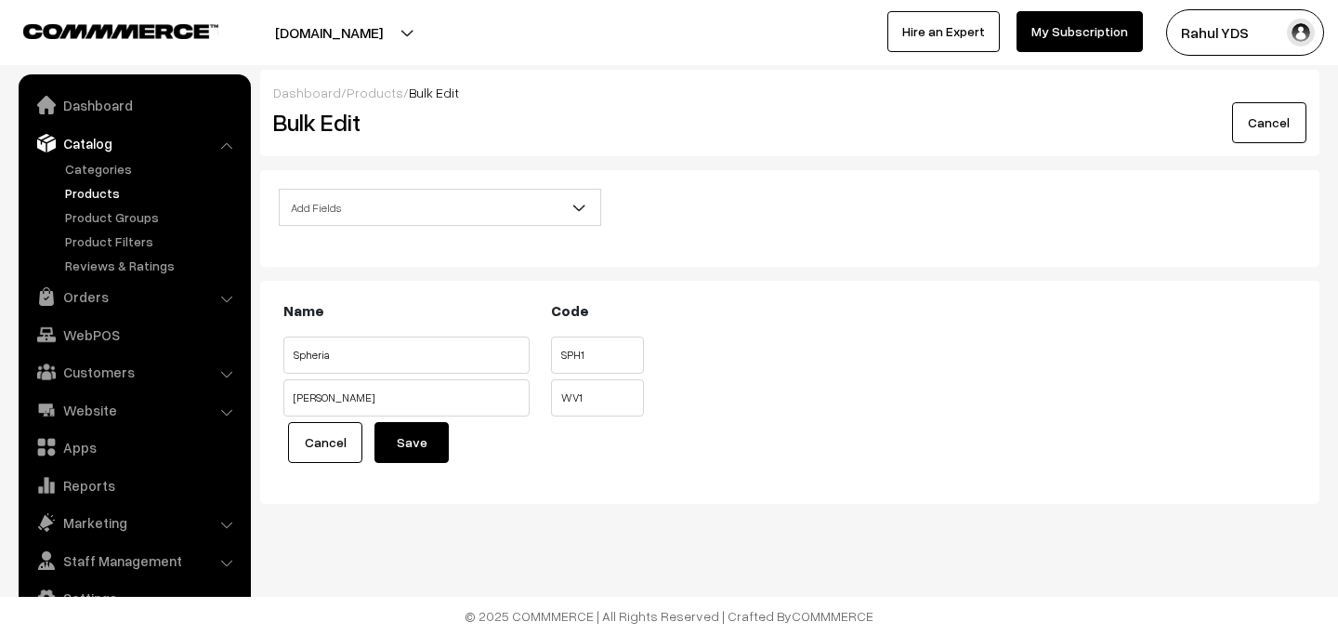
click at [418, 214] on span "Add Fields" at bounding box center [440, 207] width 321 height 33
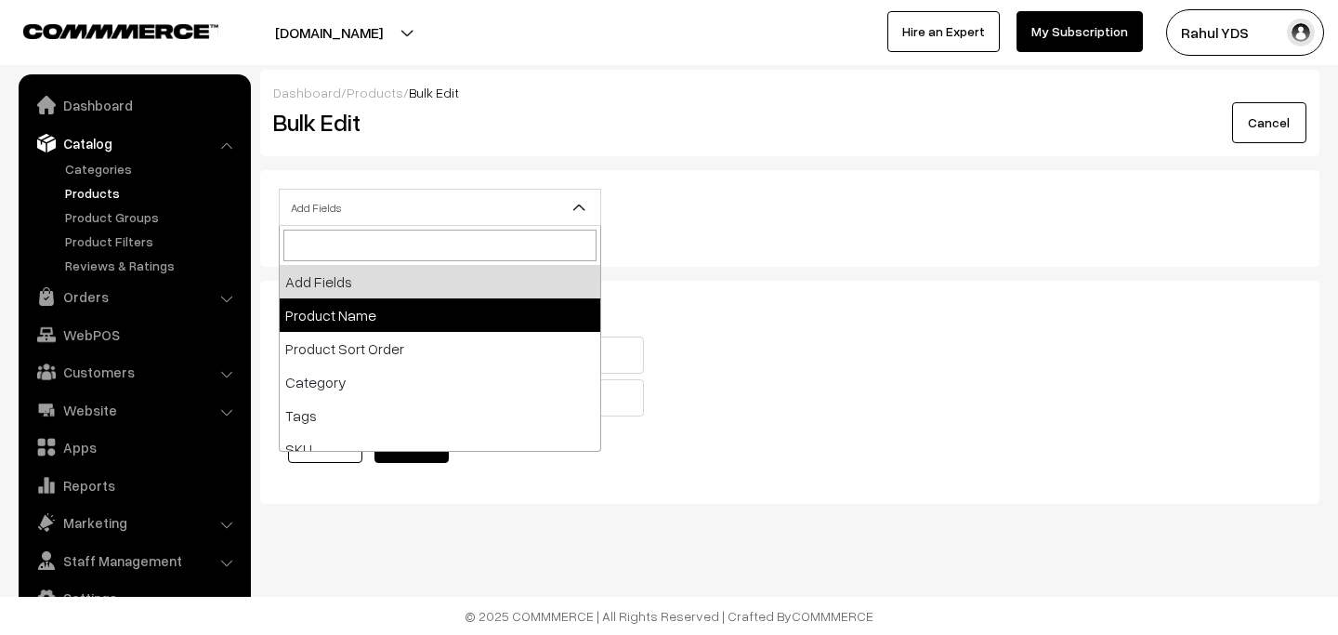
select select "name"
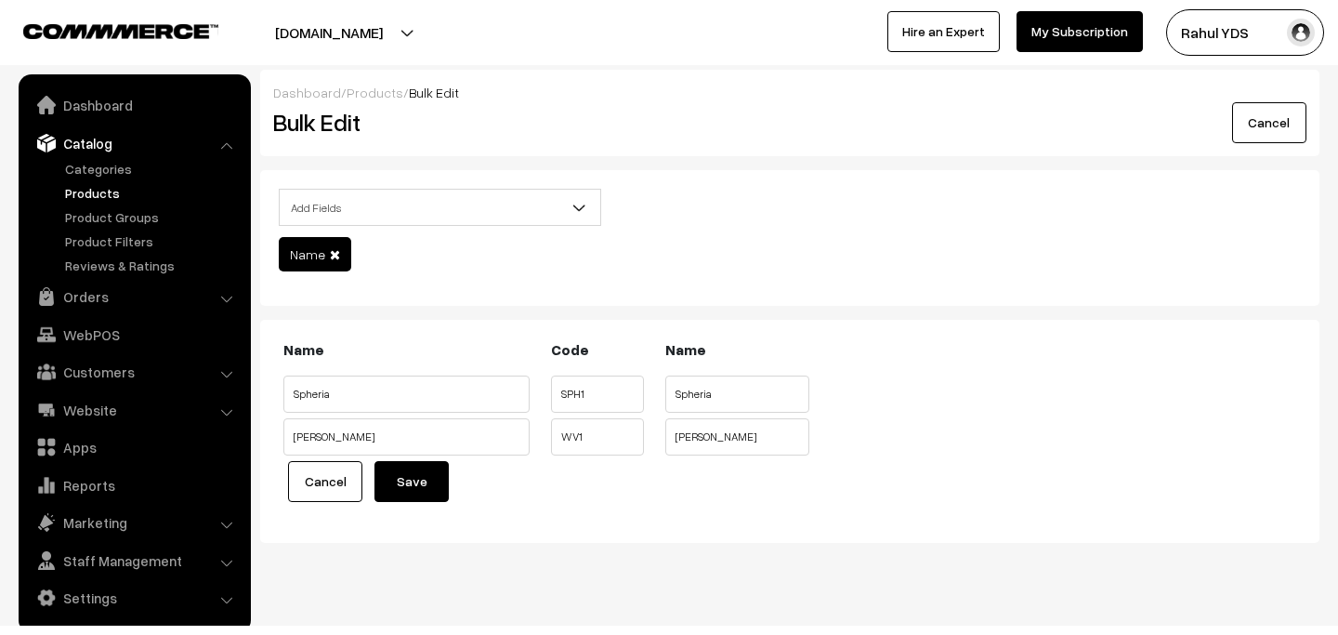
click at [421, 213] on span "Add Fields" at bounding box center [440, 207] width 321 height 33
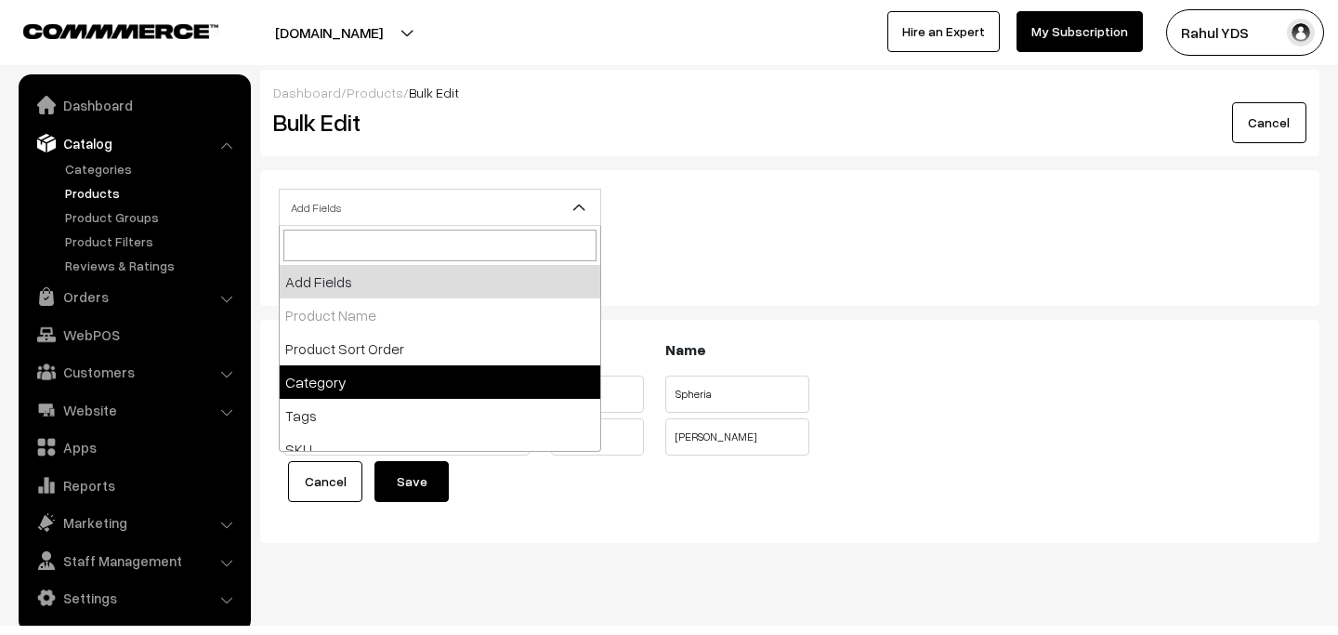
select select "category"
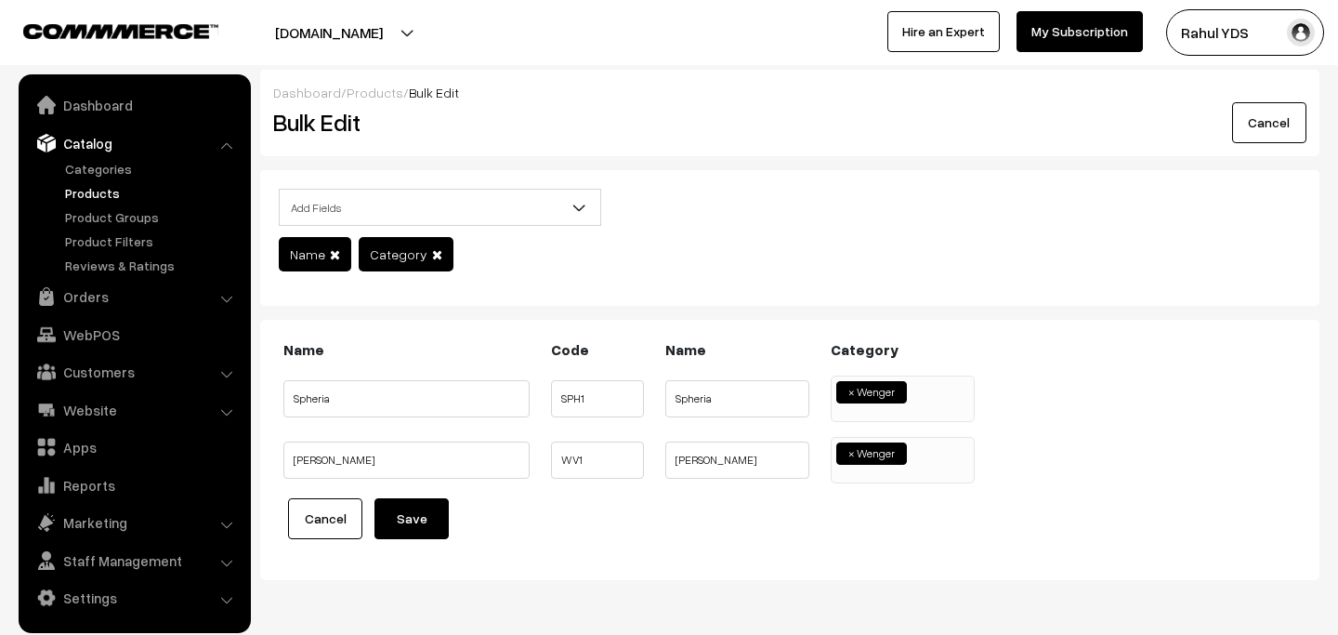
scroll to position [1495, 0]
click at [929, 413] on span "× Wenger" at bounding box center [903, 398] width 144 height 46
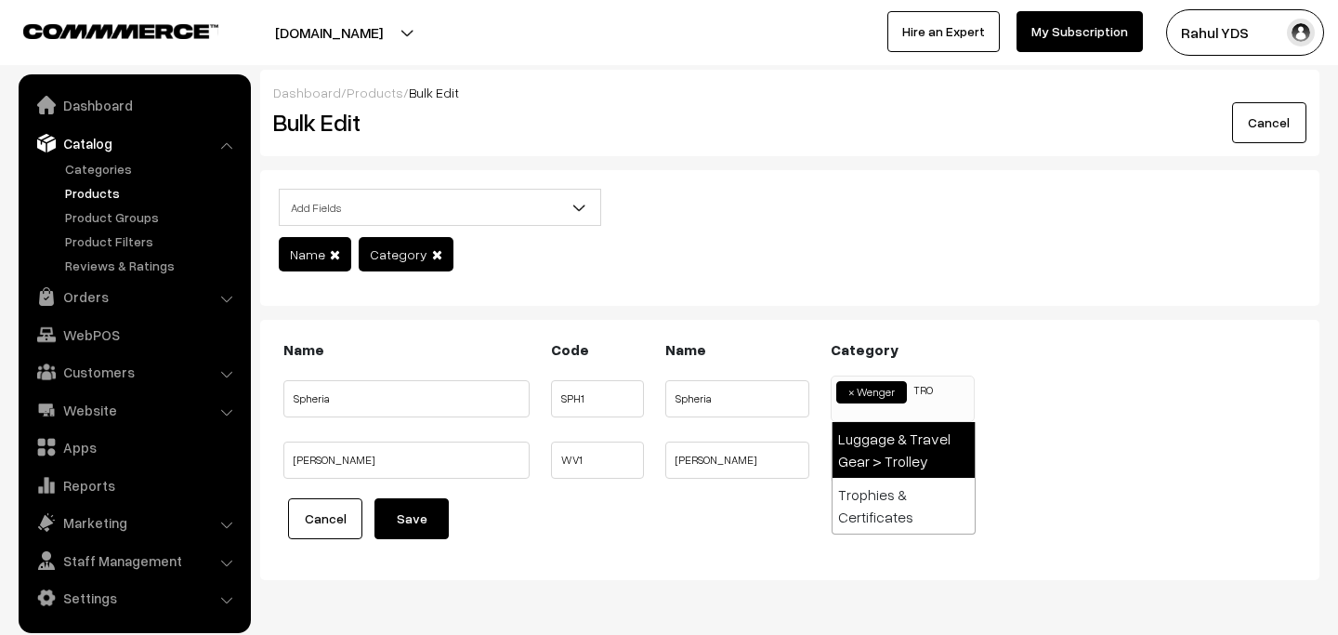
scroll to position [0, 0]
type input "TRO"
select select "55"
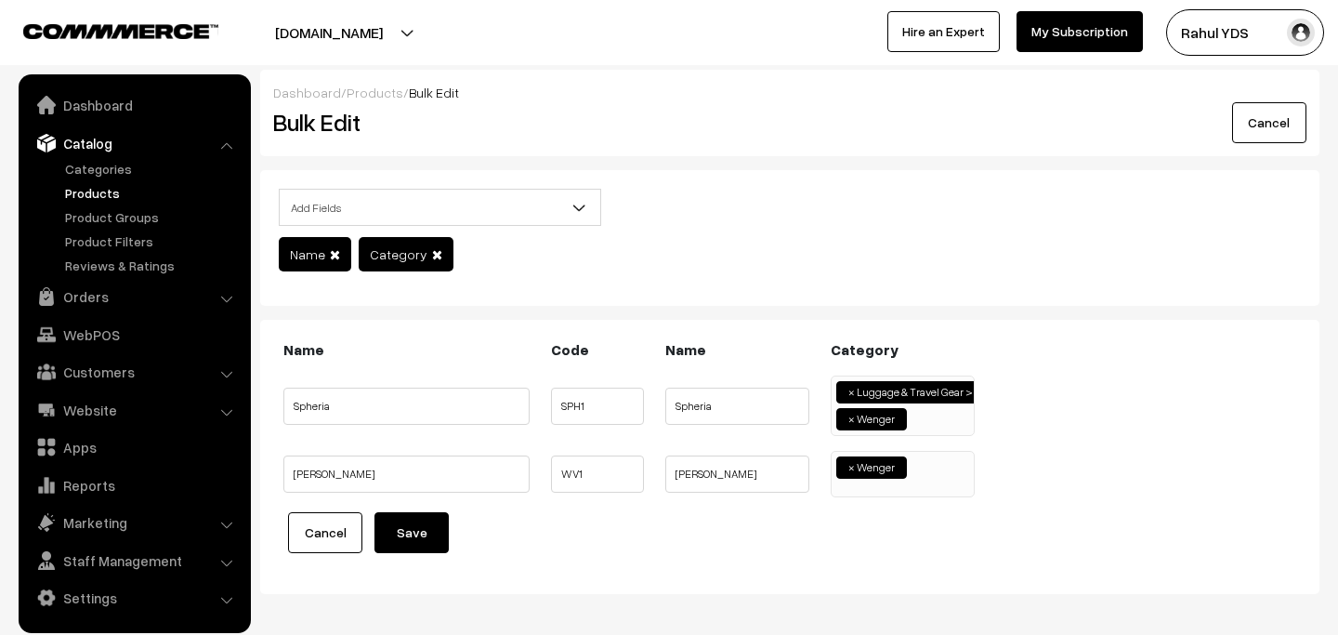
click at [930, 480] on span "× Wenger" at bounding box center [903, 474] width 144 height 46
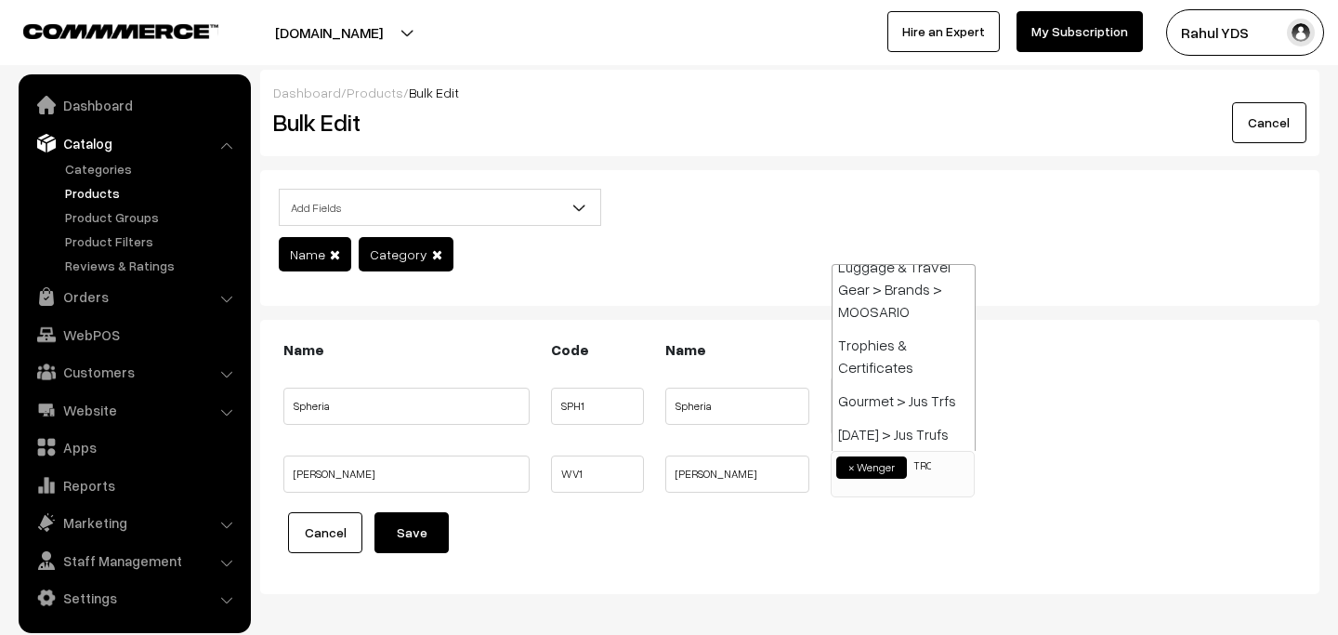
scroll to position [0, 0]
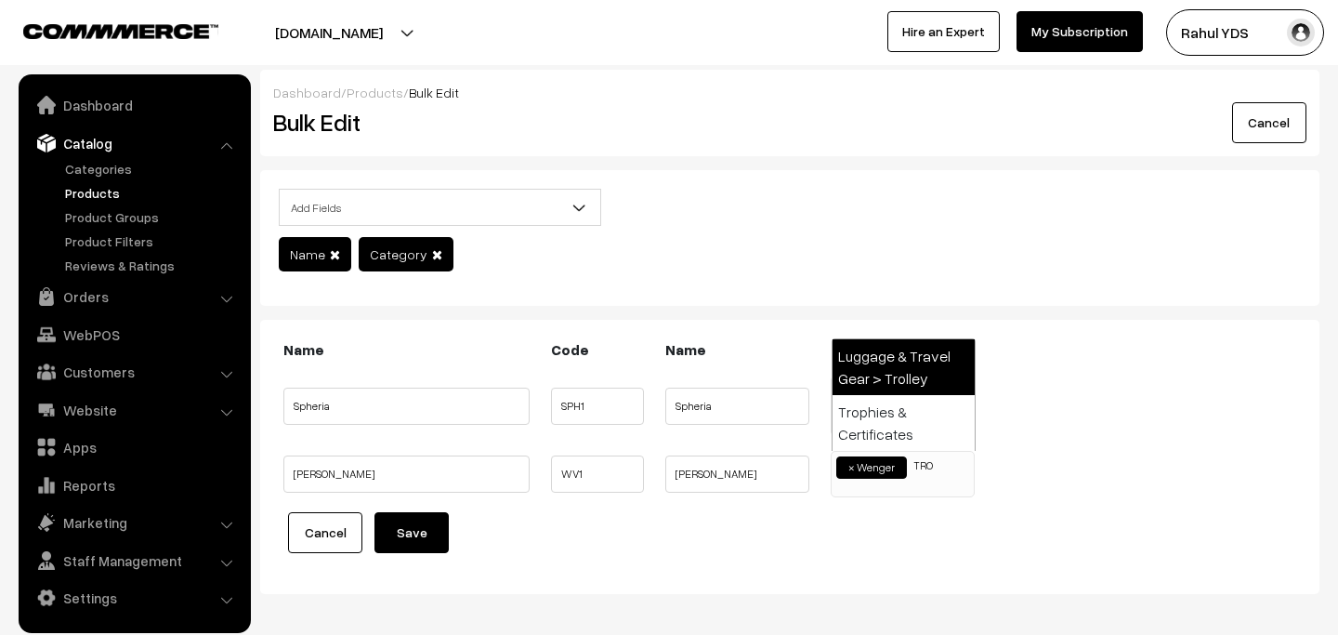
type input "TRO"
select select "55"
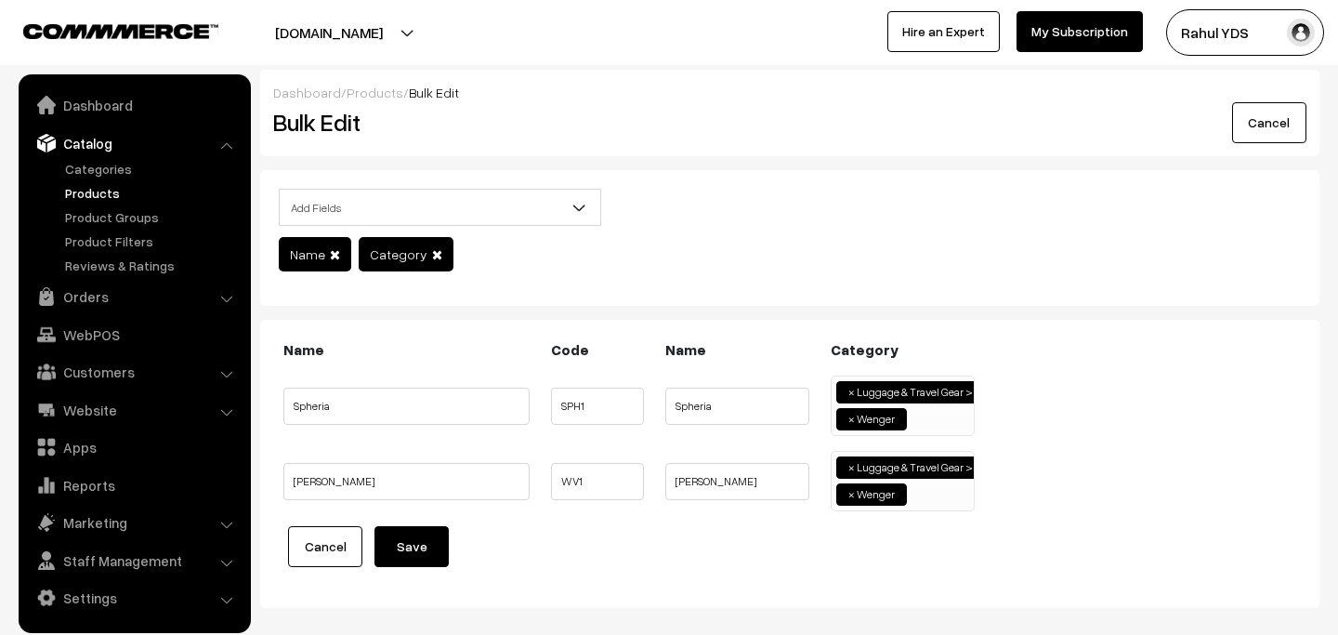
scroll to position [1501, 0]
click at [932, 420] on input "search" at bounding box center [928, 417] width 33 height 19
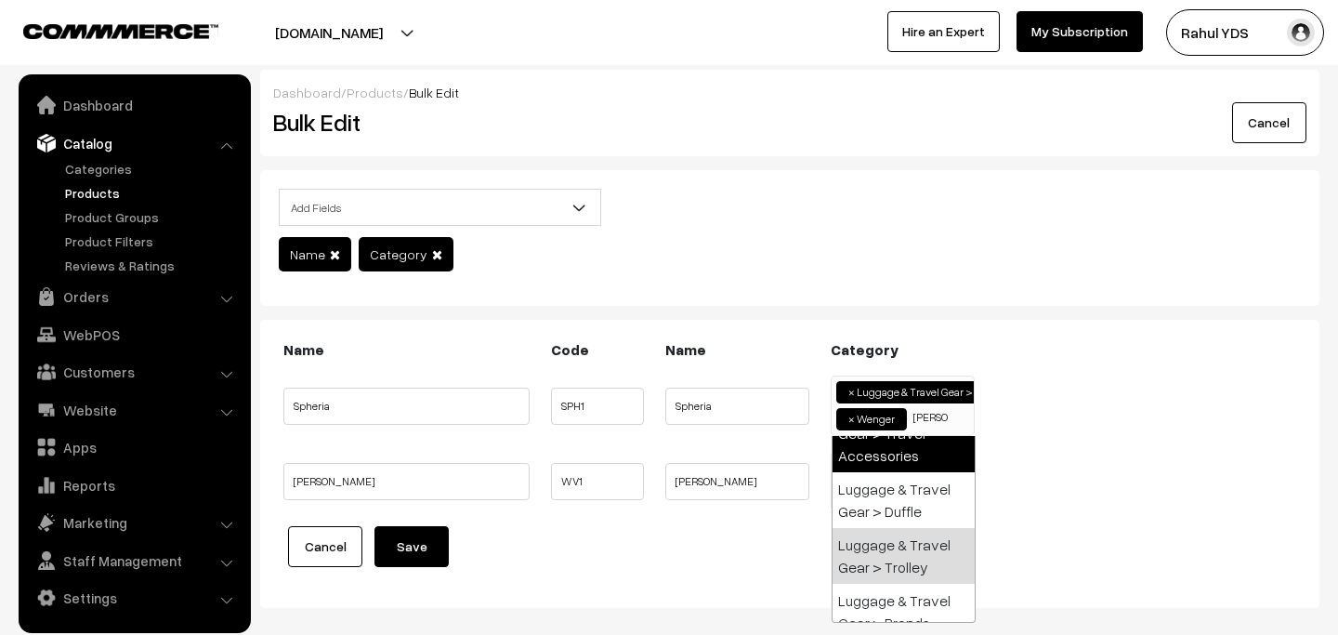
scroll to position [0, 0]
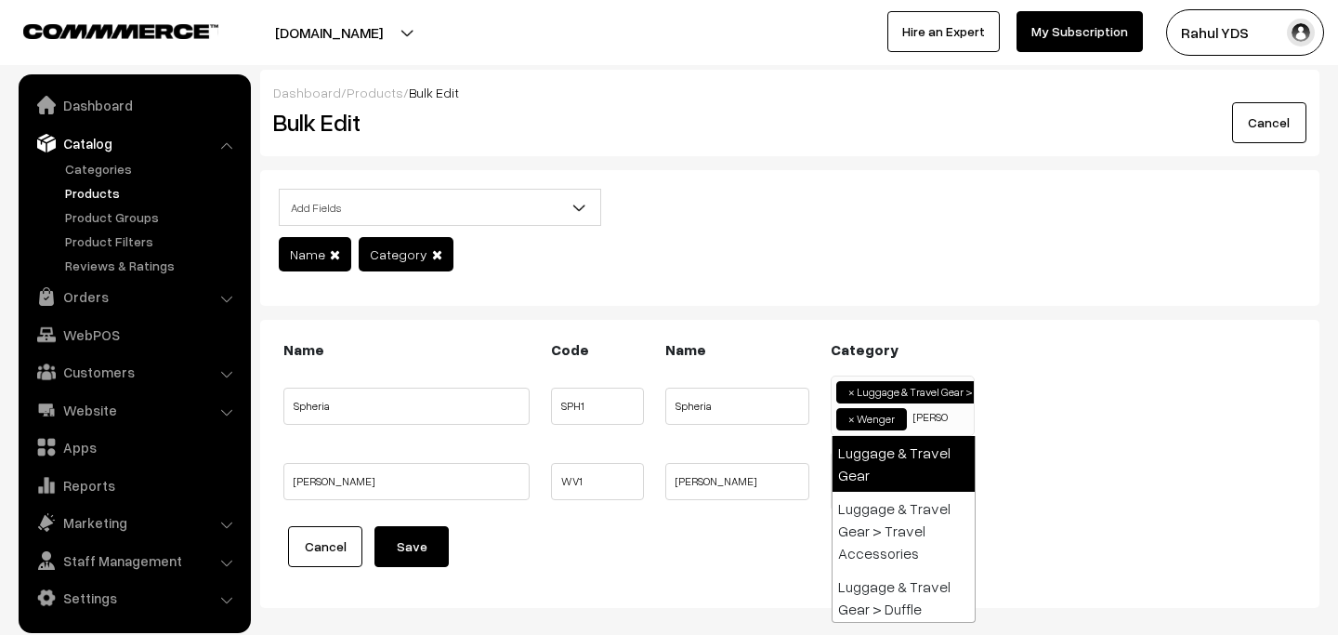
type input "LUGG"
select select "19"
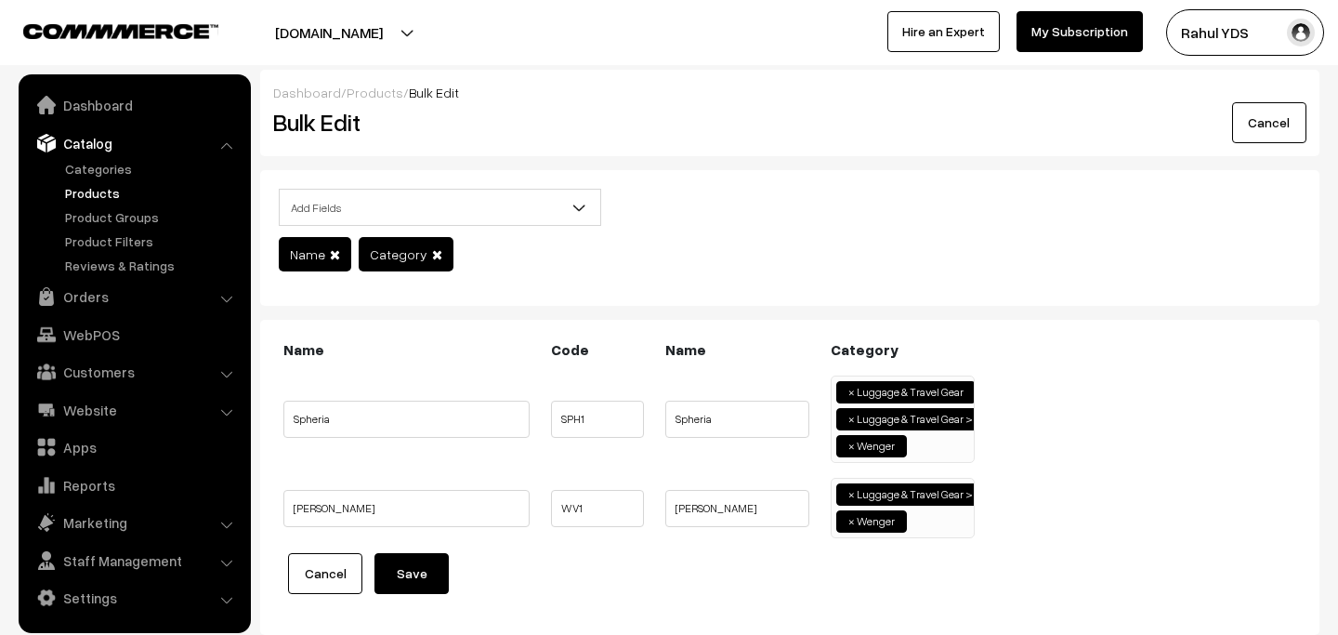
click at [922, 521] on input "search" at bounding box center [928, 519] width 33 height 19
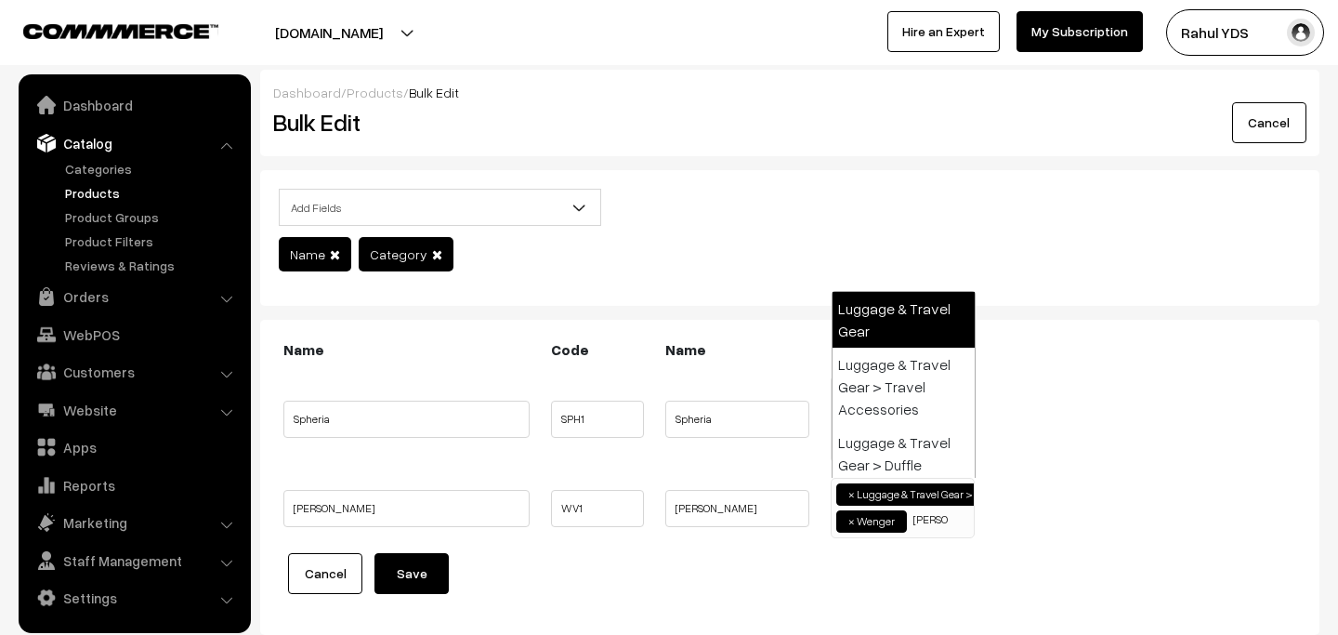
type input "LUGG"
select select "19"
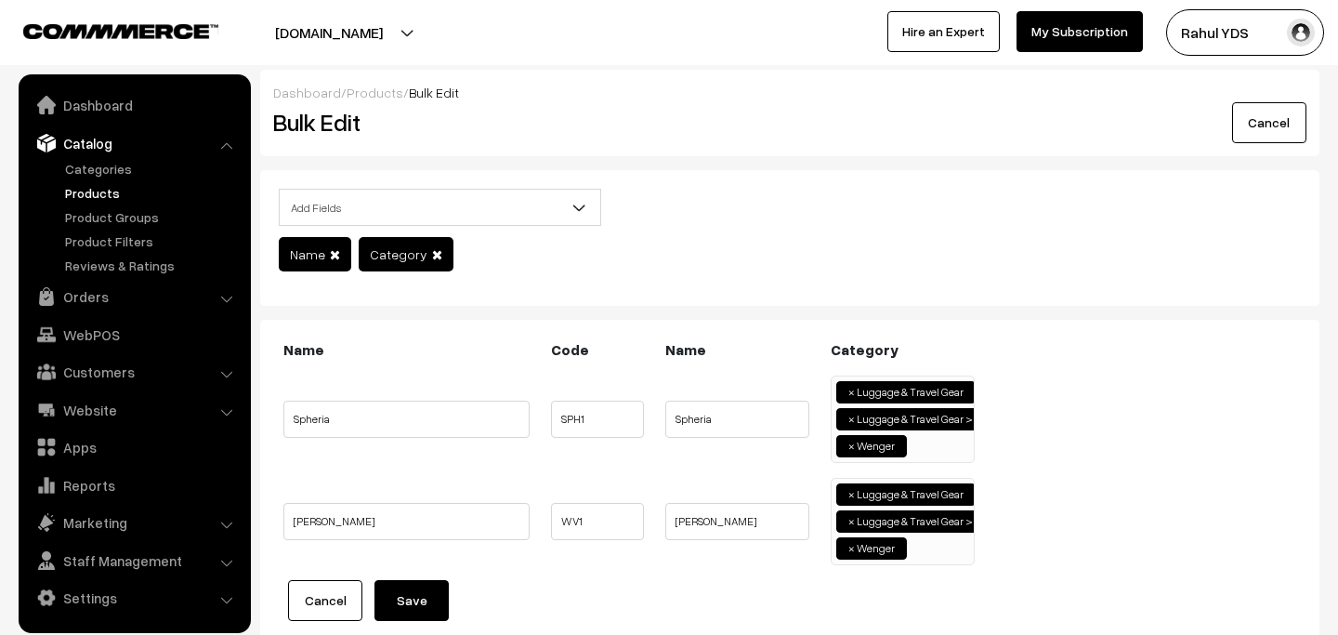
click at [423, 587] on button "Save" at bounding box center [411, 600] width 74 height 41
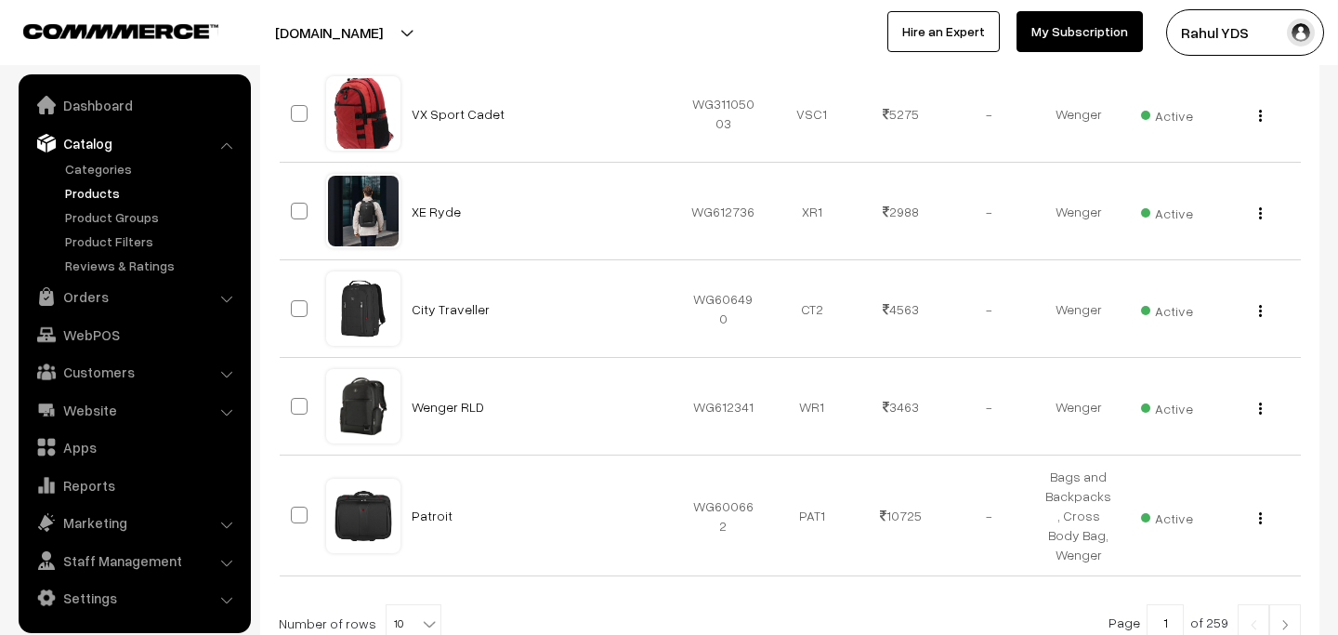
scroll to position [1028, 0]
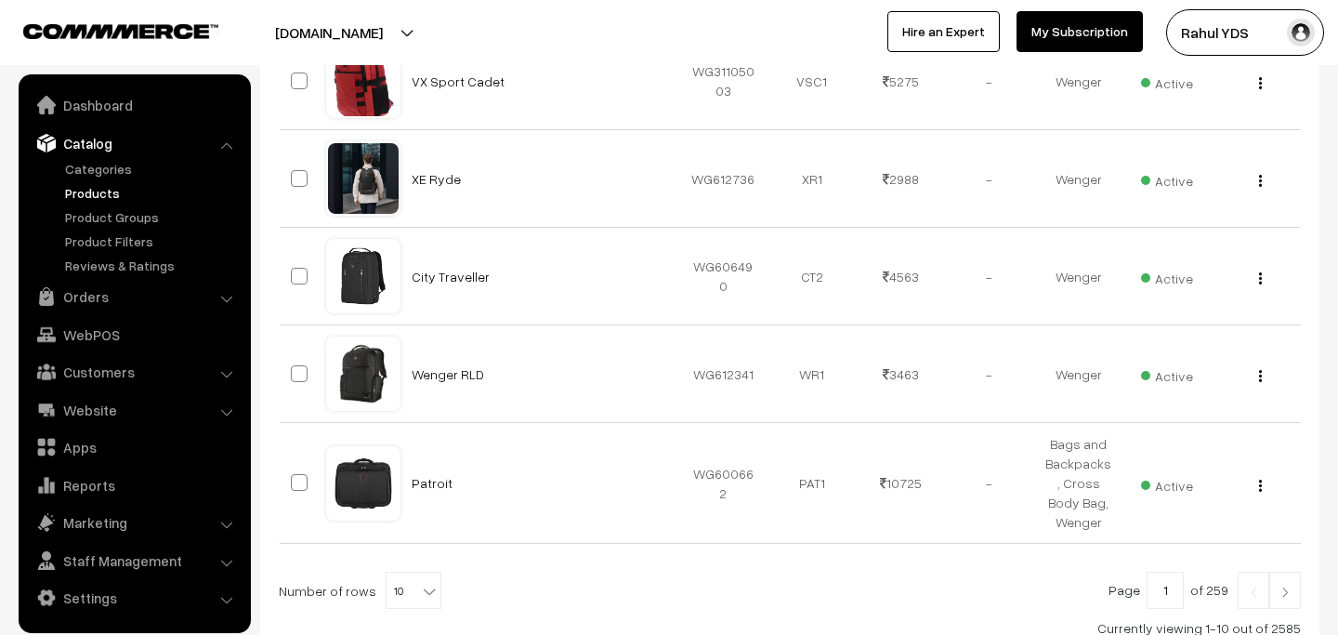
click at [398, 572] on span "10" at bounding box center [414, 590] width 54 height 37
select select "40"
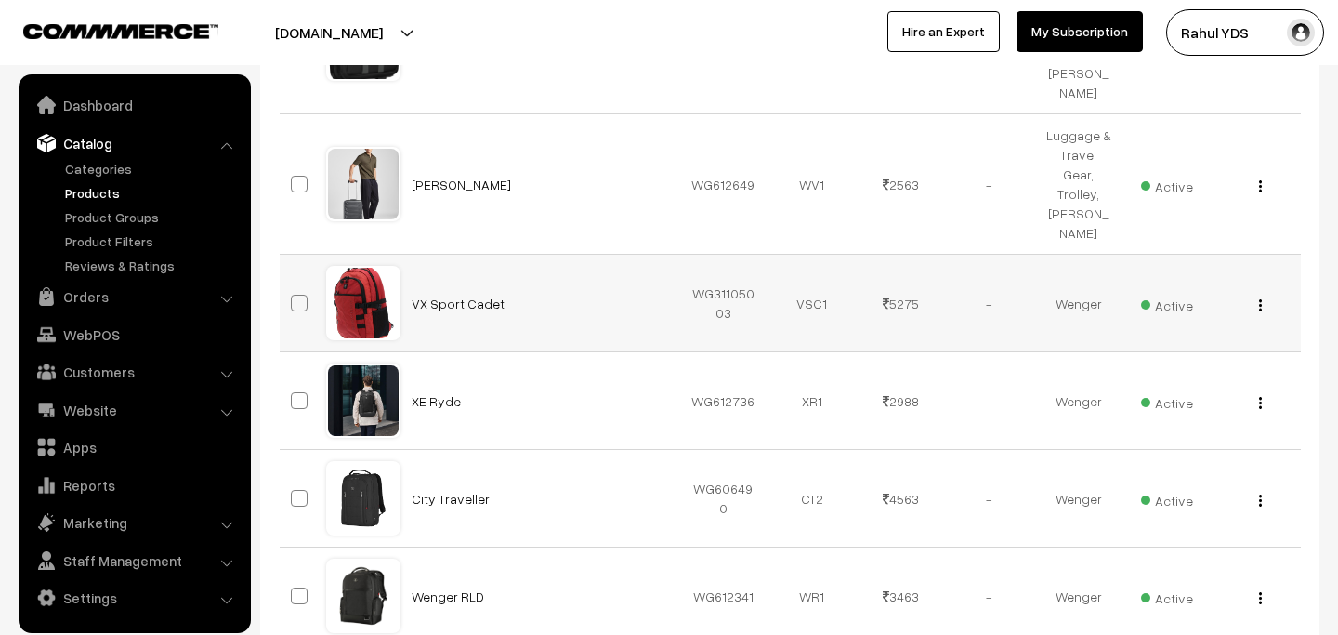
click at [301, 295] on span at bounding box center [299, 303] width 17 height 17
click at [294, 285] on input "checkbox" at bounding box center [288, 291] width 12 height 12
checkbox input "true"
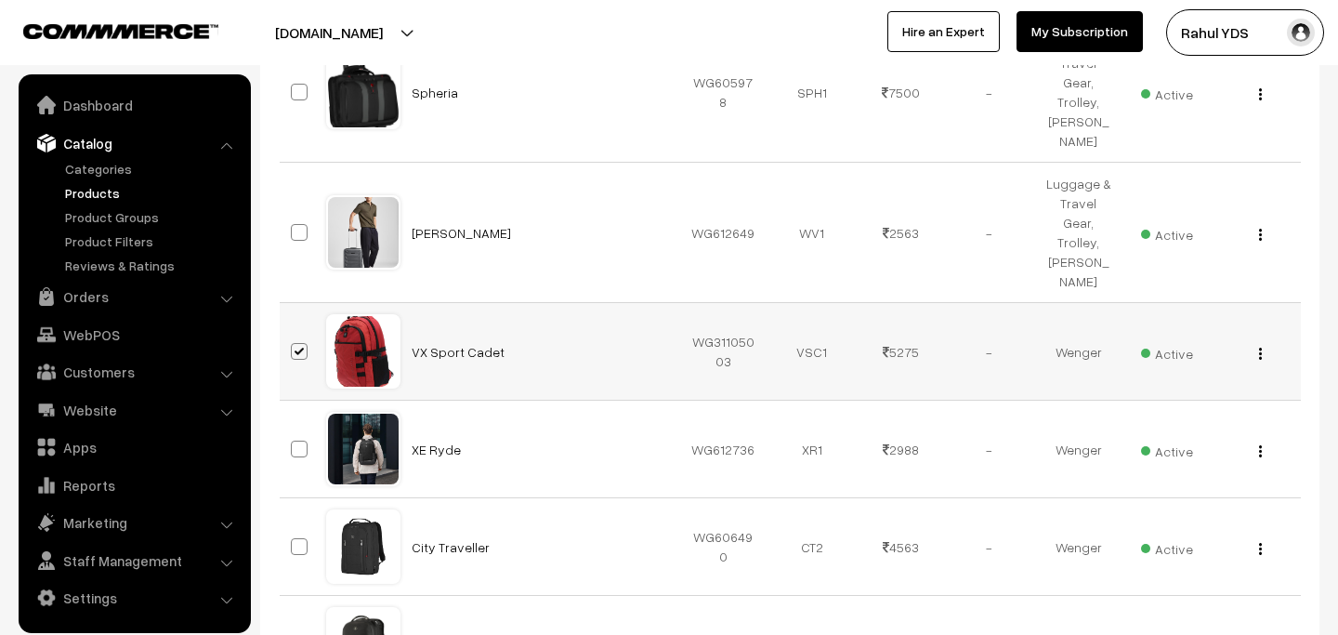
scroll to position [854, 0]
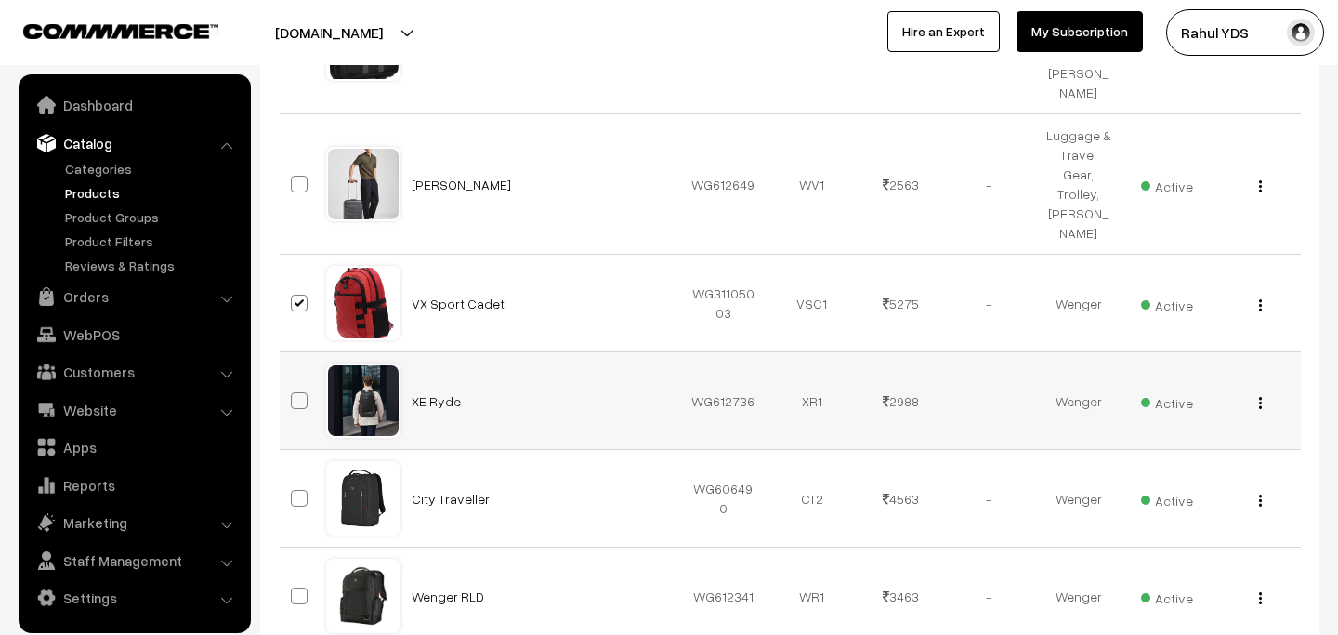
click at [296, 392] on span at bounding box center [299, 400] width 17 height 17
click at [294, 383] on input "checkbox" at bounding box center [288, 389] width 12 height 12
checkbox input "true"
click at [301, 490] on span at bounding box center [299, 498] width 17 height 17
click at [294, 480] on input "checkbox" at bounding box center [288, 486] width 12 height 12
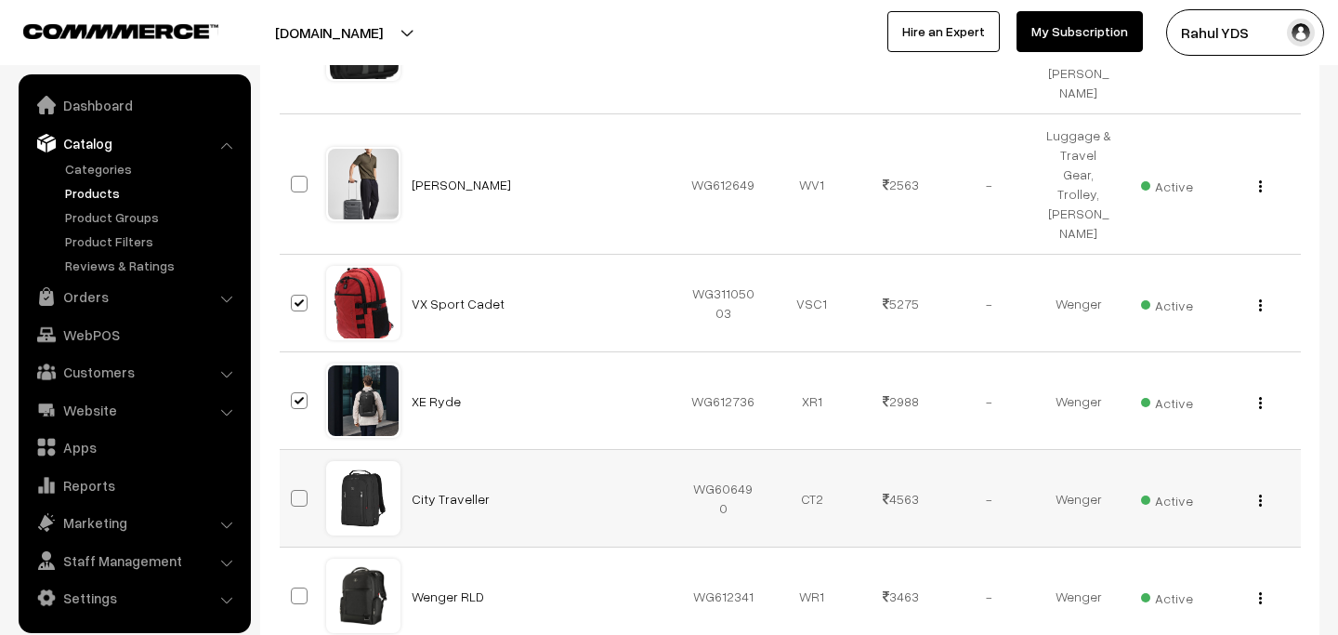
checkbox input "true"
click at [298, 587] on span at bounding box center [299, 595] width 17 height 17
click at [294, 578] on input "checkbox" at bounding box center [288, 584] width 12 height 12
checkbox input "true"
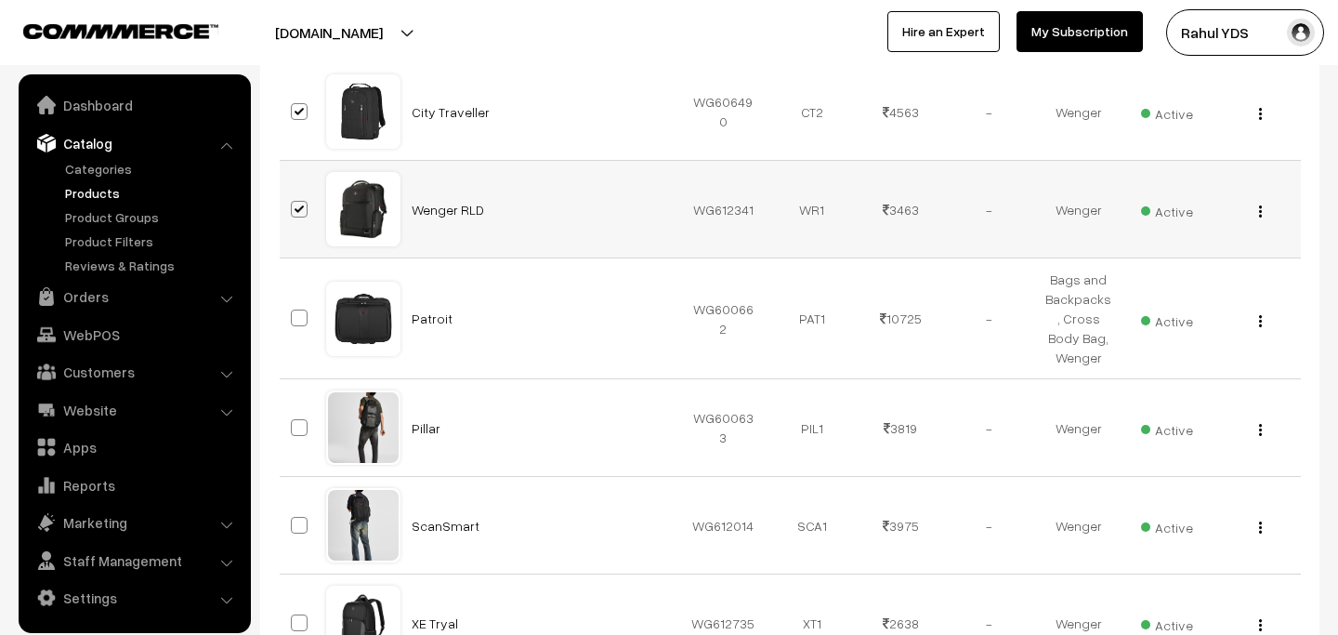
scroll to position [1280, 0]
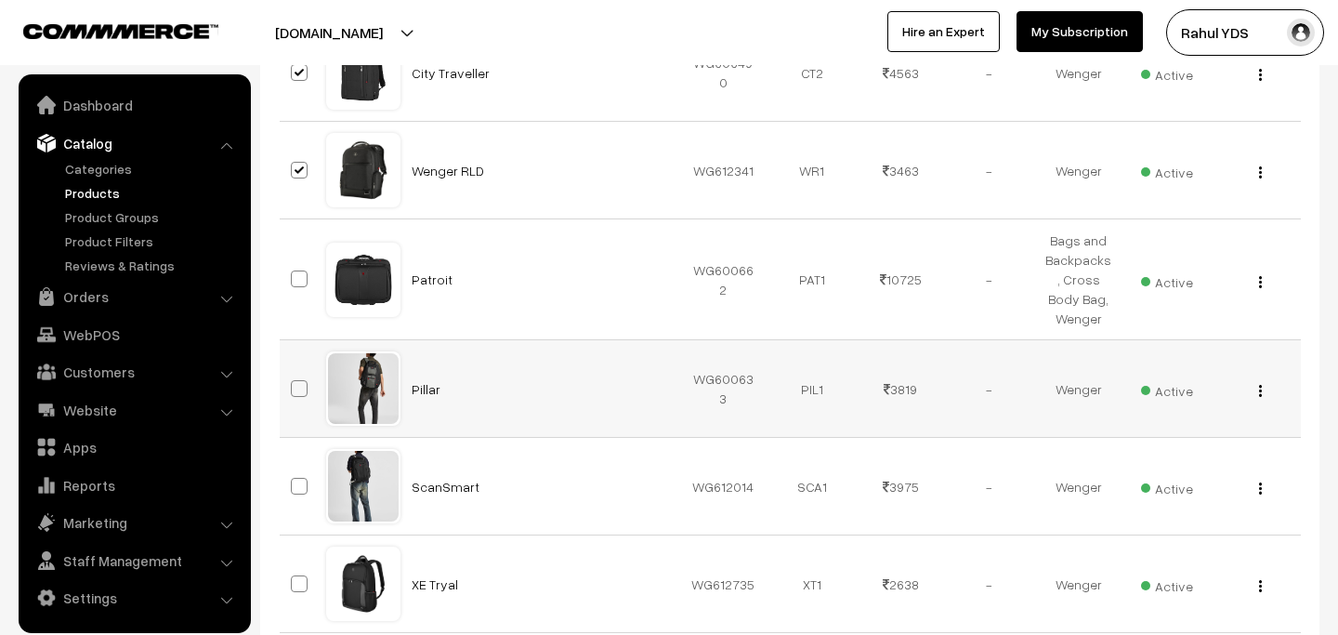
click at [291, 380] on span at bounding box center [299, 388] width 17 height 17
click at [291, 371] on input "checkbox" at bounding box center [288, 377] width 12 height 12
checkbox input "true"
click at [304, 478] on span at bounding box center [299, 486] width 17 height 17
click at [294, 468] on input "checkbox" at bounding box center [288, 474] width 12 height 12
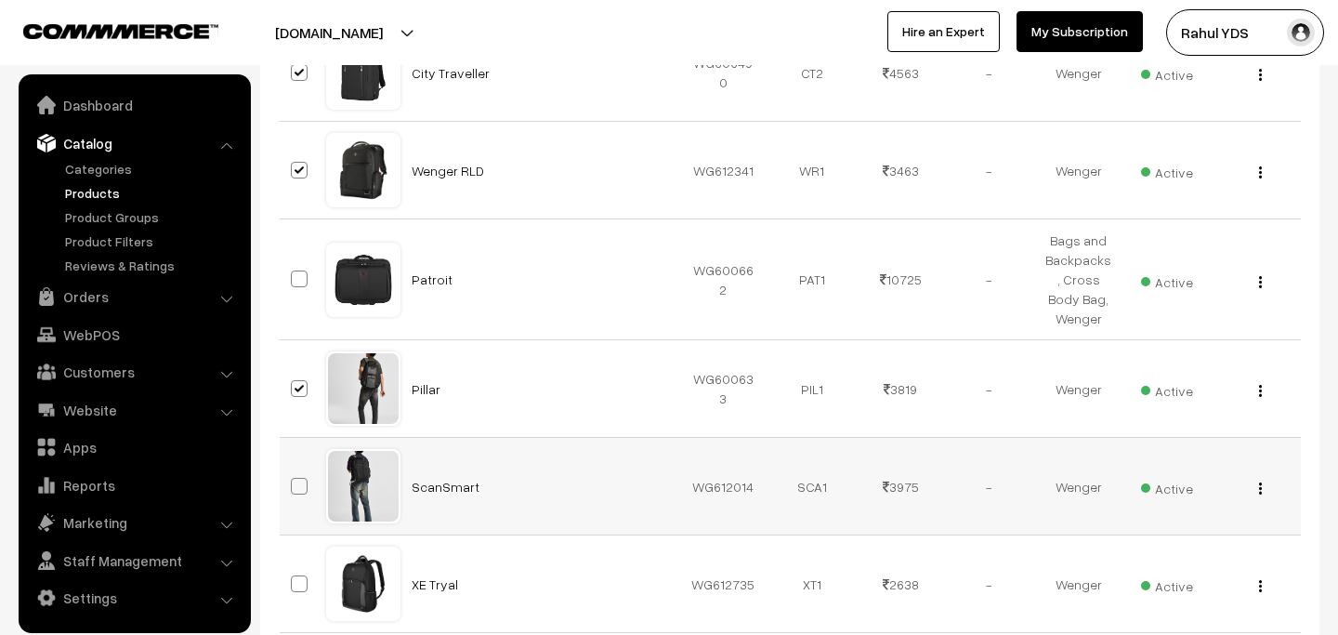
checkbox input "true"
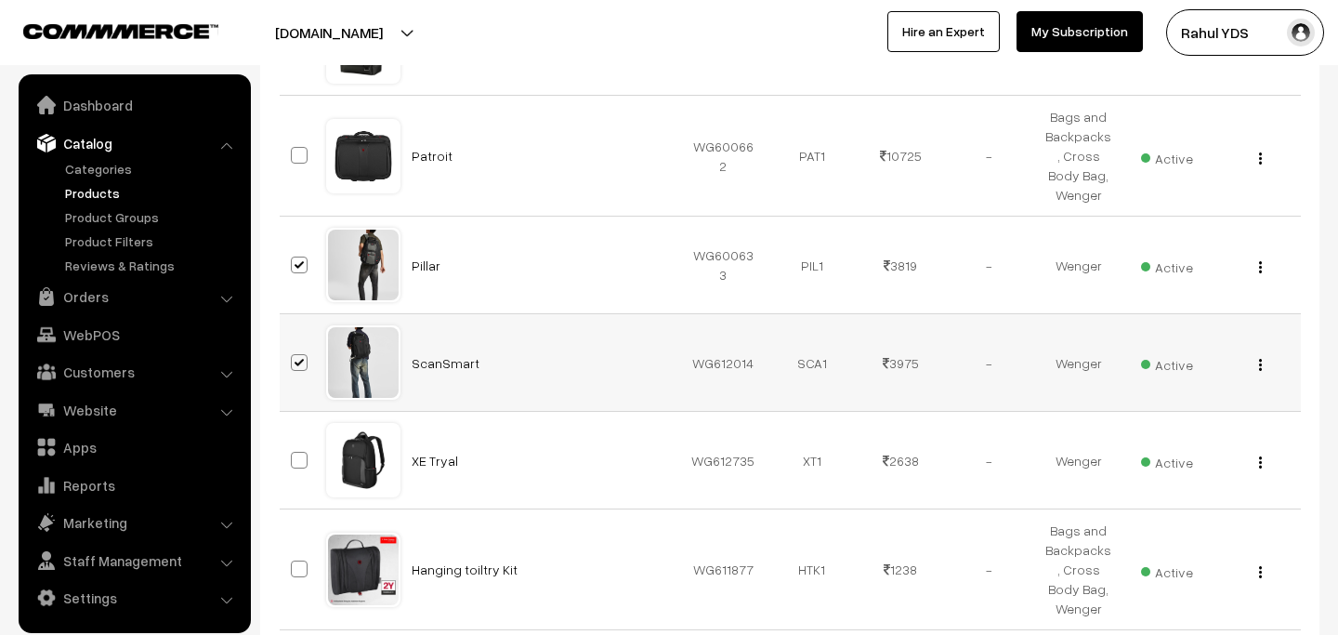
scroll to position [1408, 0]
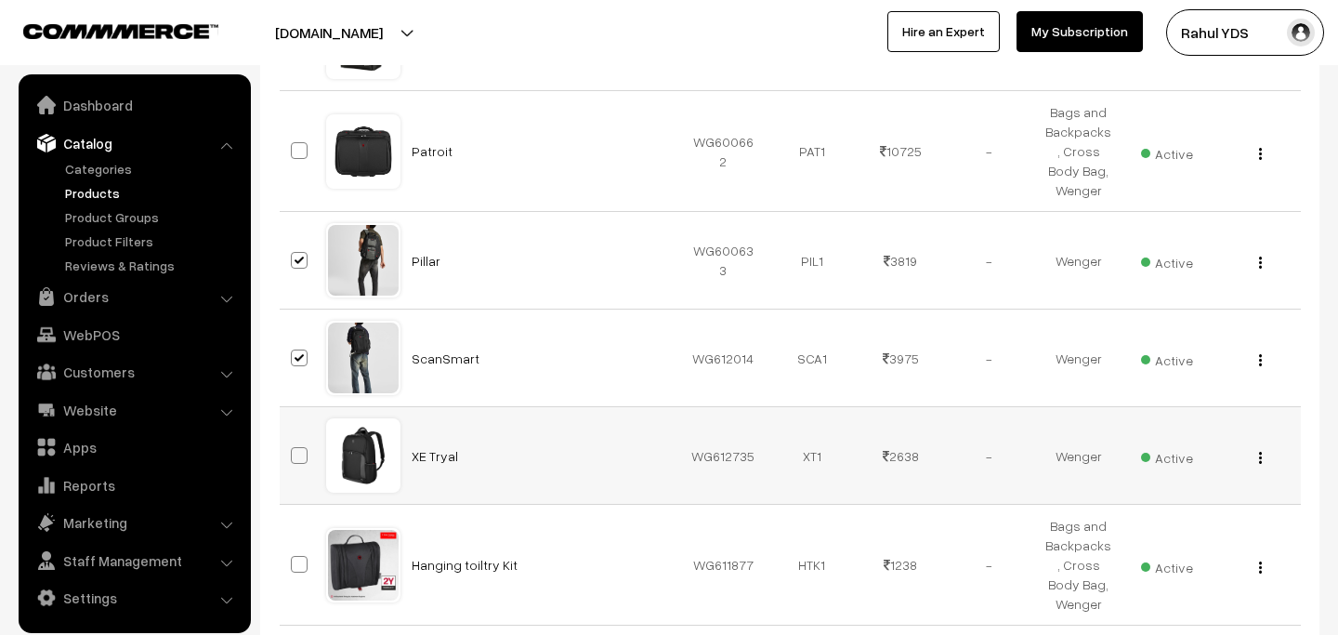
click at [300, 447] on span at bounding box center [299, 455] width 17 height 17
click at [294, 438] on input "checkbox" at bounding box center [288, 444] width 12 height 12
checkbox input "true"
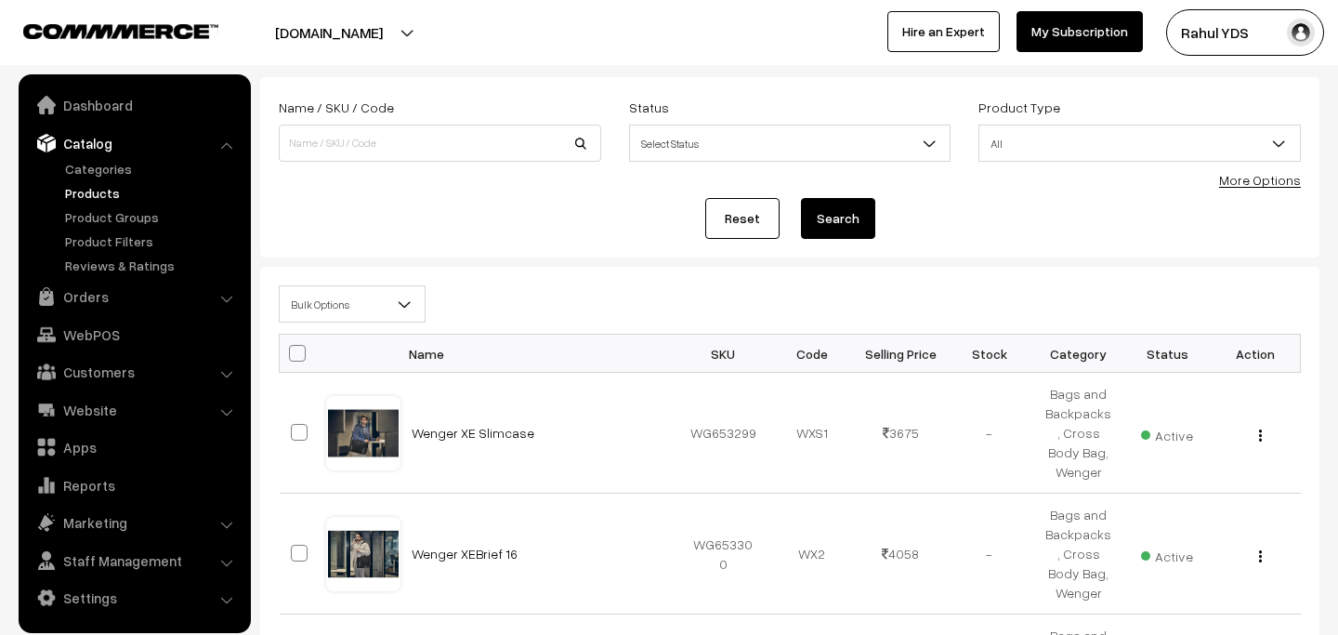
scroll to position [0, 0]
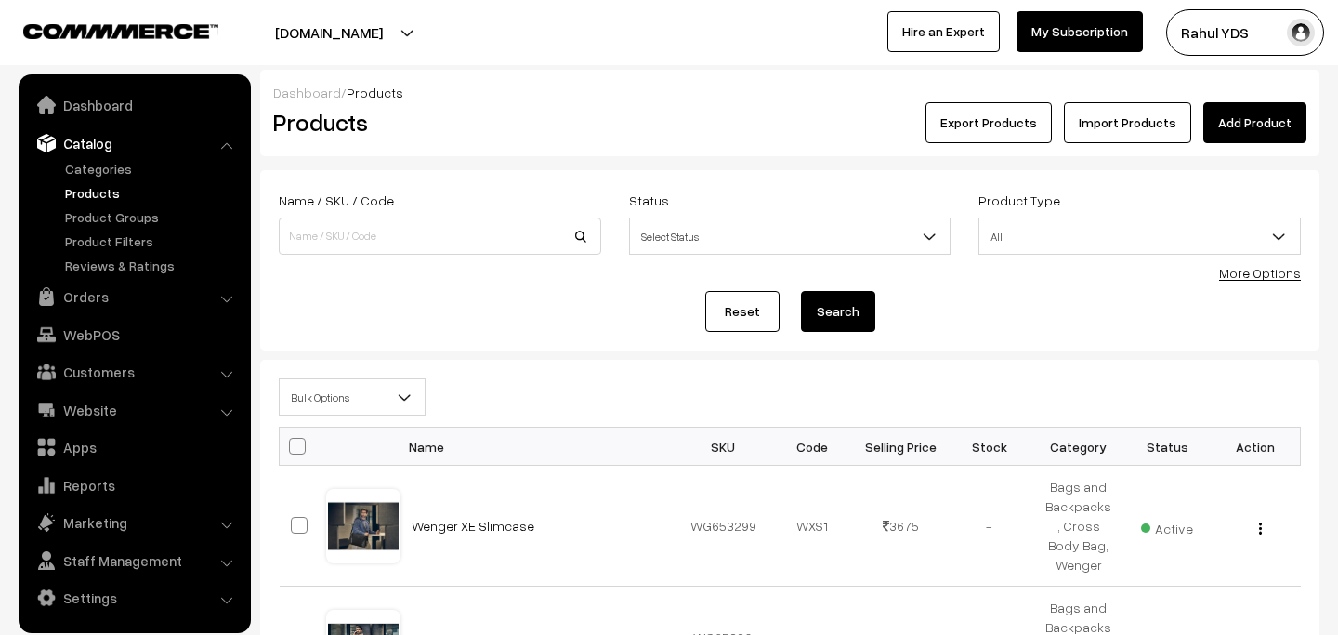
click at [362, 389] on span "Bulk Options" at bounding box center [352, 397] width 145 height 33
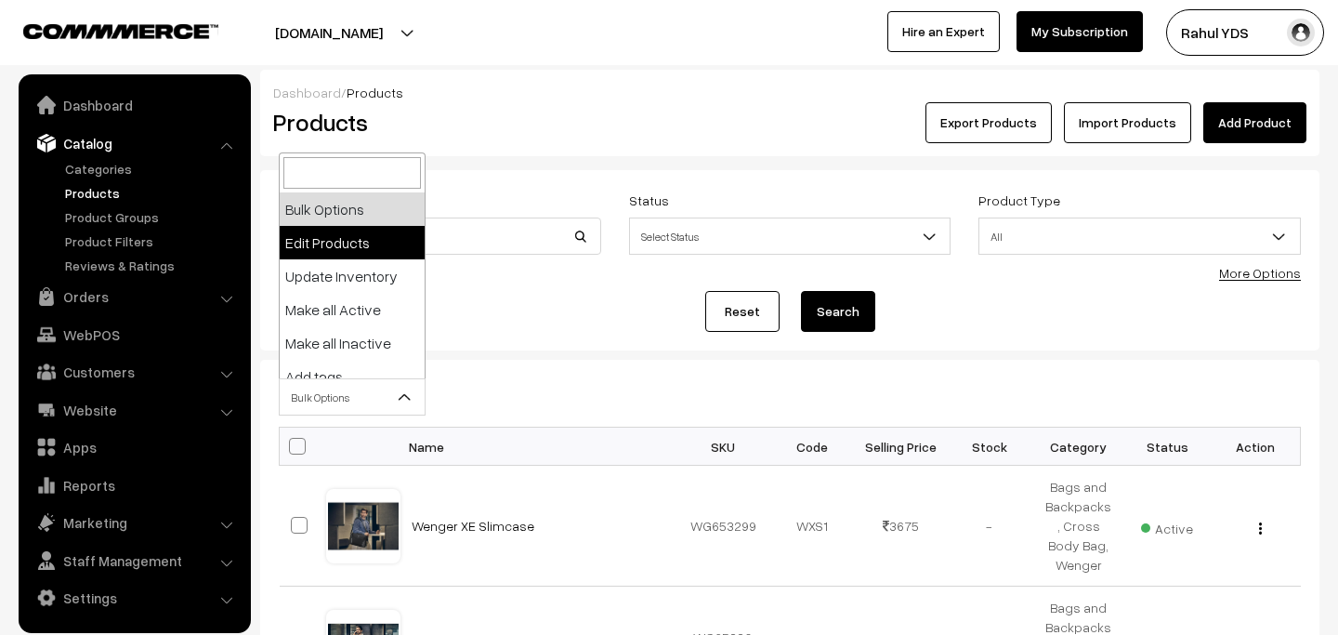
select select "editProduct"
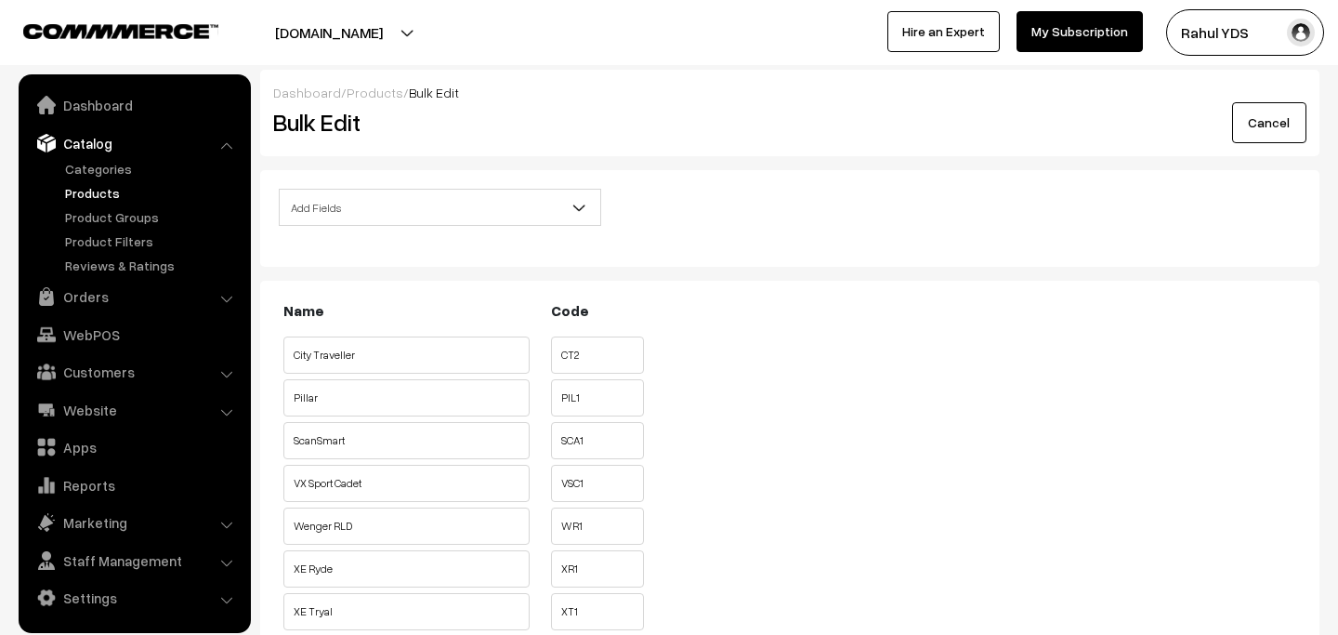
click at [385, 199] on span "Add Fields" at bounding box center [440, 207] width 321 height 33
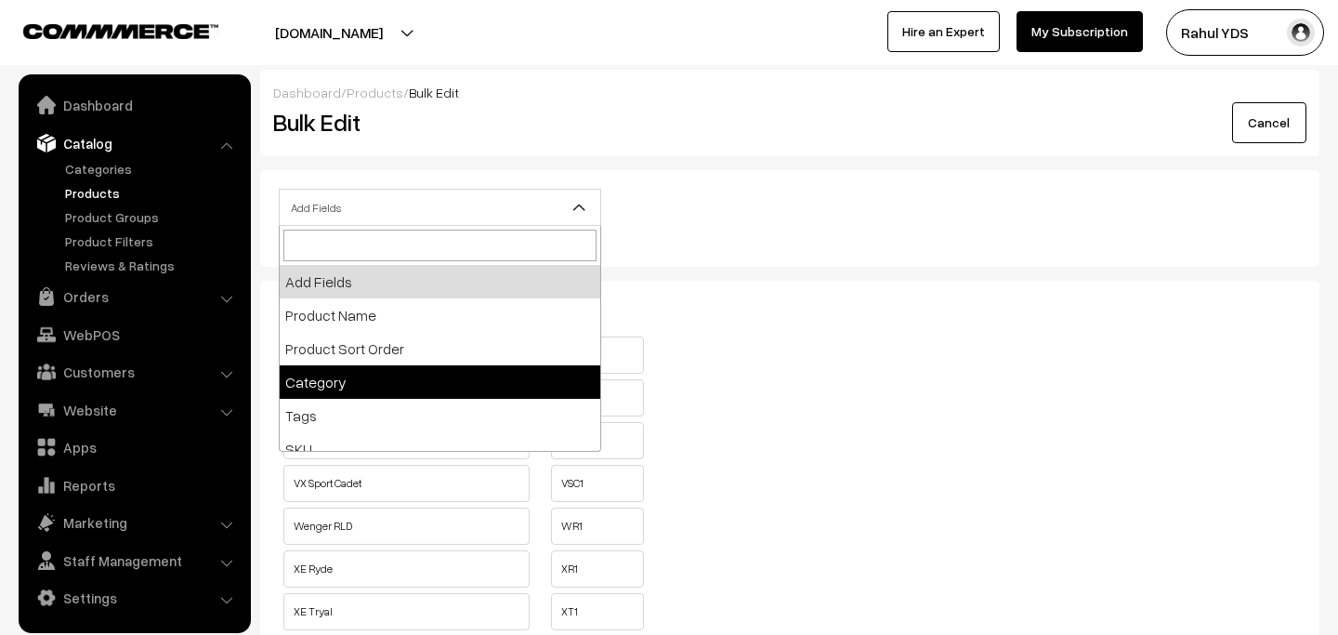
select select "category"
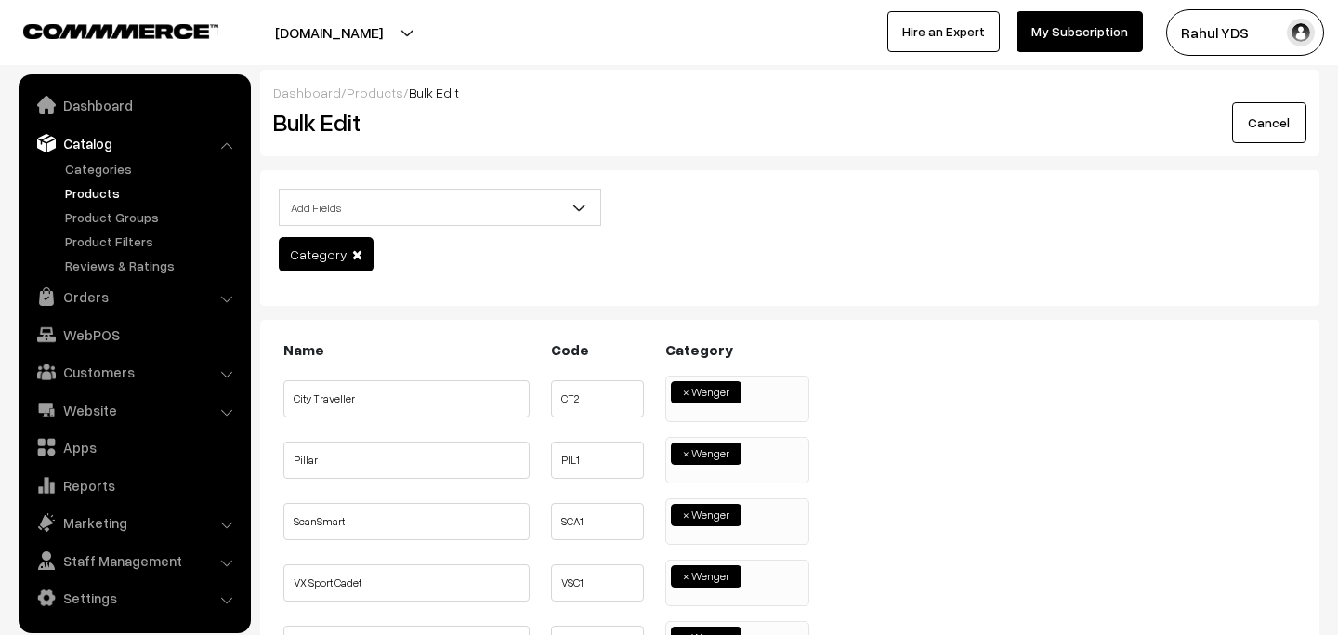
scroll to position [1495, 0]
click at [752, 410] on span "× Wenger" at bounding box center [737, 398] width 144 height 46
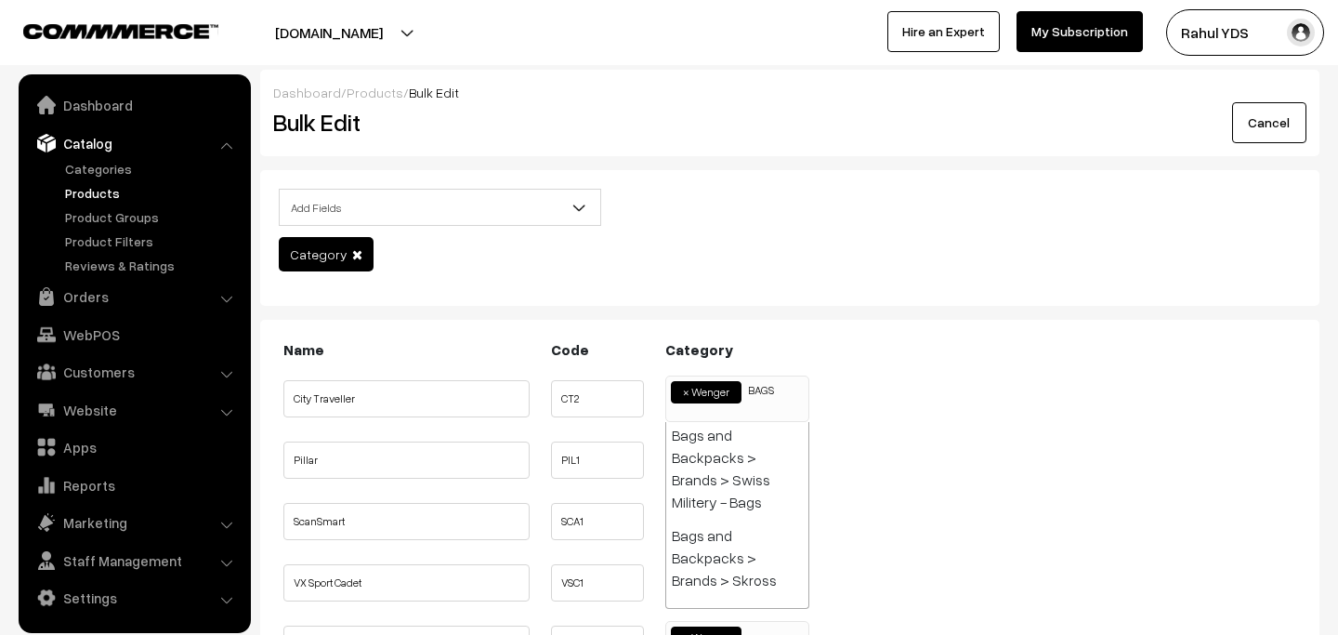
scroll to position [0, 0]
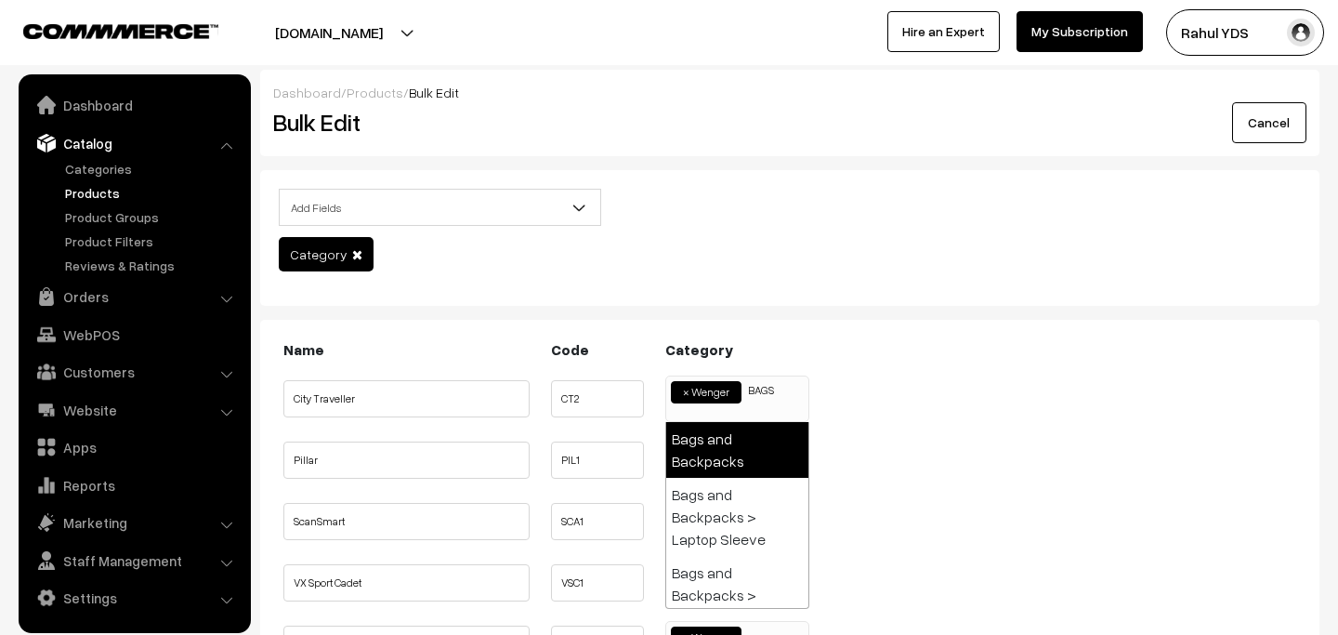
type input "BAGS"
select select "17"
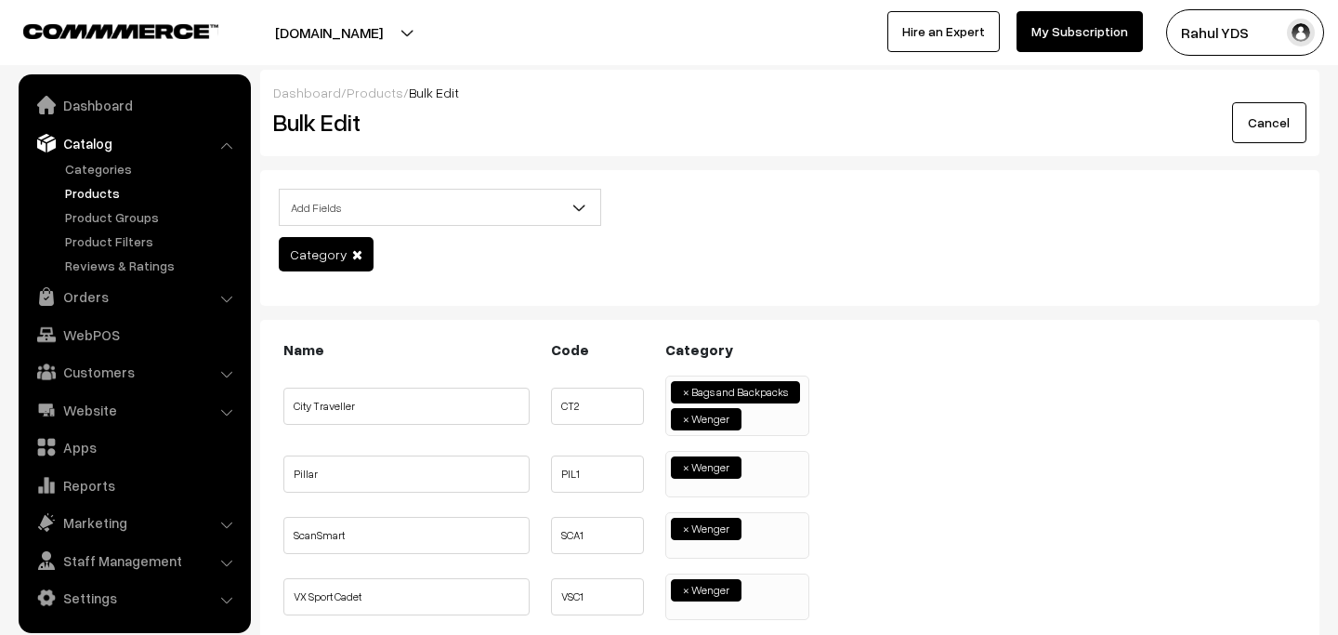
click at [775, 486] on span "× Wenger" at bounding box center [737, 474] width 144 height 46
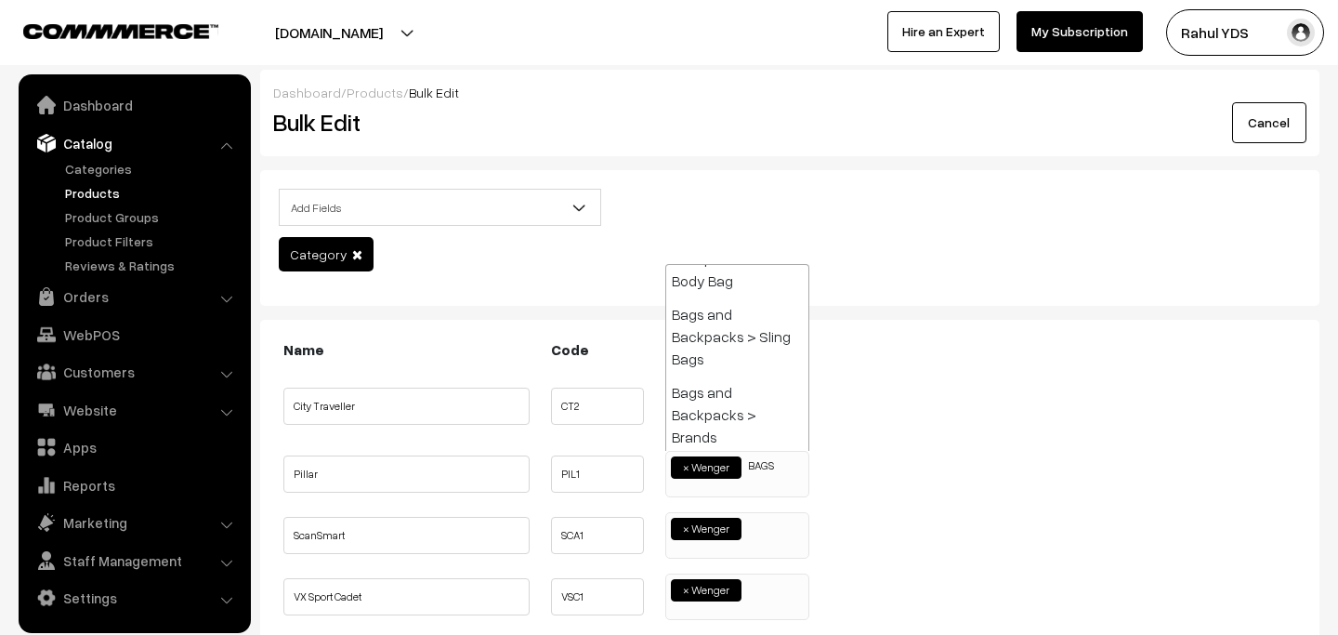
scroll to position [0, 0]
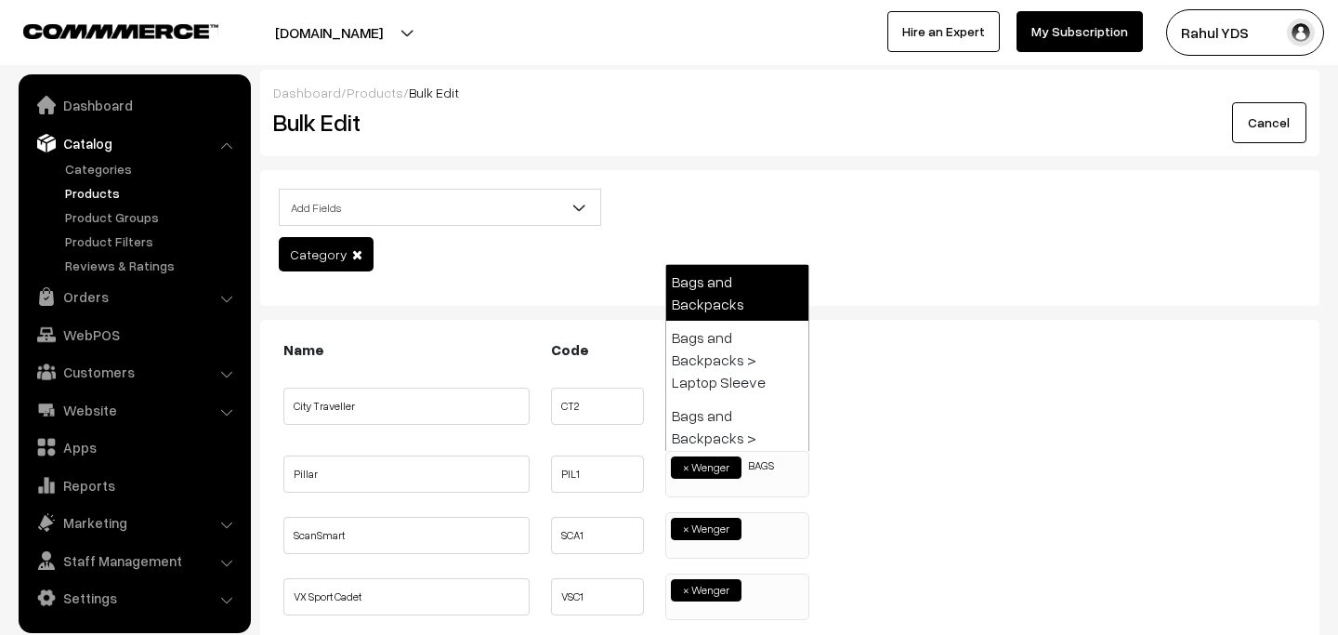
type input "BAGS"
select select "17"
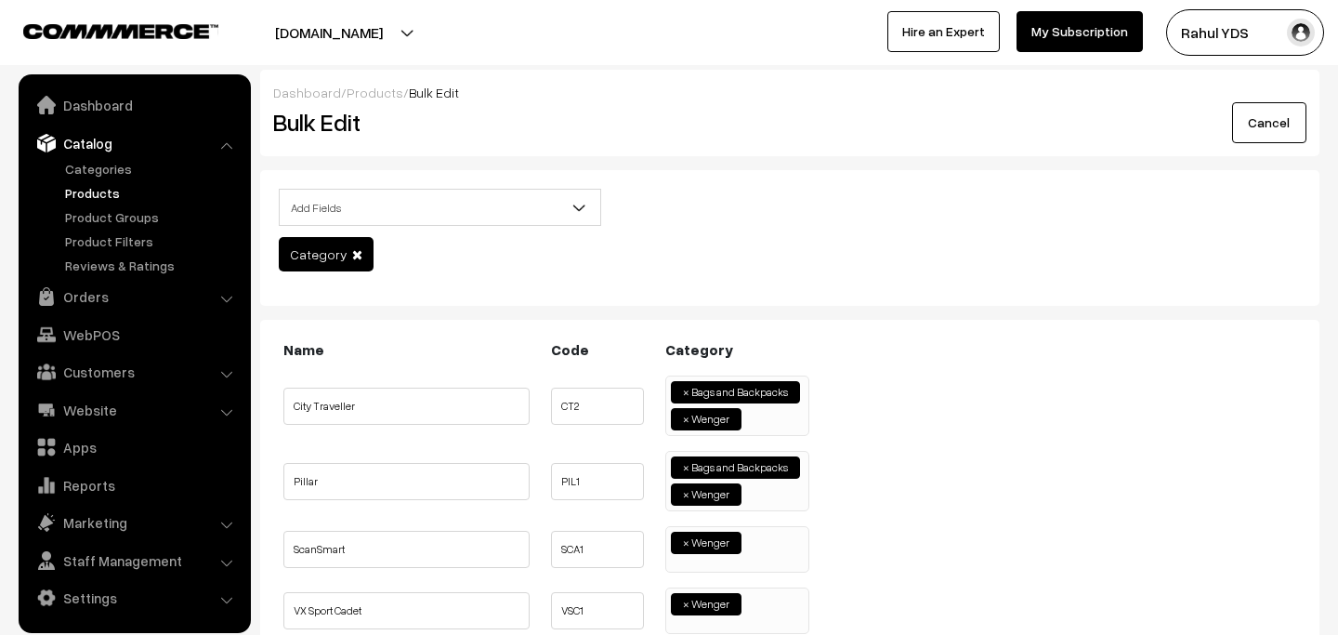
click at [756, 557] on span "× Wenger" at bounding box center [737, 549] width 144 height 46
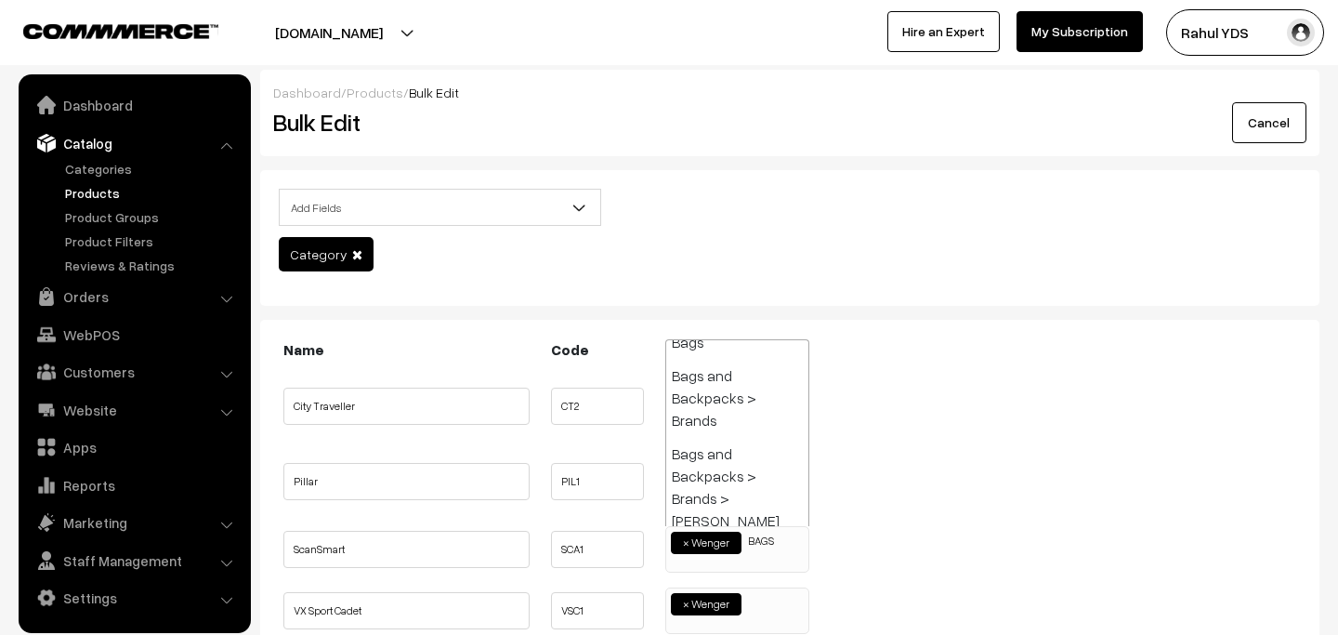
scroll to position [0, 0]
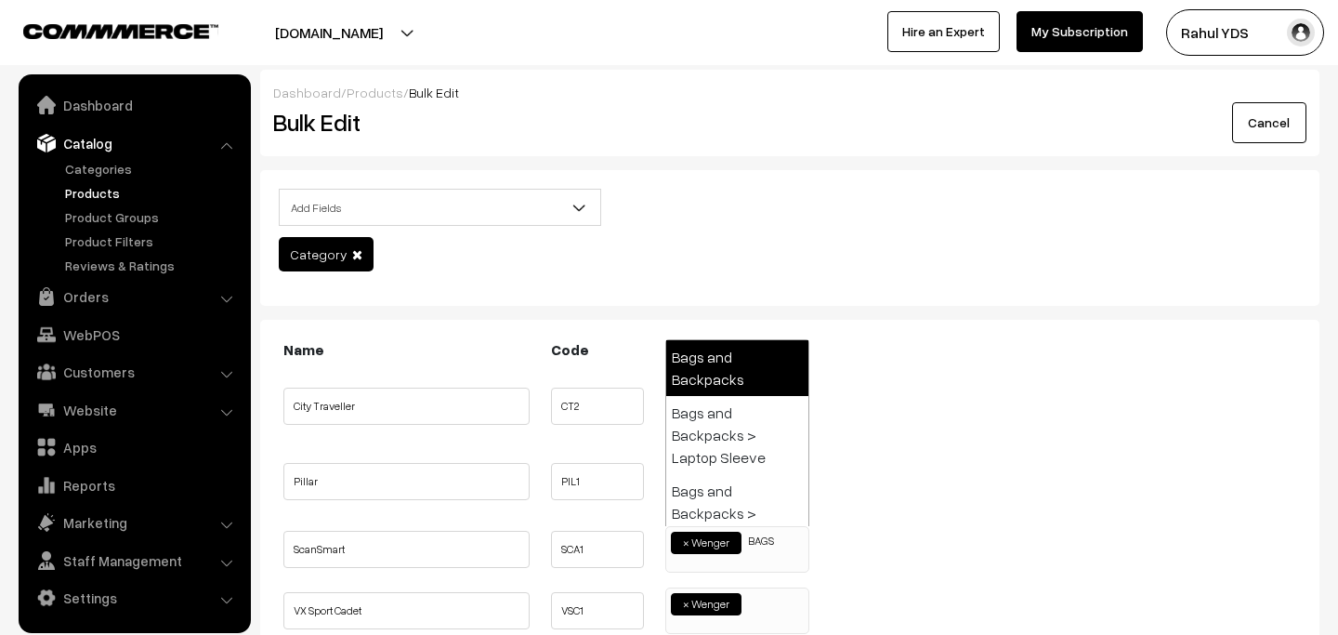
type input "BAGS"
select select "17"
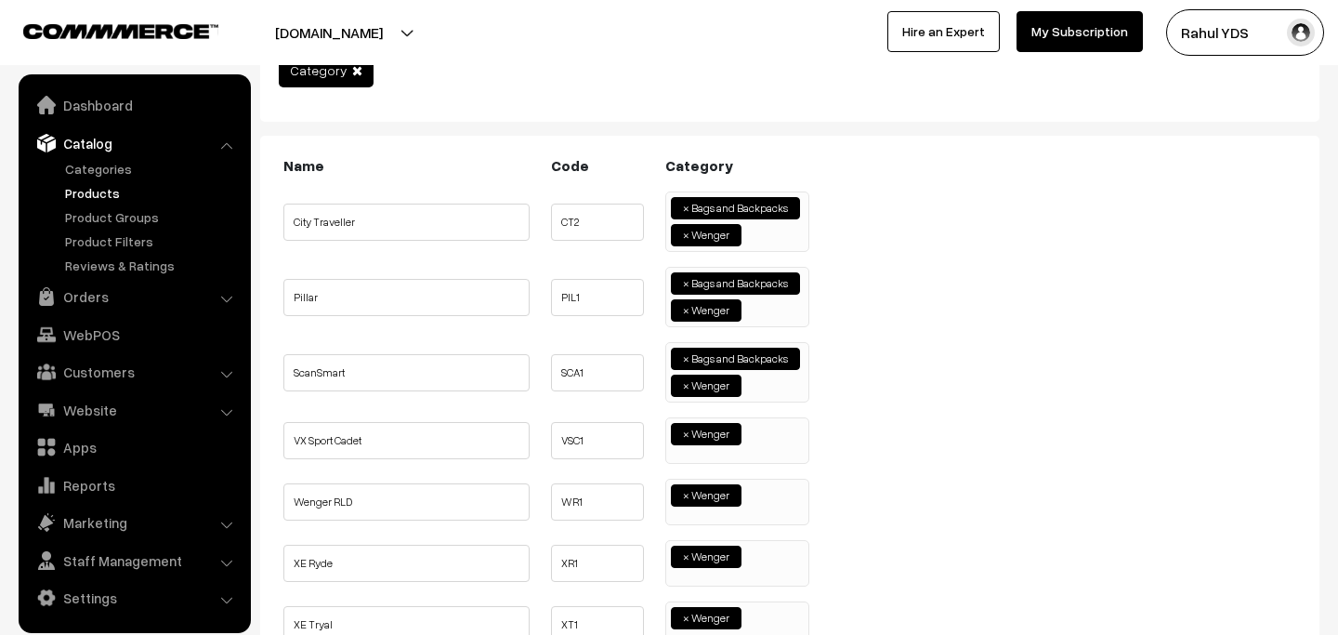
scroll to position [264, 0]
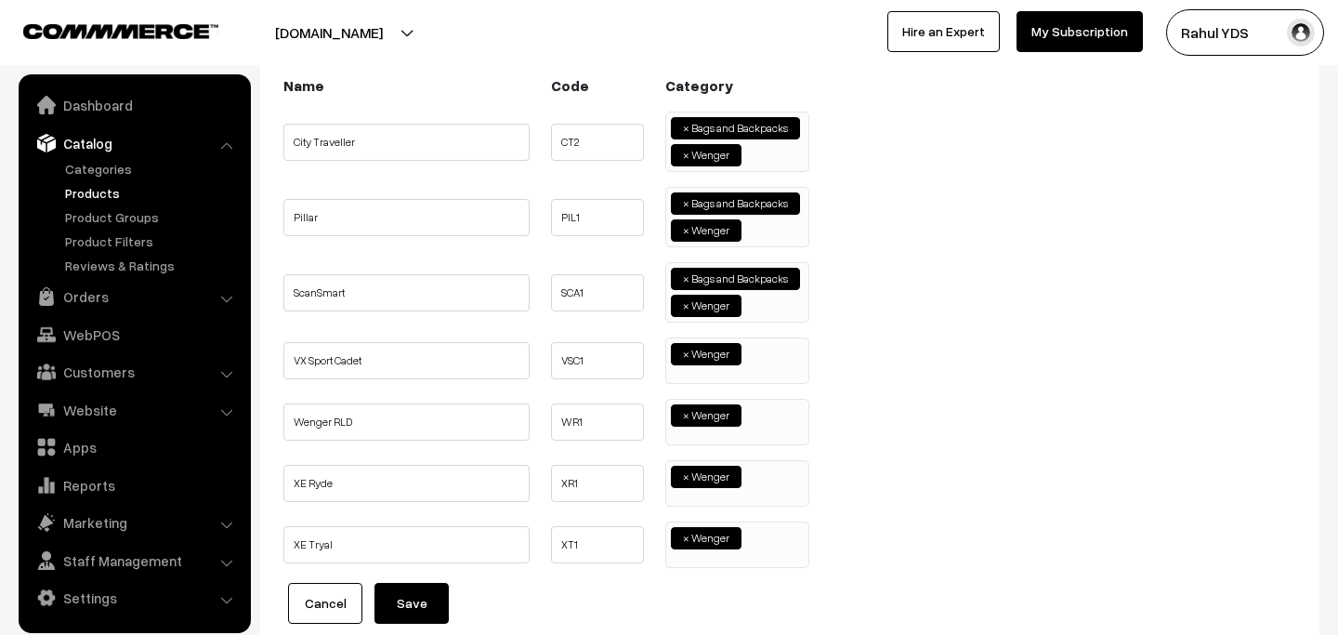
click at [776, 369] on span "× Wenger" at bounding box center [737, 360] width 144 height 46
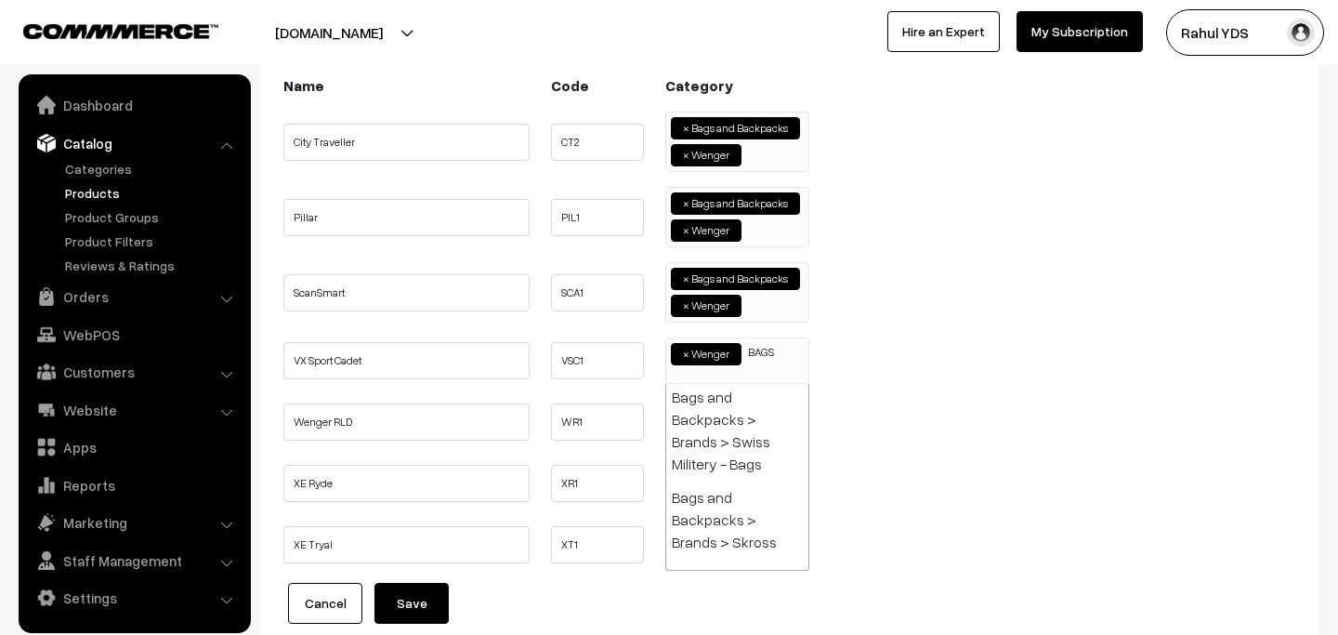
scroll to position [0, 0]
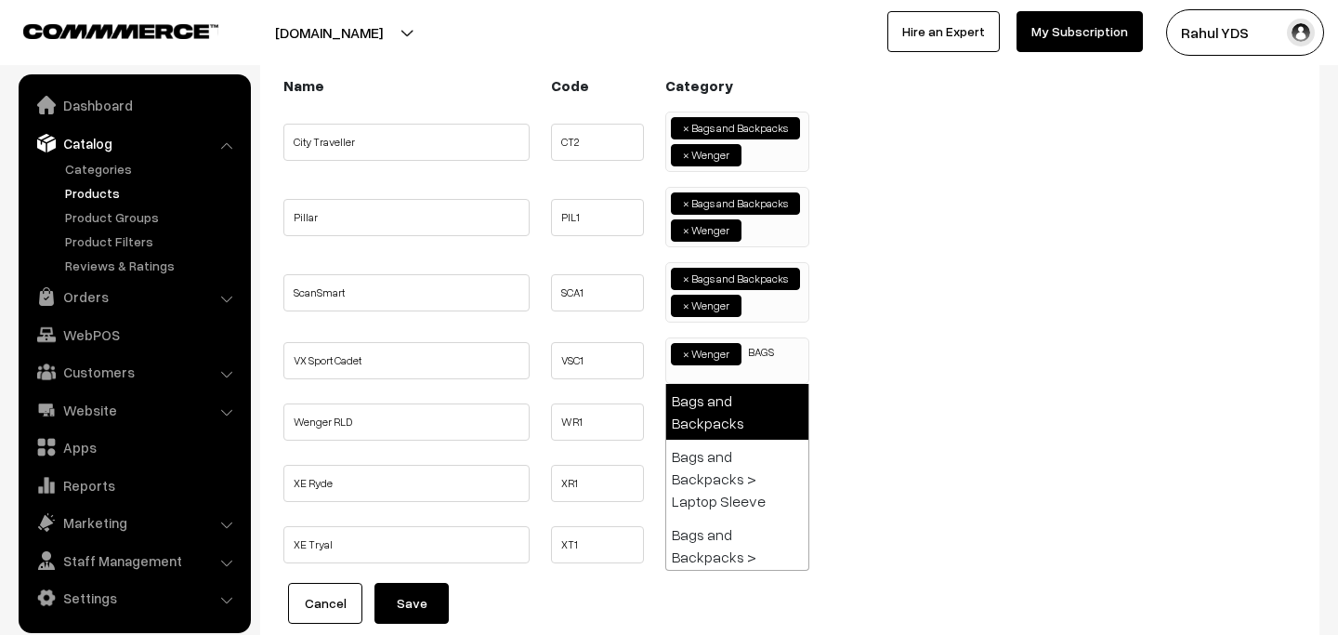
type input "BAGS"
select select "17"
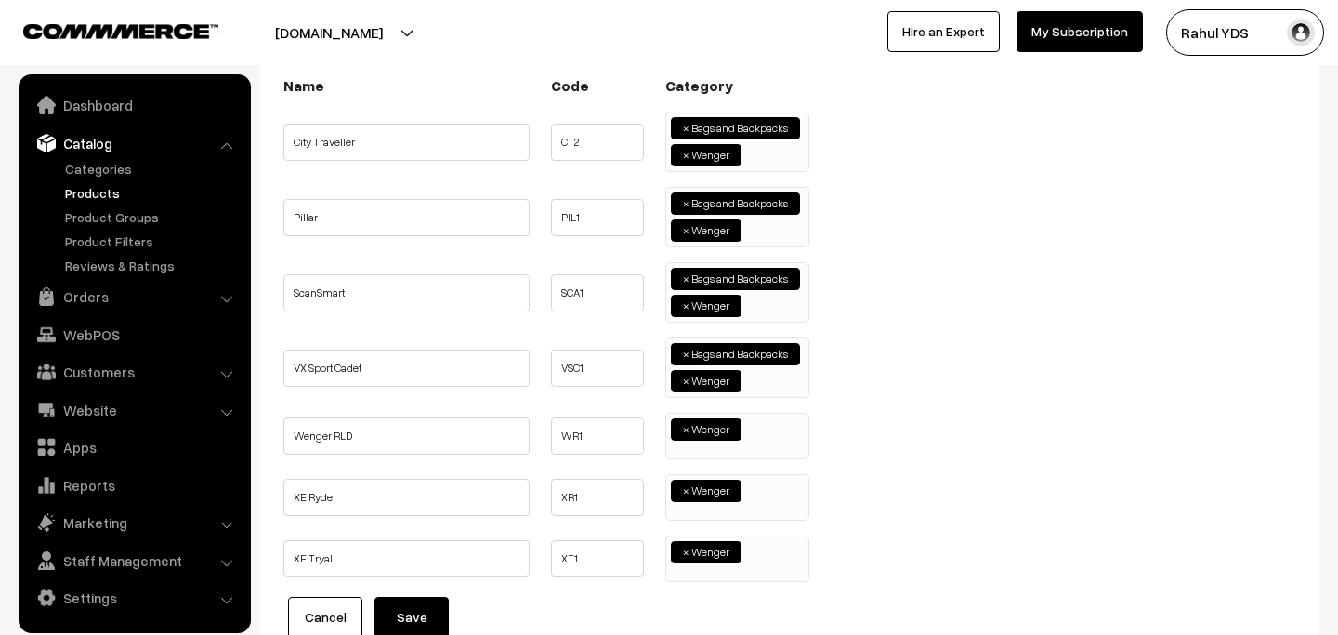
click at [754, 440] on span "× Wenger" at bounding box center [737, 436] width 144 height 46
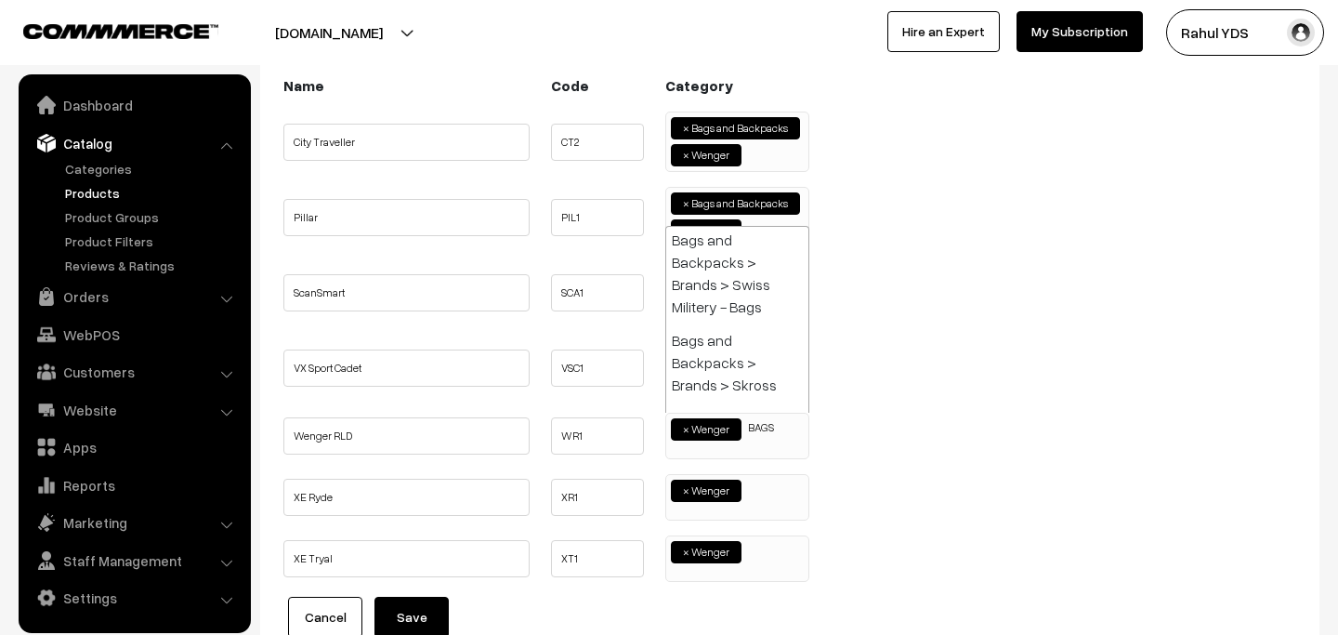
scroll to position [0, 0]
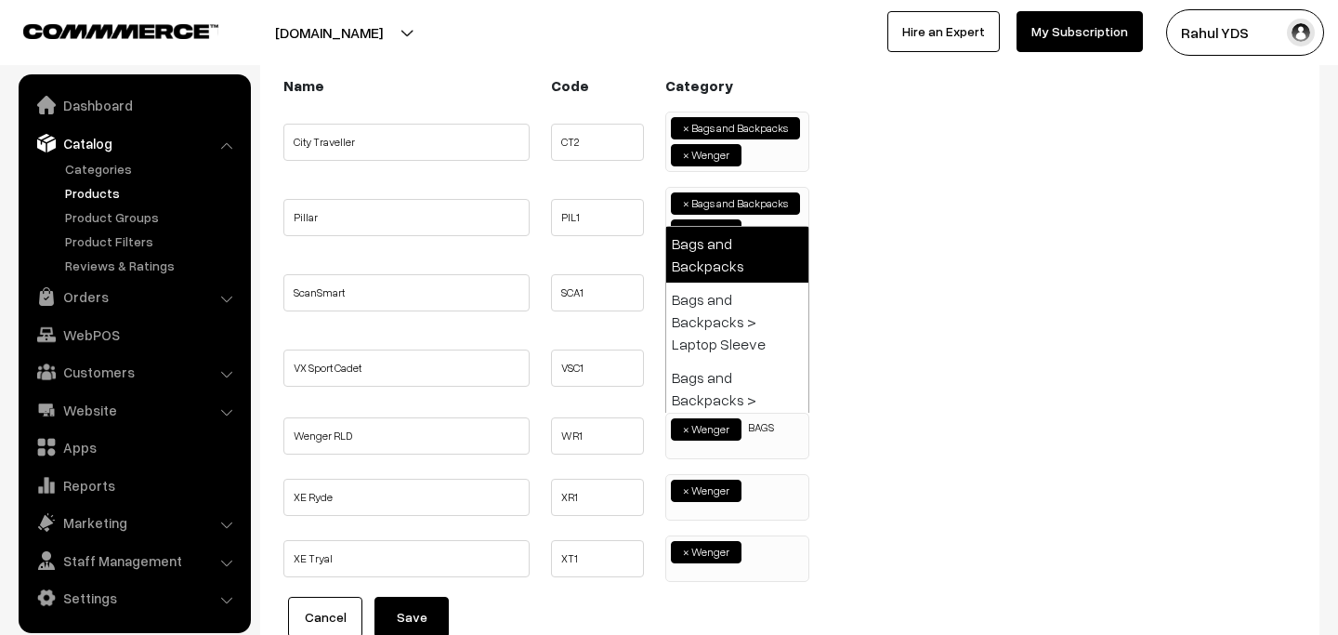
type input "BAGS"
select select "17"
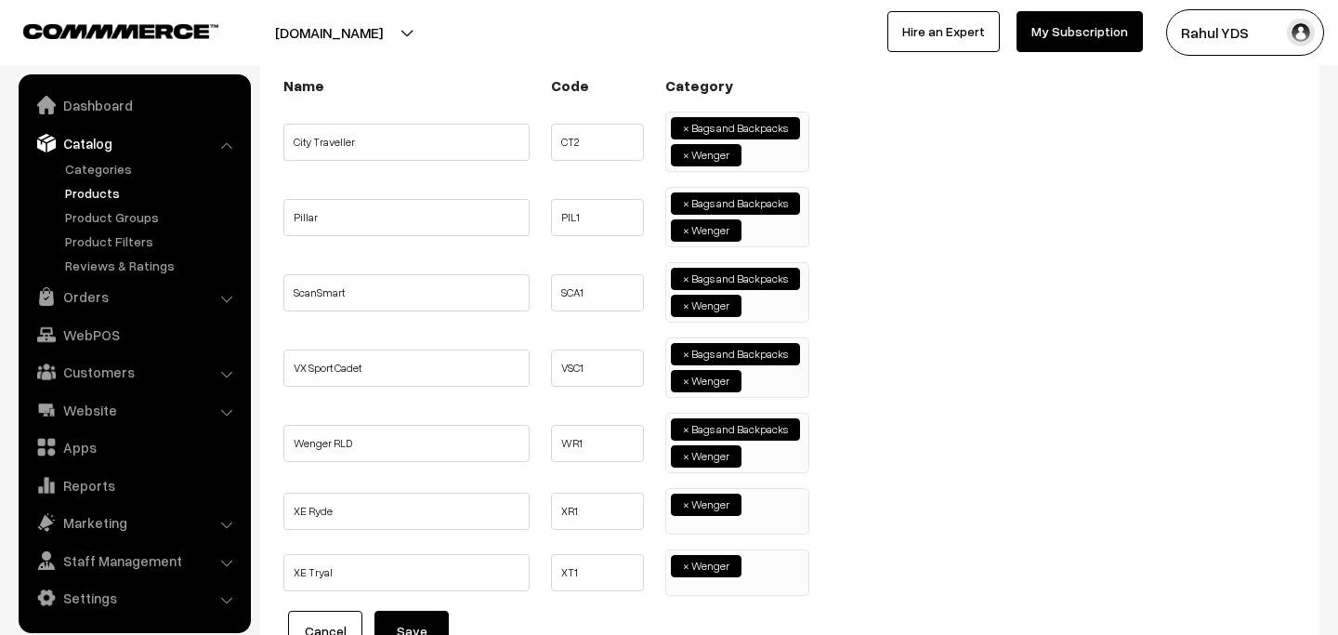
scroll to position [1501, 0]
click at [768, 512] on ul "× Wenger" at bounding box center [737, 502] width 142 height 27
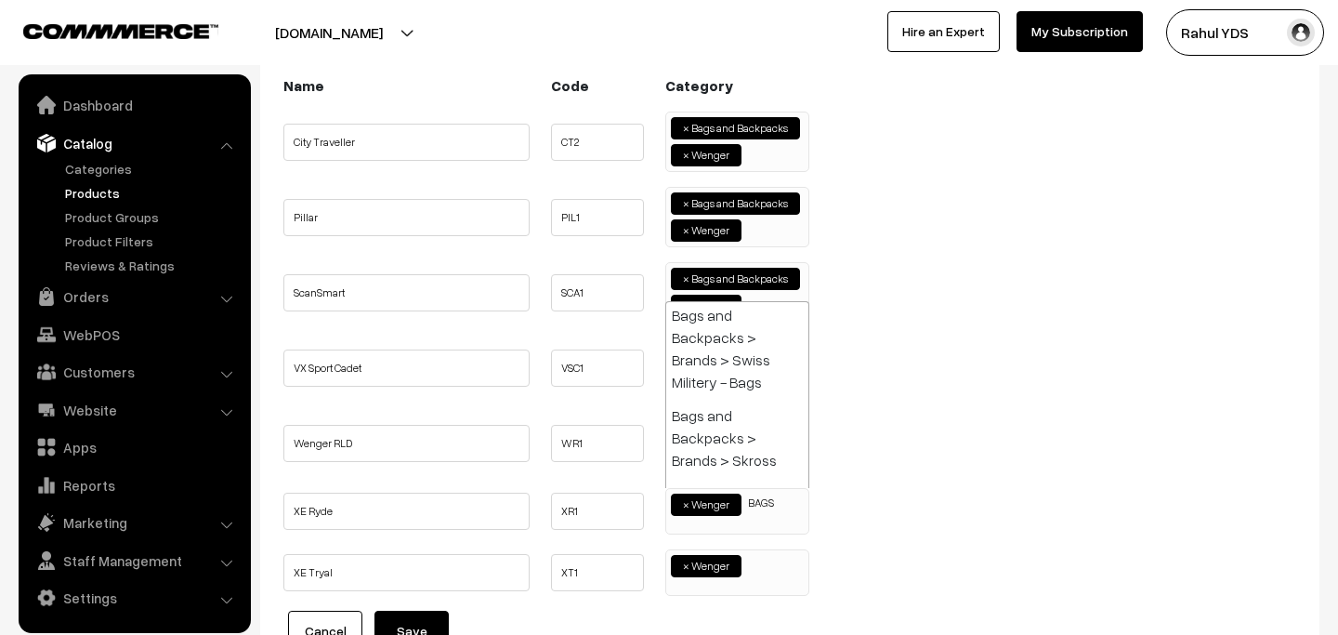
scroll to position [0, 0]
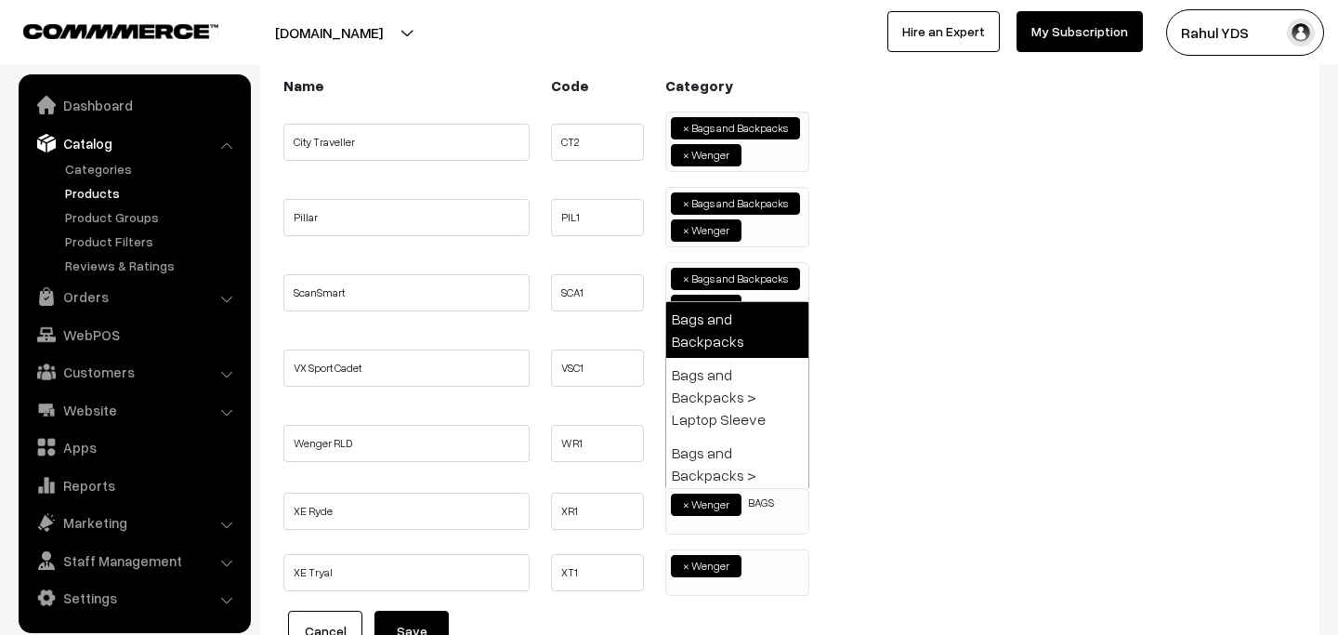
type input "BAGS"
select select "17"
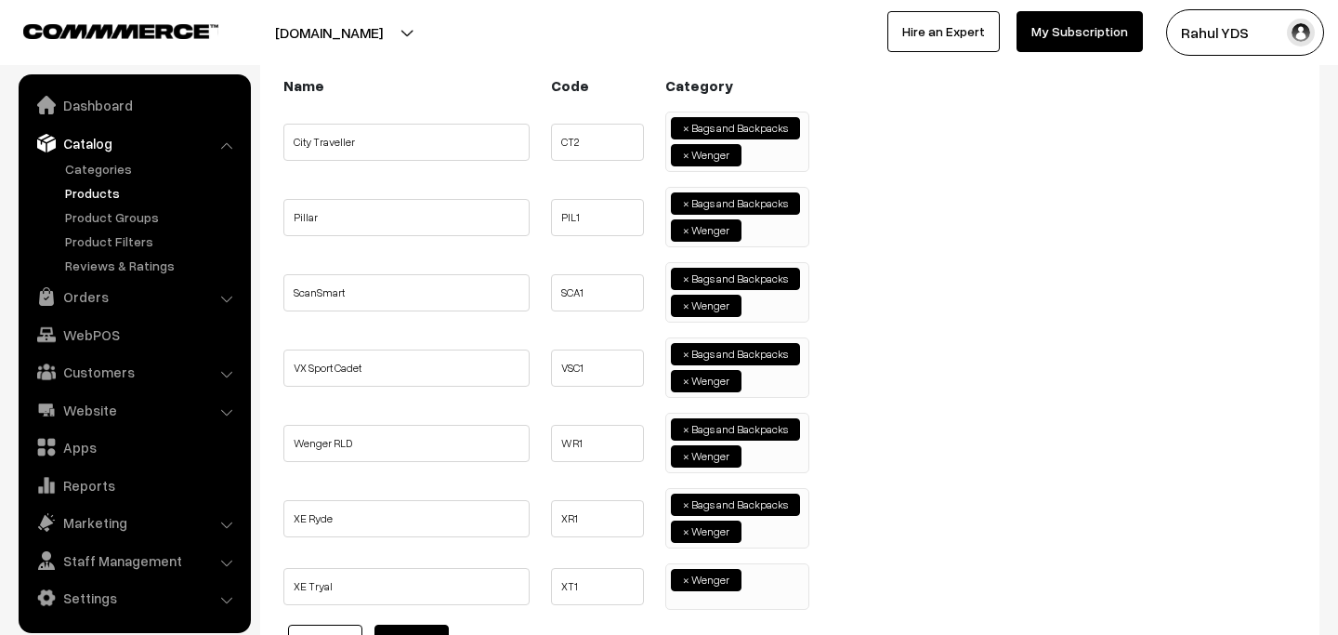
scroll to position [1501, 0]
click at [770, 592] on span "× Wenger" at bounding box center [737, 586] width 144 height 46
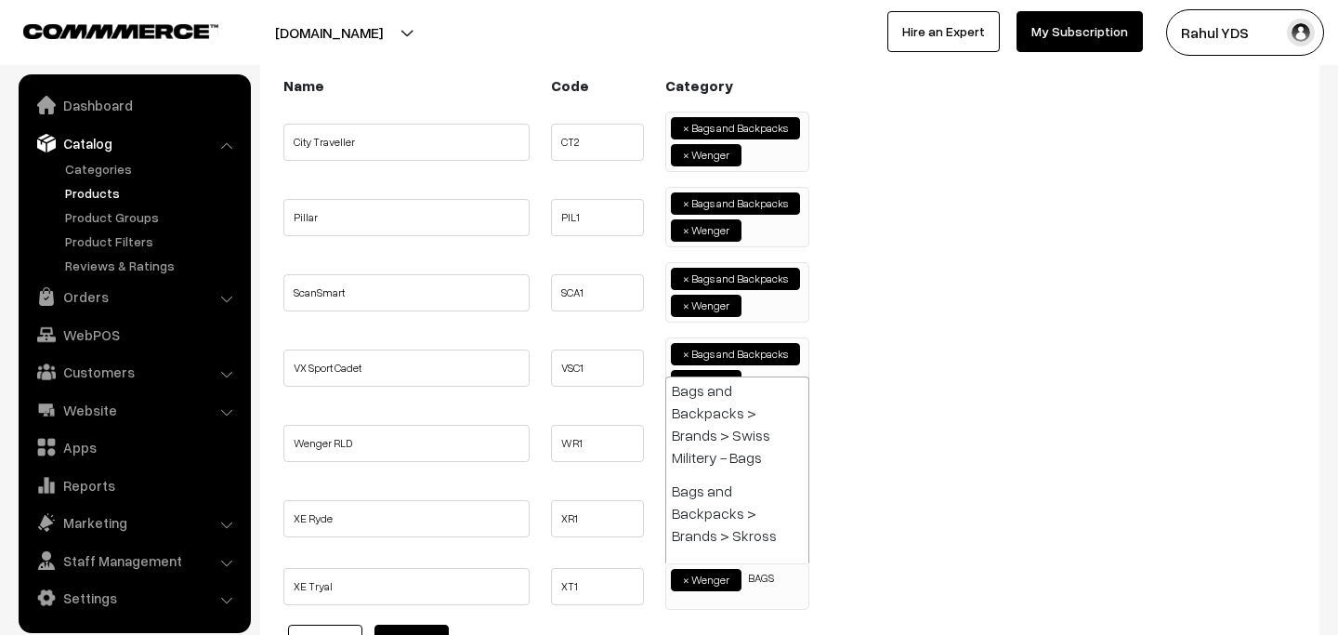
scroll to position [0, 0]
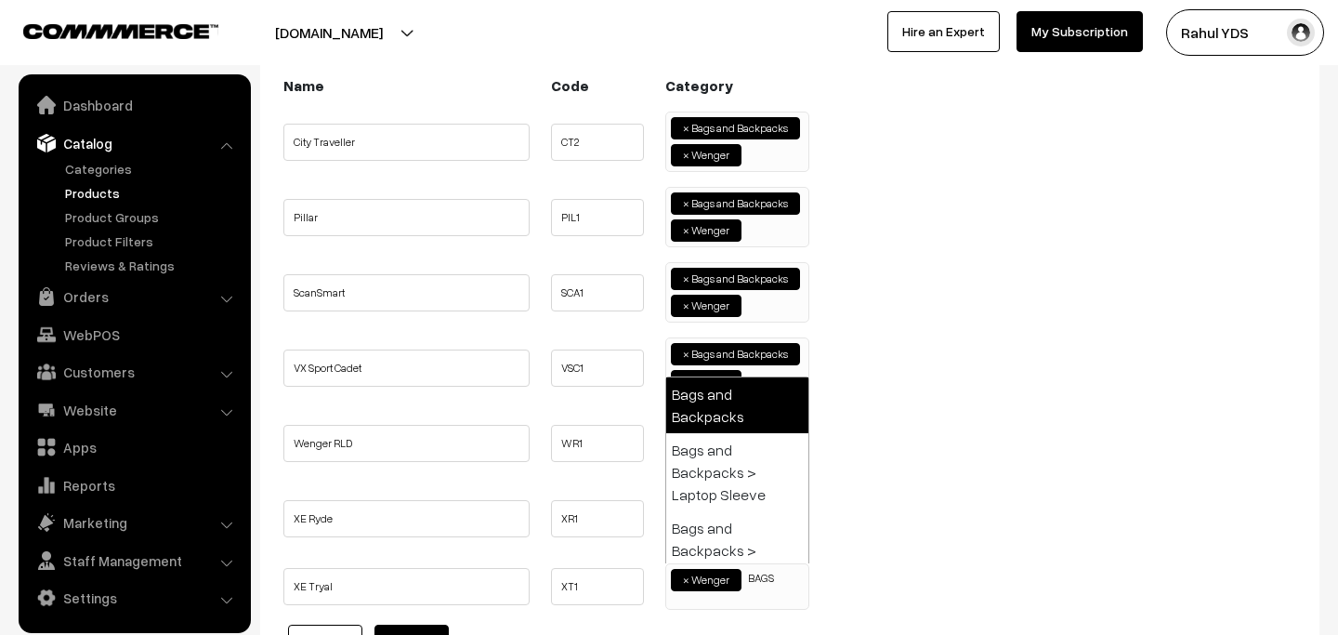
type input "BAGS"
select select "17"
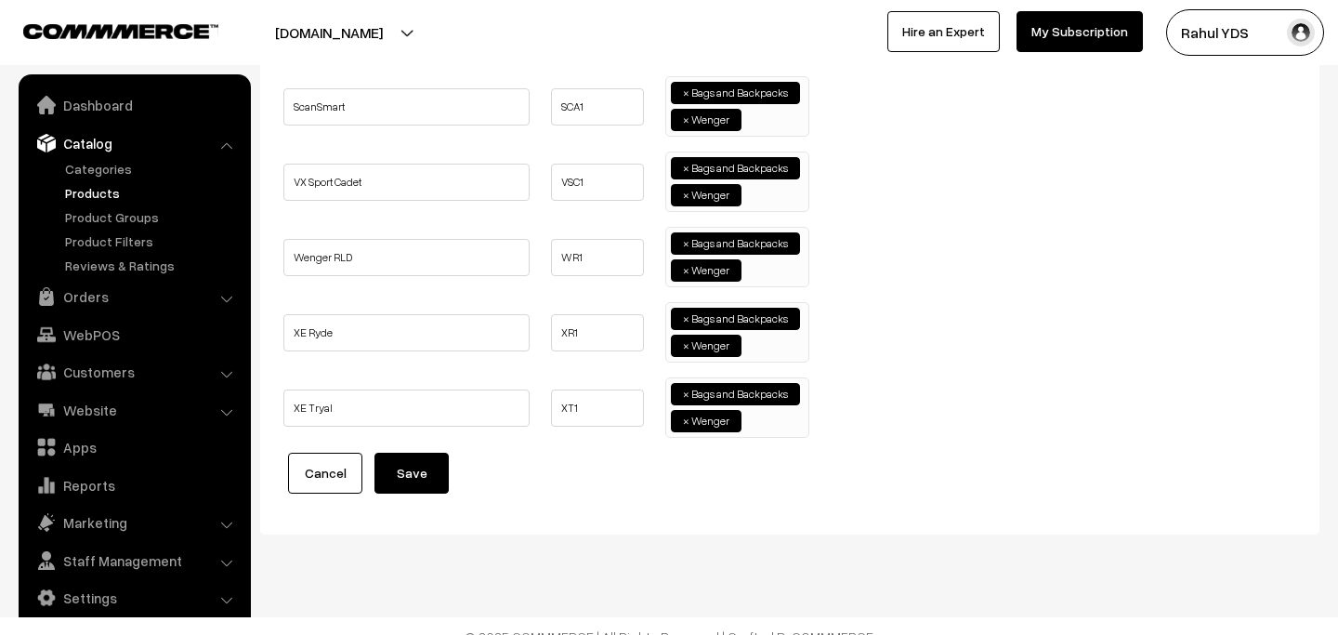
scroll to position [453, 0]
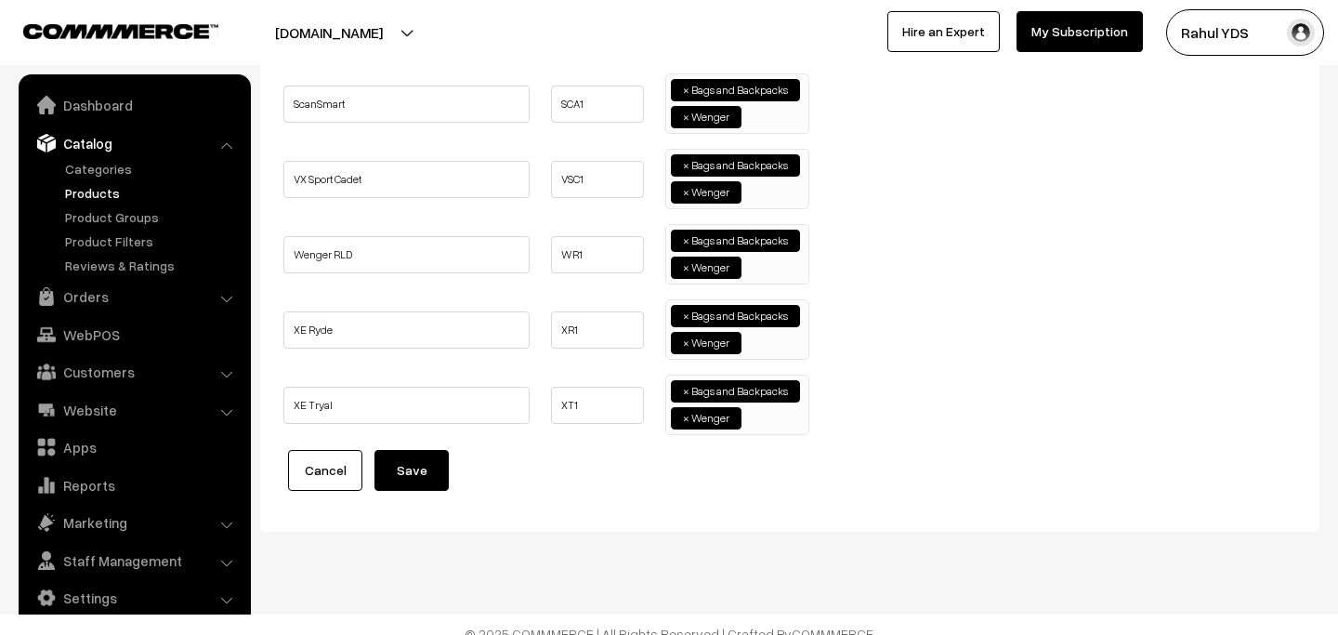
click at [404, 481] on button "Save" at bounding box center [411, 470] width 74 height 41
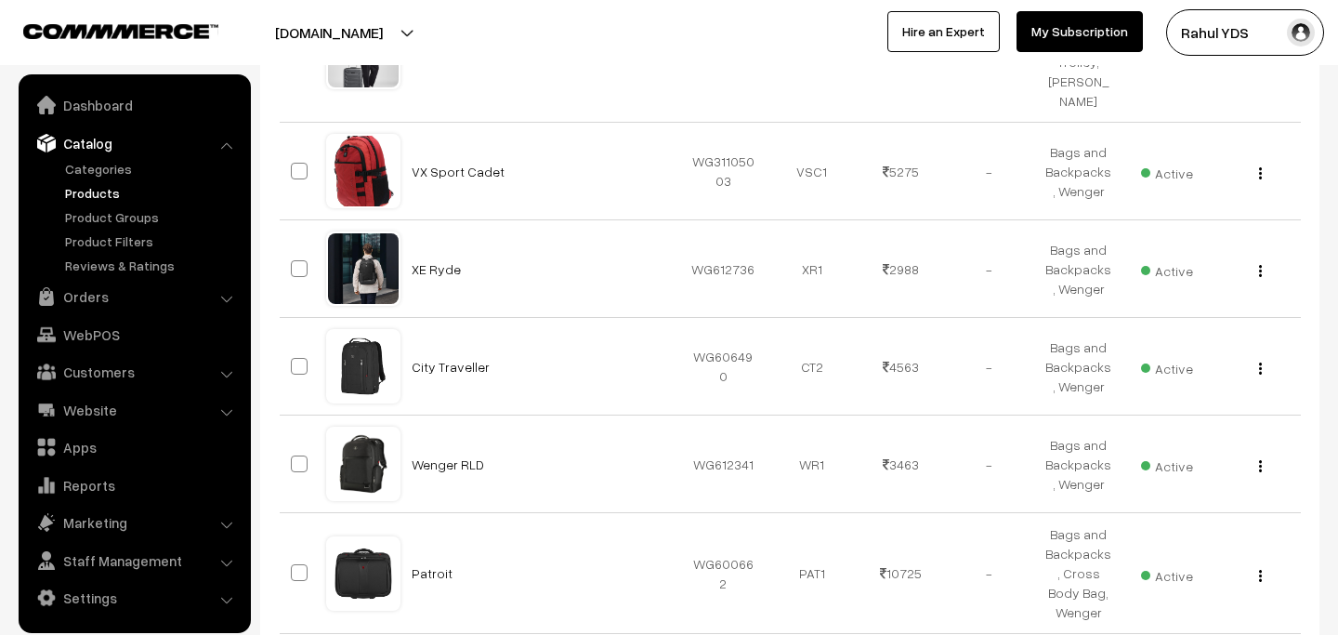
scroll to position [976, 0]
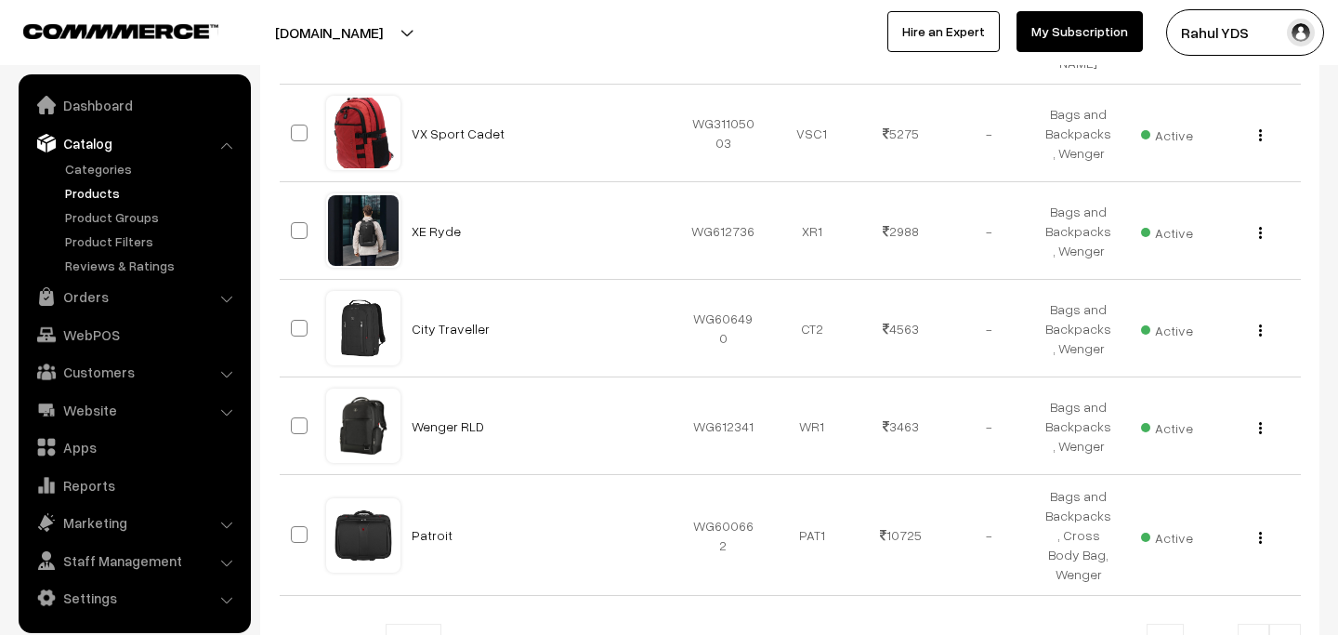
click at [404, 624] on span "10" at bounding box center [414, 642] width 54 height 37
select select "30"
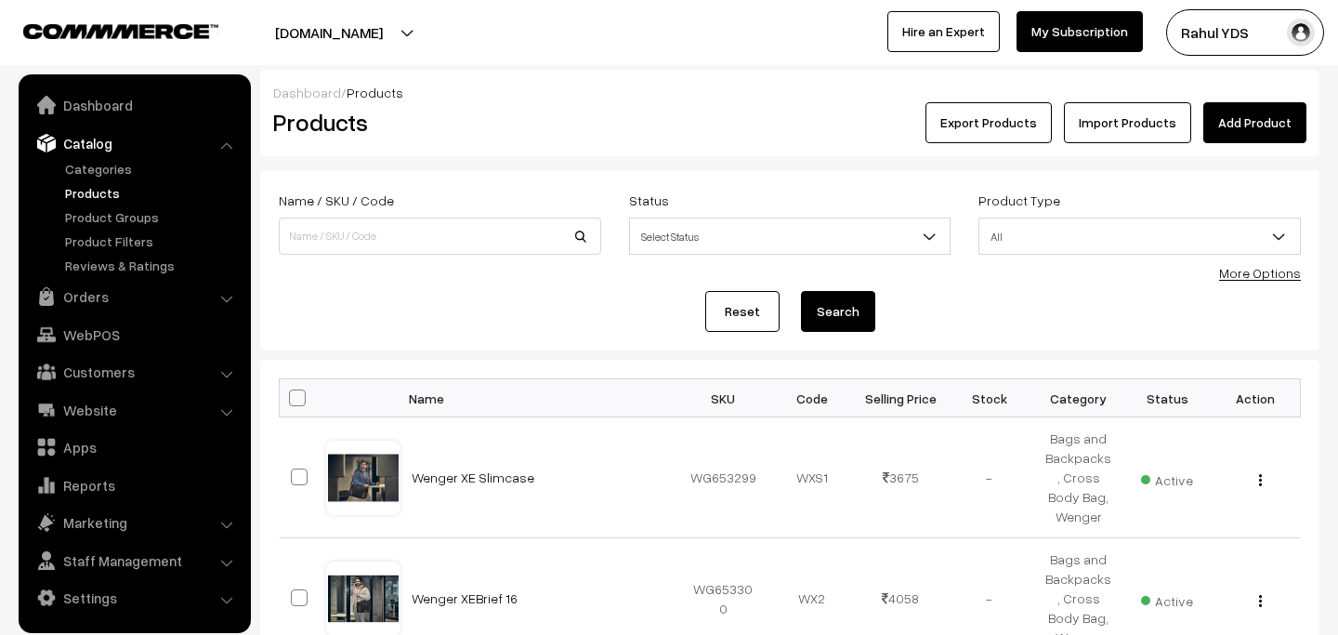
click at [120, 178] on ul "Categories" at bounding box center [134, 217] width 223 height 116
click at [114, 177] on link "Categories" at bounding box center [152, 169] width 184 height 20
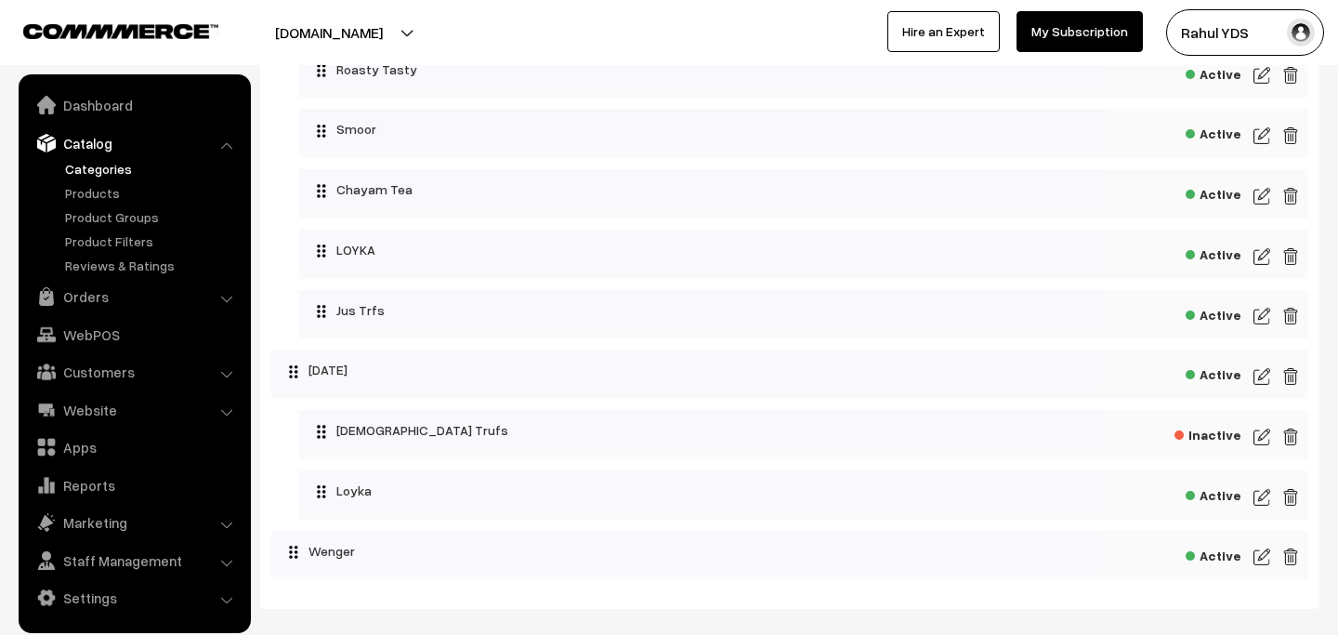
scroll to position [5650, 0]
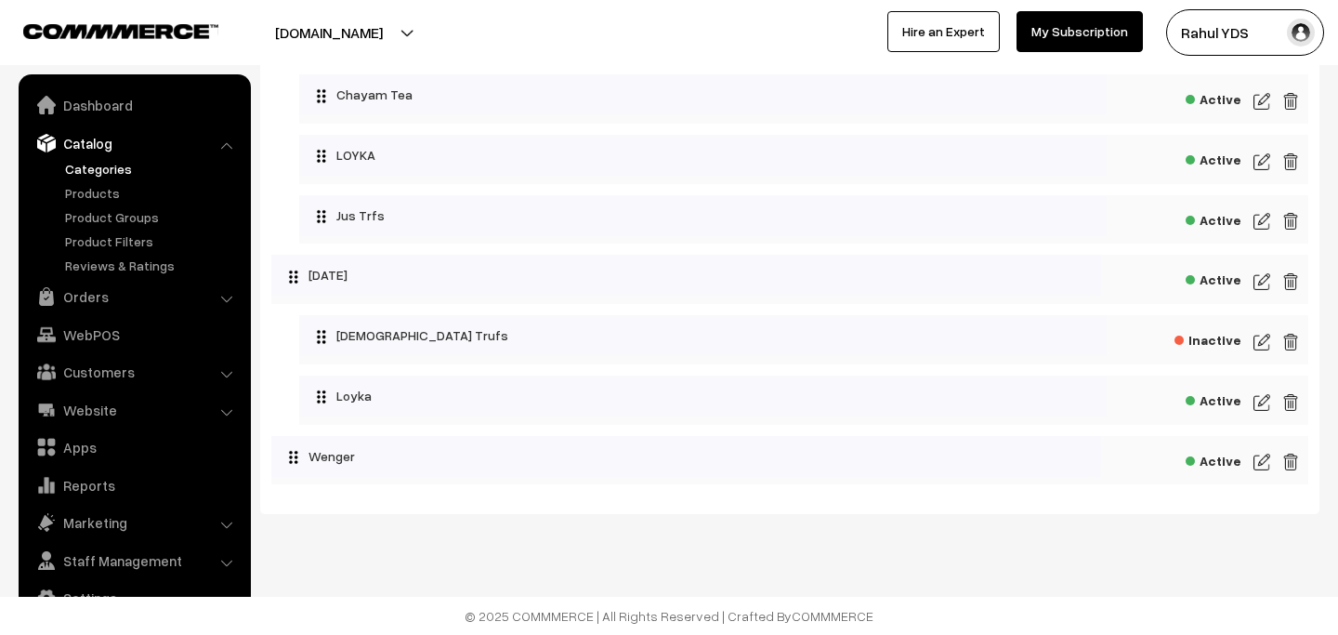
click at [1269, 462] on div "Active" at bounding box center [789, 460] width 1037 height 49
click at [1260, 462] on img at bounding box center [1262, 462] width 17 height 22
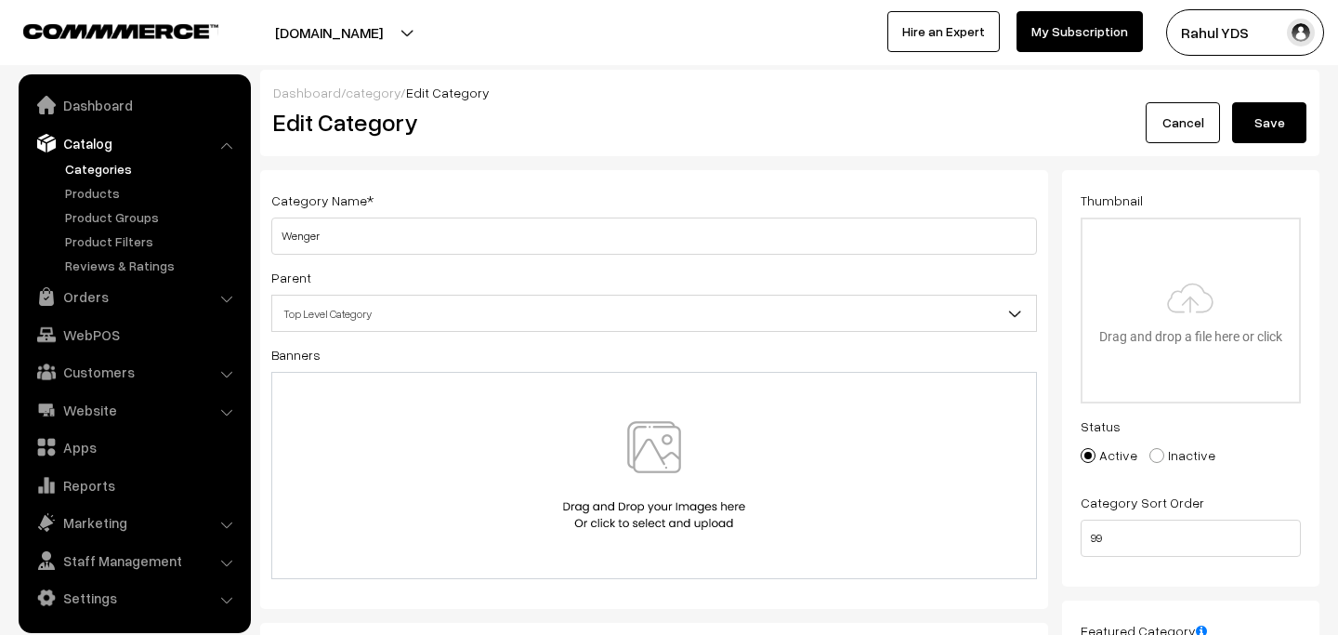
click at [466, 311] on span "Top Level Category" at bounding box center [654, 313] width 764 height 33
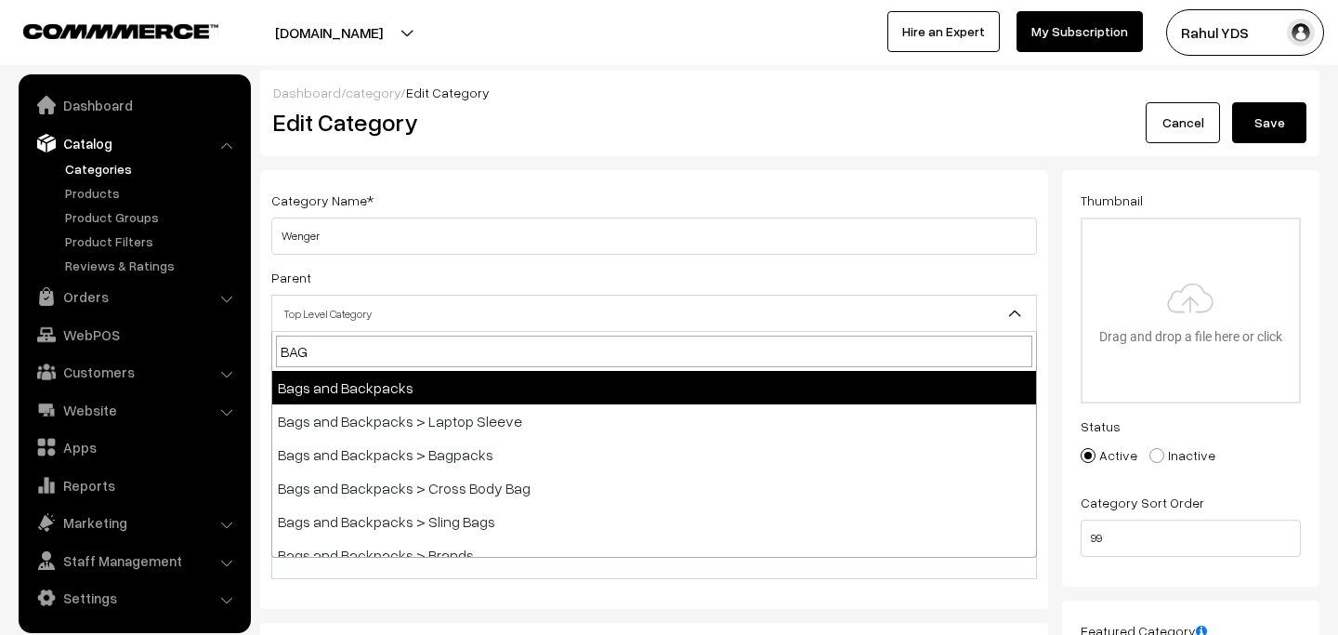
type input "BAGS"
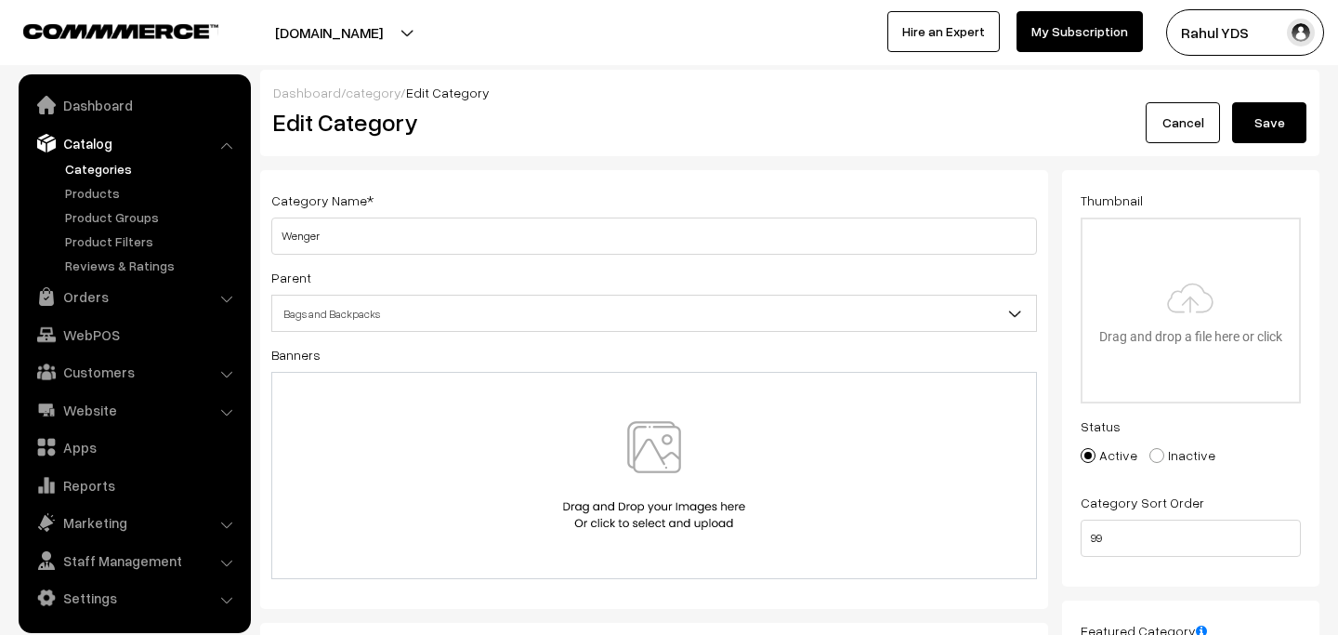
click at [510, 307] on span "Bags and Backpacks" at bounding box center [654, 313] width 764 height 33
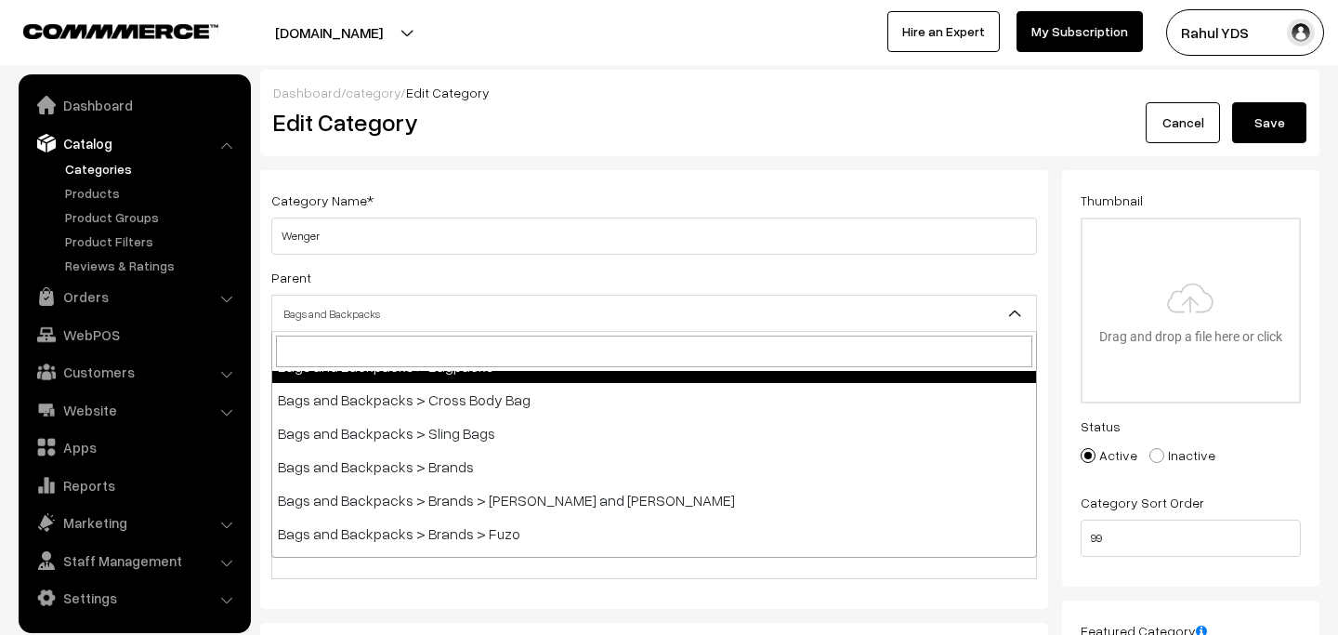
scroll to position [1903, 0]
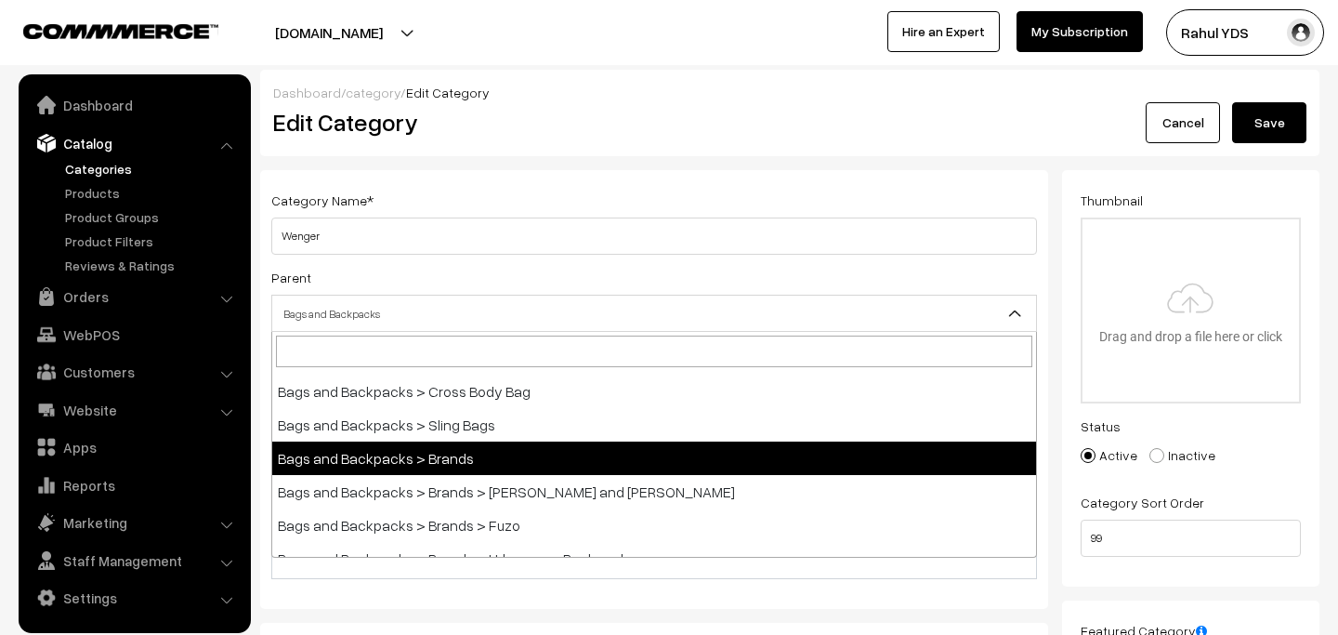
select select "65"
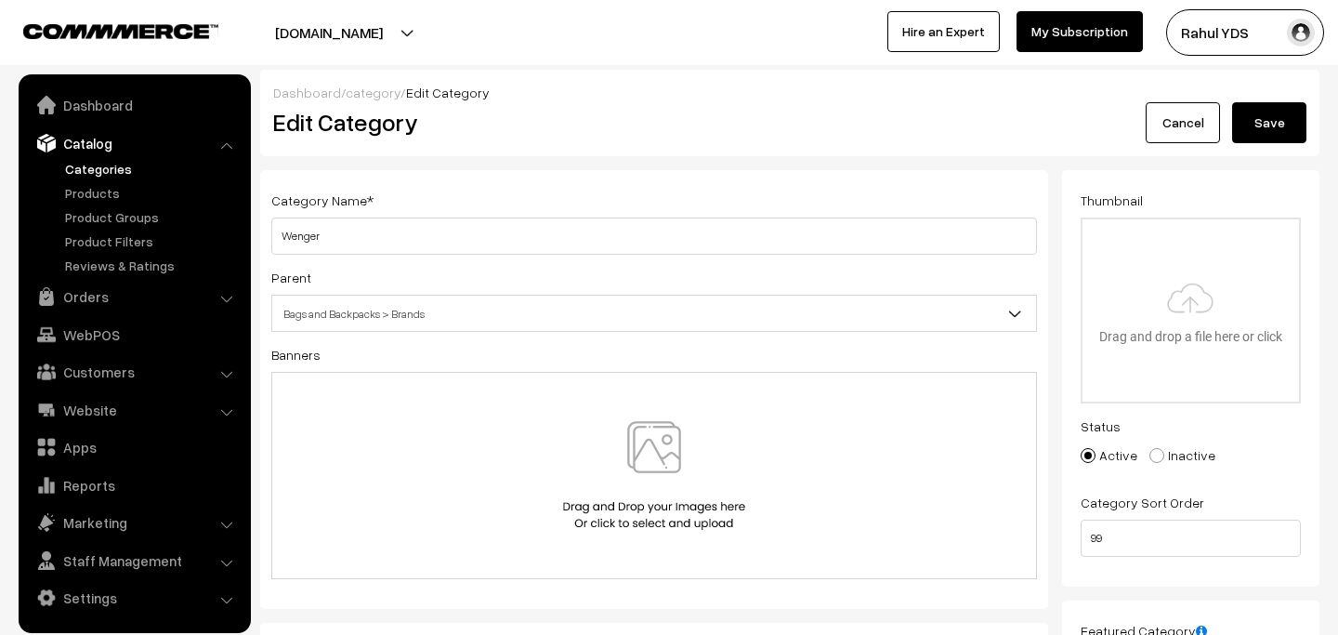
click at [1265, 125] on button "Save" at bounding box center [1269, 122] width 74 height 41
